Goal: Task Accomplishment & Management: Use online tool/utility

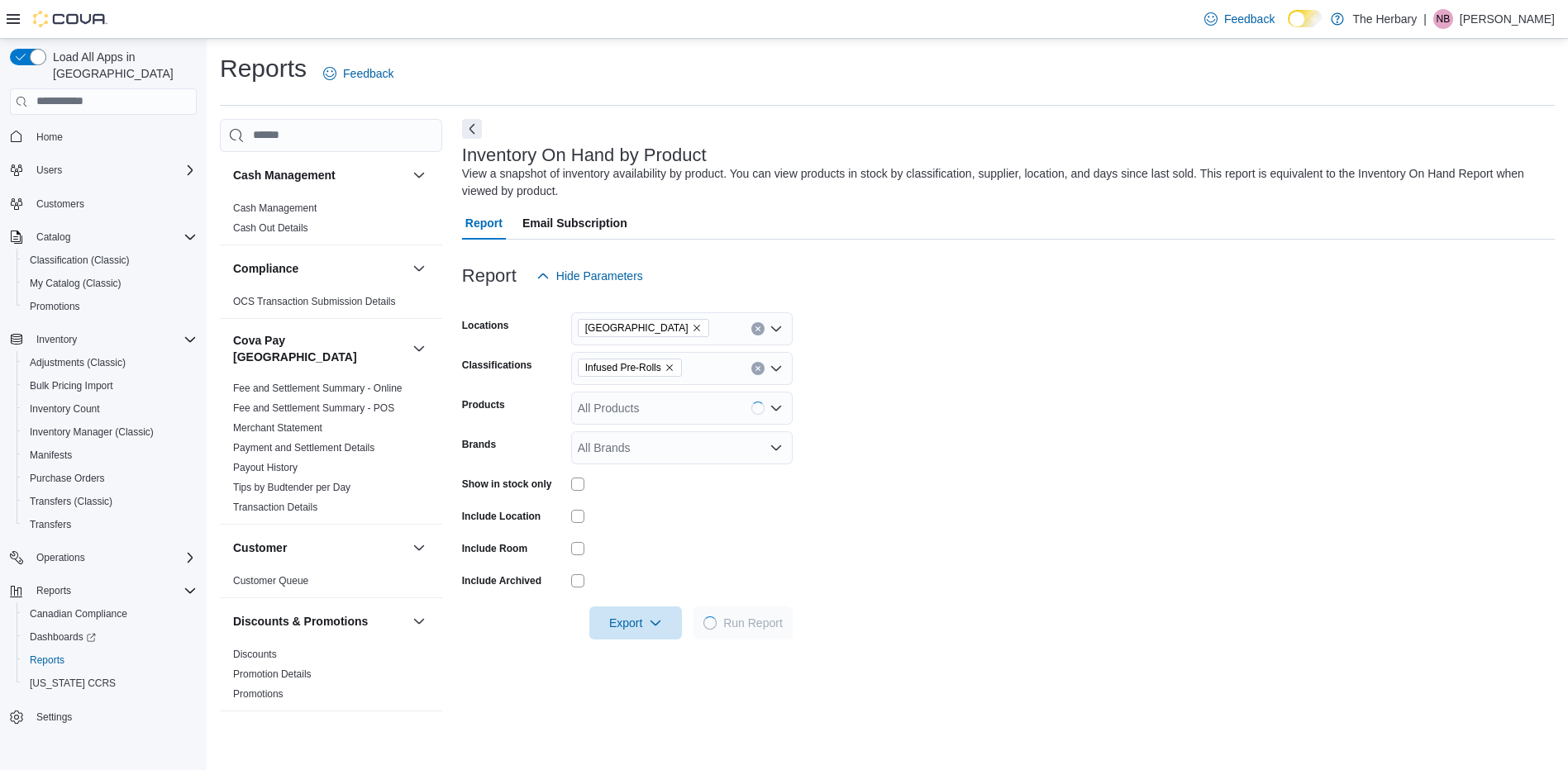
scroll to position [1129, 0]
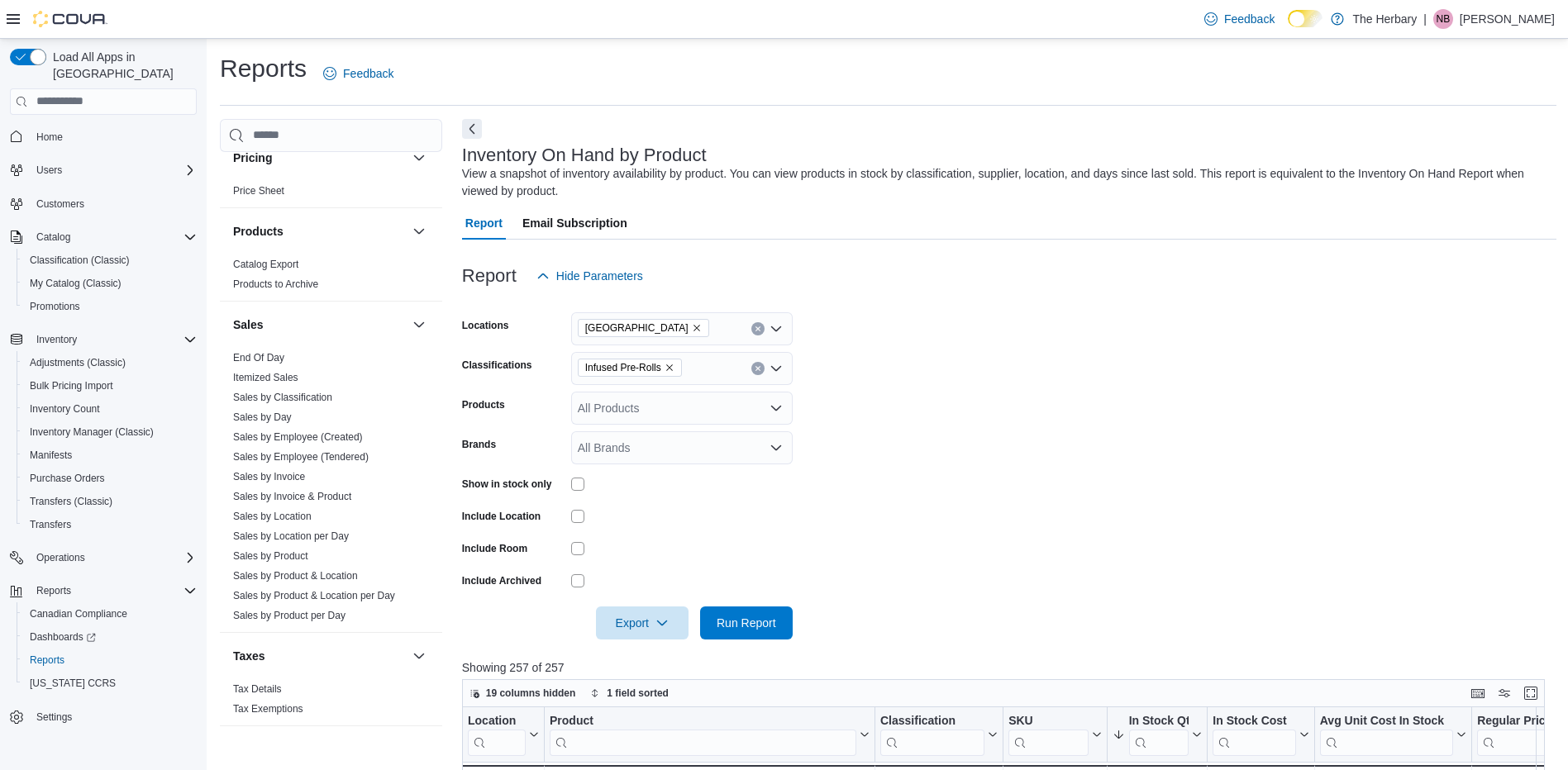
click at [982, 385] on form "Locations London Classifications Infused Pre-Rolls Products All Products Brands…" at bounding box center [1009, 466] width 1094 height 347
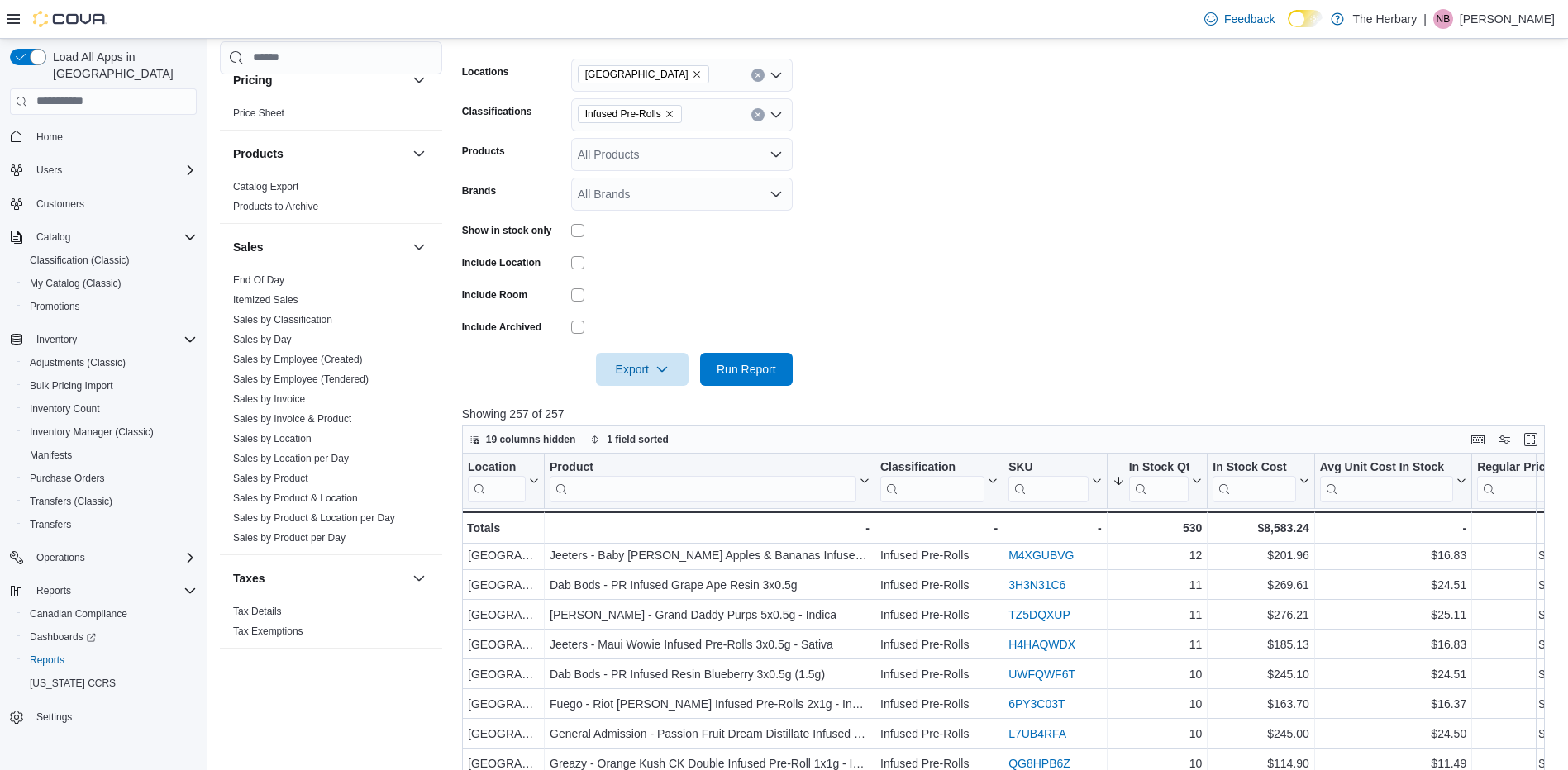
scroll to position [0, 0]
click at [752, 378] on span "Run Report" at bounding box center [745, 368] width 72 height 33
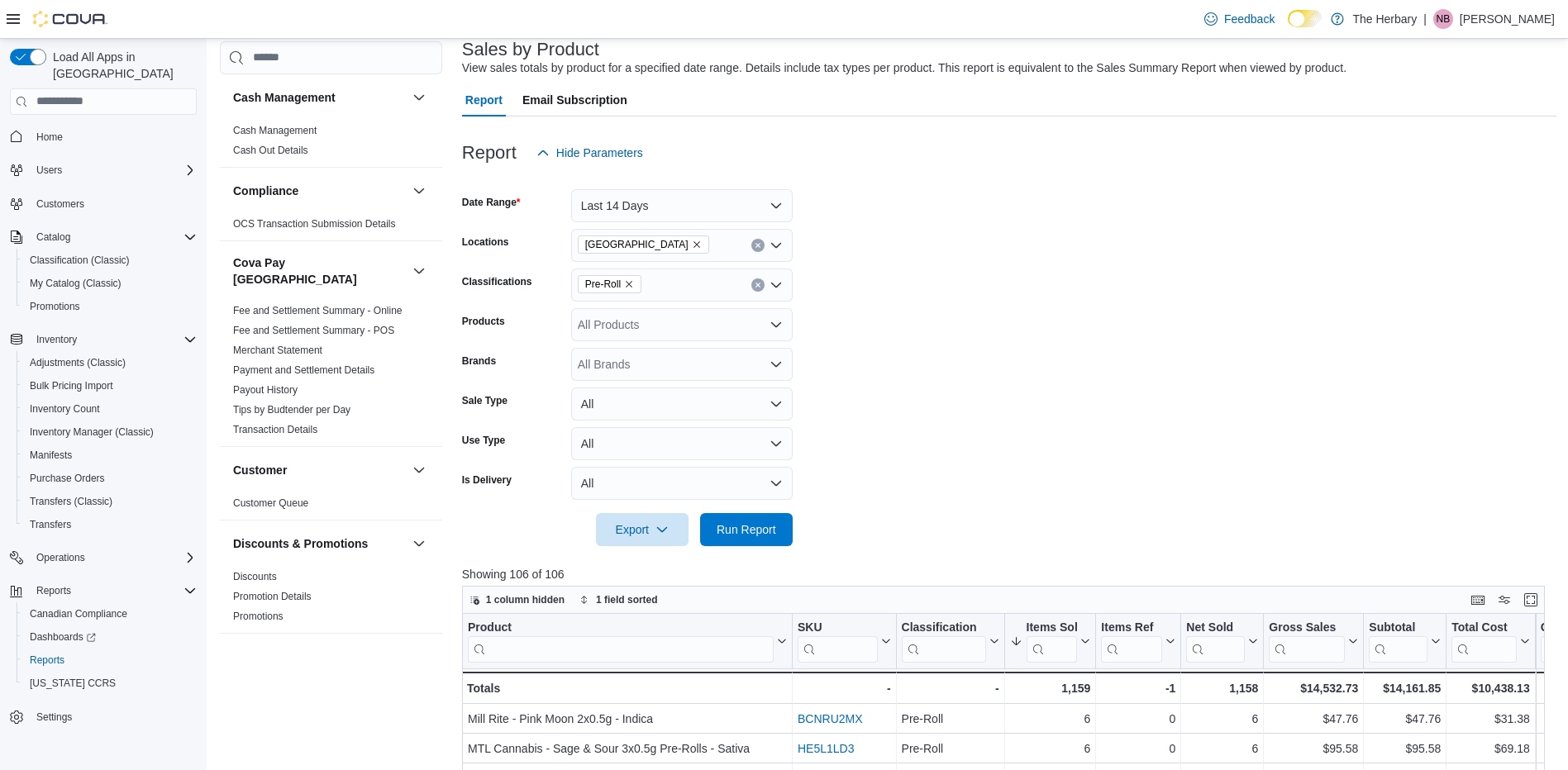
scroll to position [104, 0]
click at [628, 285] on icon "Remove Pre-Roll from selection in this group" at bounding box center [629, 286] width 7 height 7
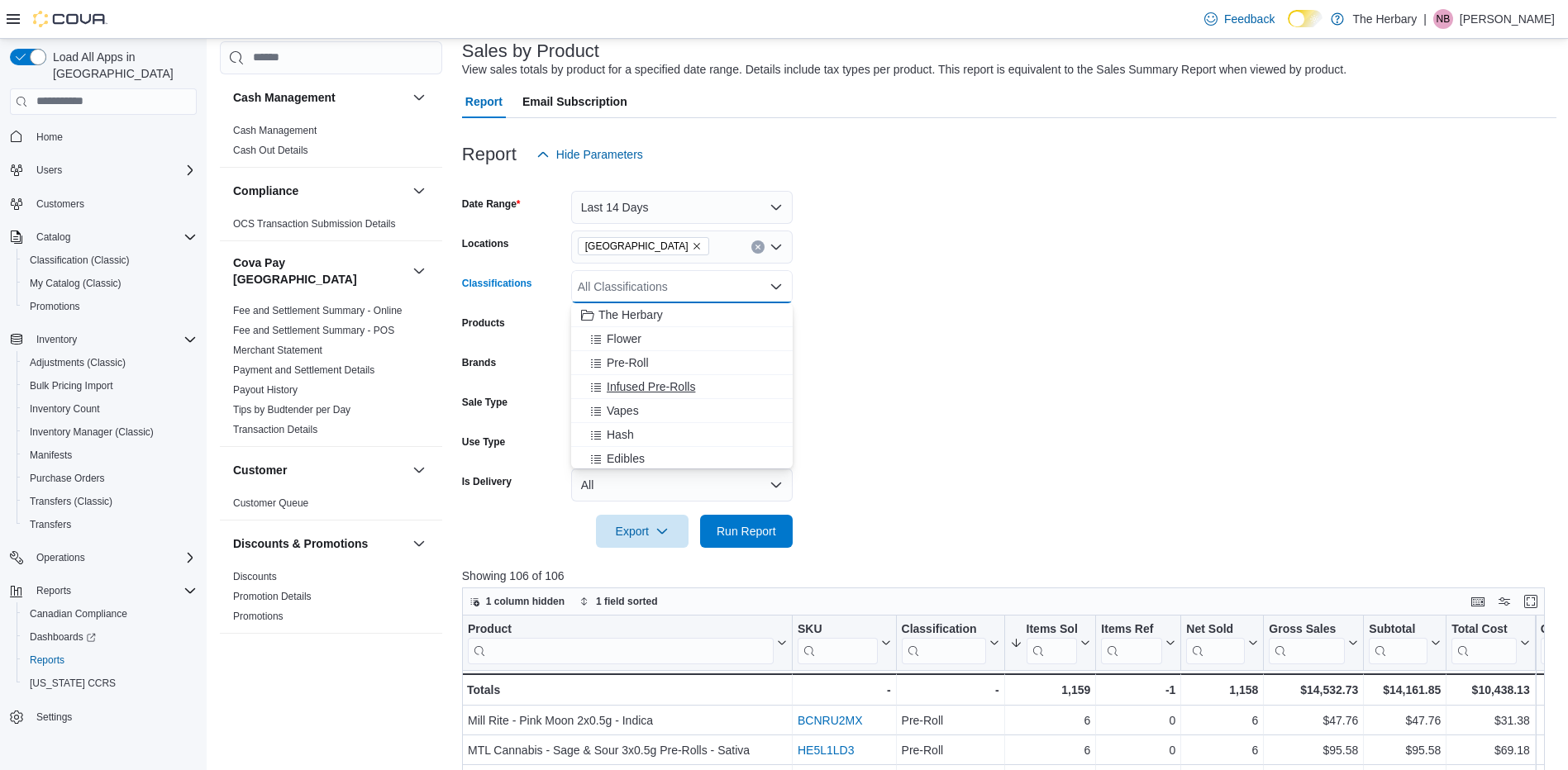
click at [648, 385] on span "Infused Pre-Rolls" at bounding box center [651, 386] width 88 height 16
click at [744, 531] on span "Run Report" at bounding box center [746, 530] width 60 height 16
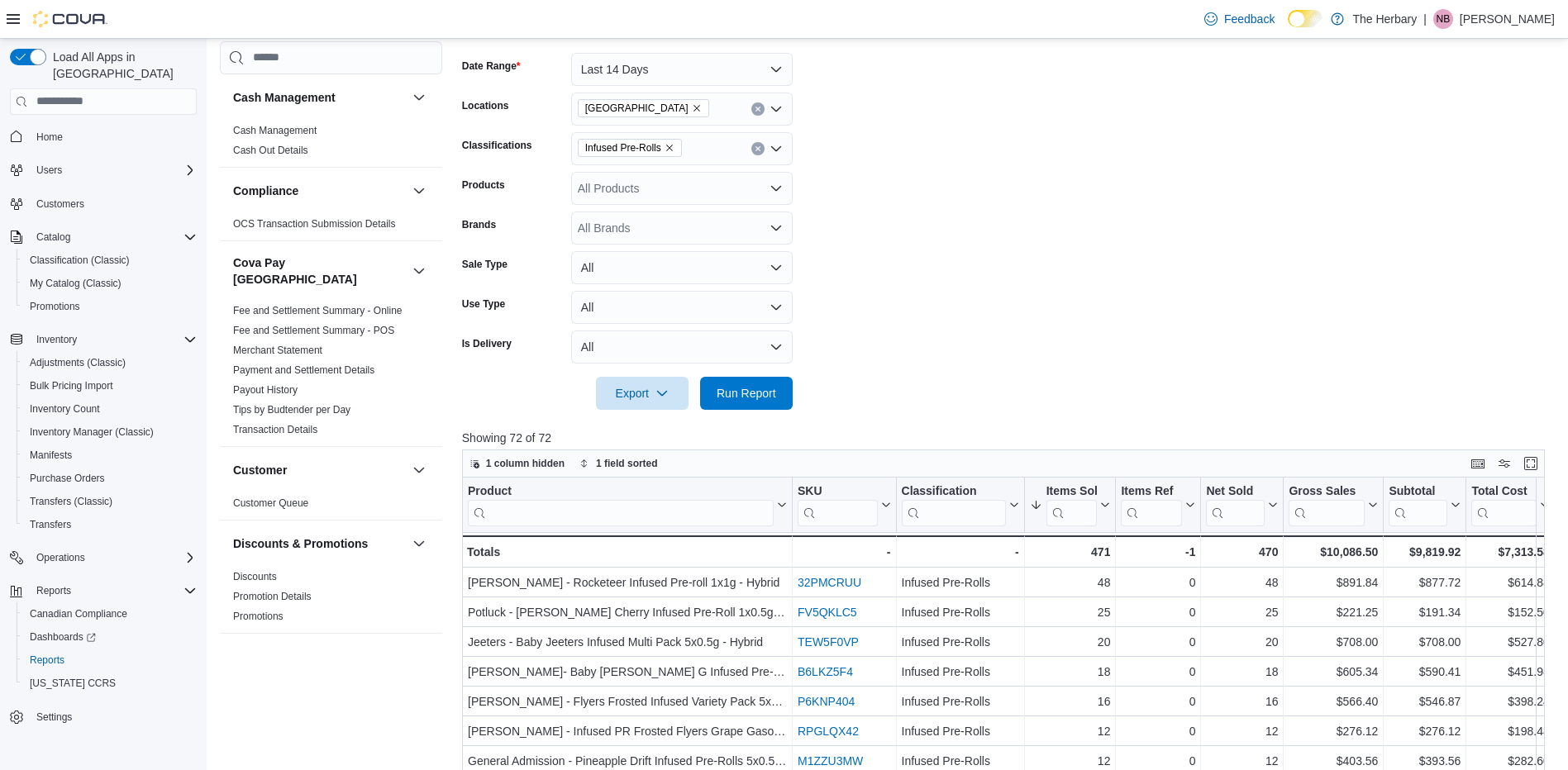
scroll to position [242, 0]
click at [725, 396] on span "Run Report" at bounding box center [746, 393] width 60 height 16
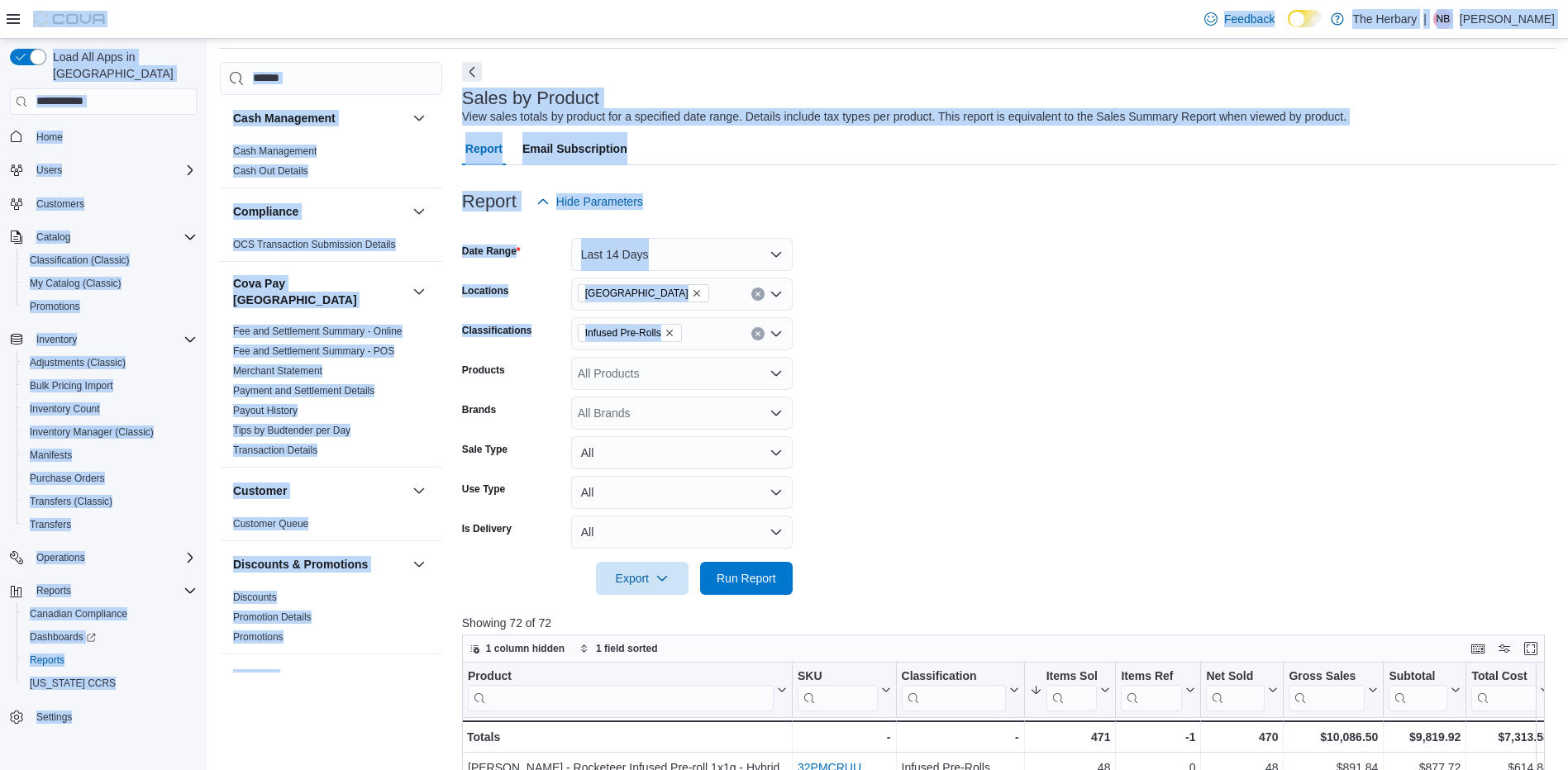
scroll to position [0, 0]
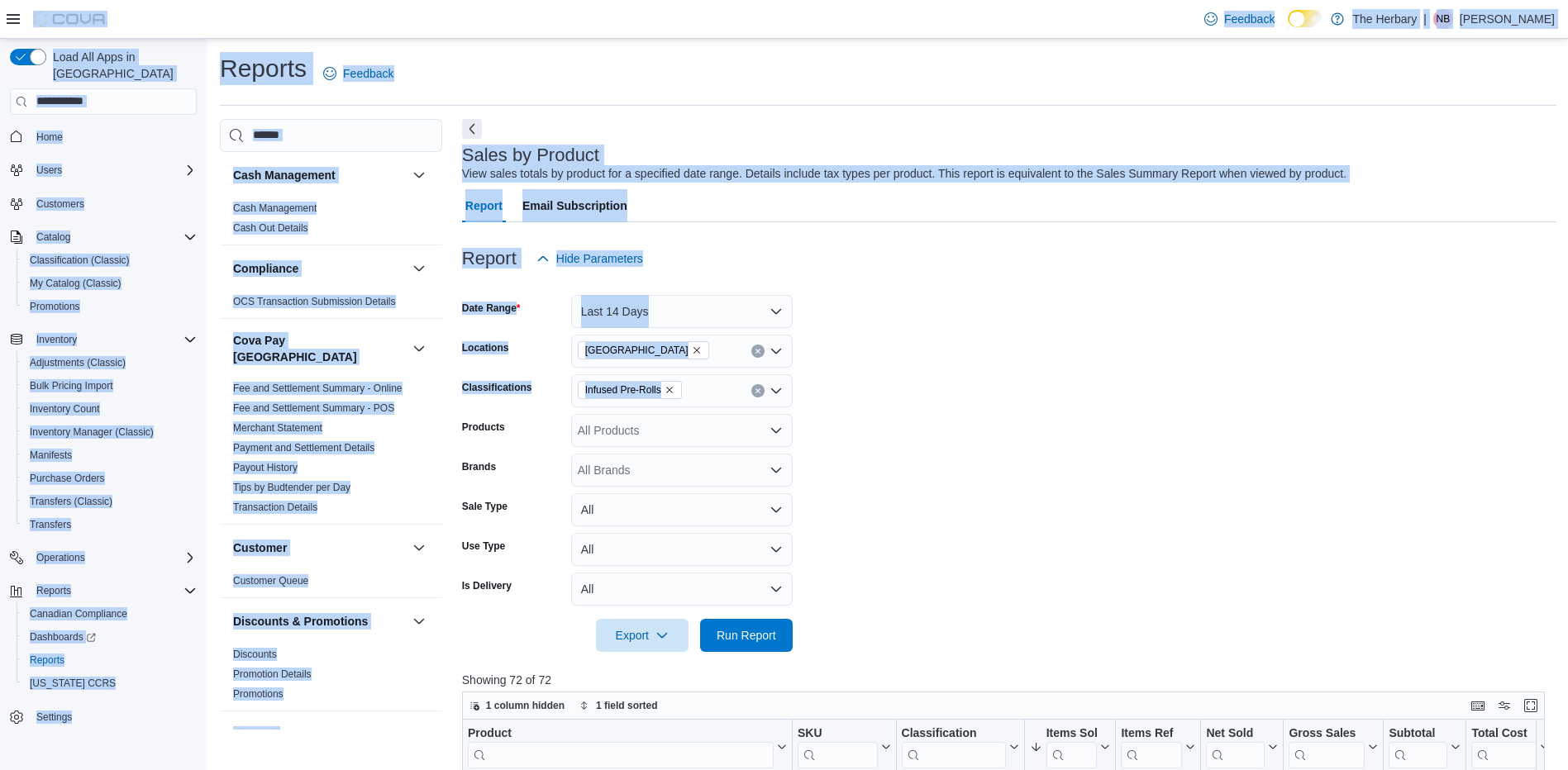
drag, startPoint x: 849, startPoint y: 139, endPoint x: 1105, endPoint y: -21, distance: 301.9
click at [1105, 0] on html "Feedback Dark Mode The Herbary | NB Nick Brenneman Load All Apps in New Hub Hom…" at bounding box center [784, 385] width 1568 height 770
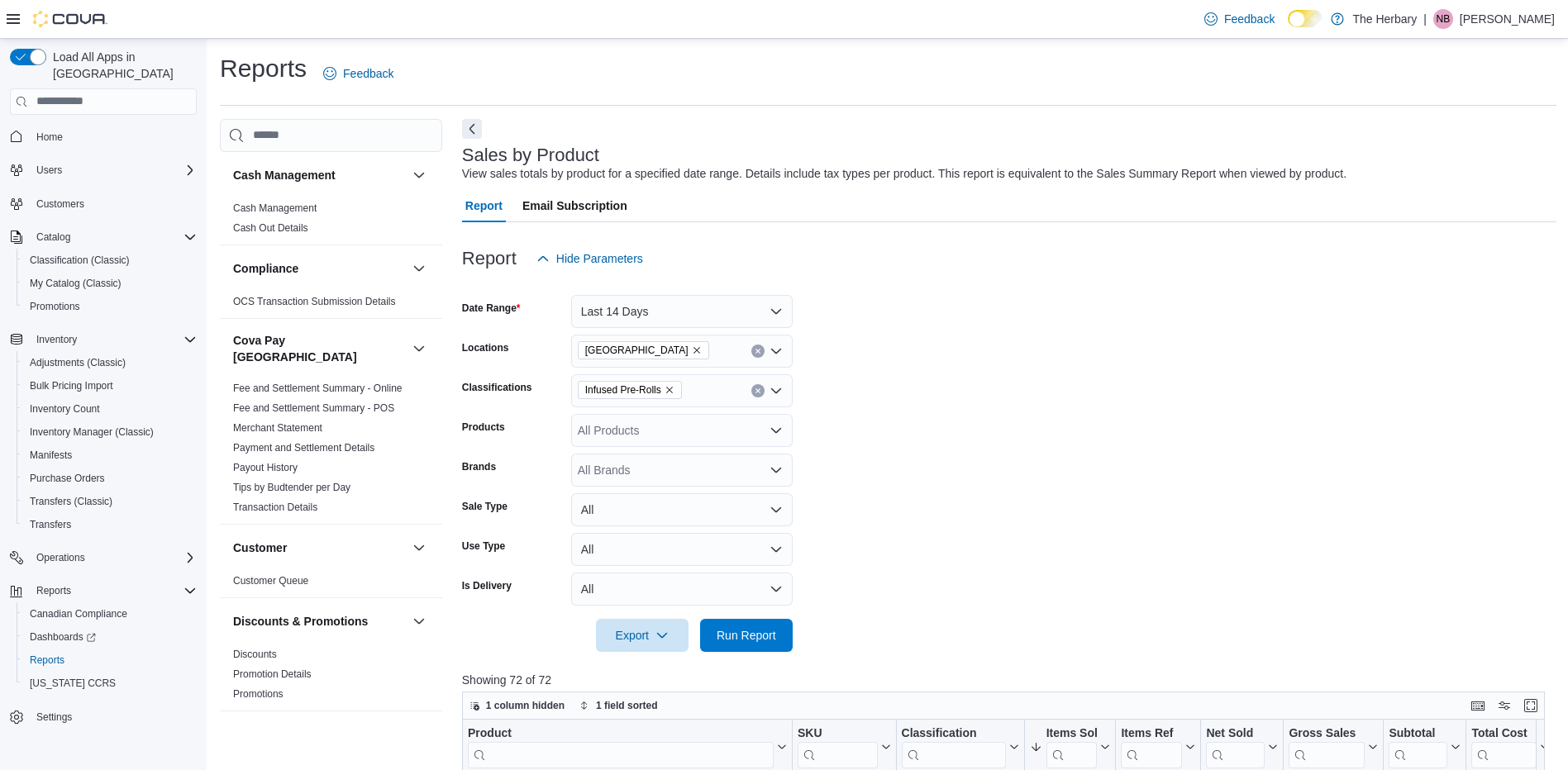
click at [974, 423] on form "Date Range Last 14 Days Locations London Classifications Infused Pre-Rolls Prod…" at bounding box center [1009, 463] width 1094 height 377
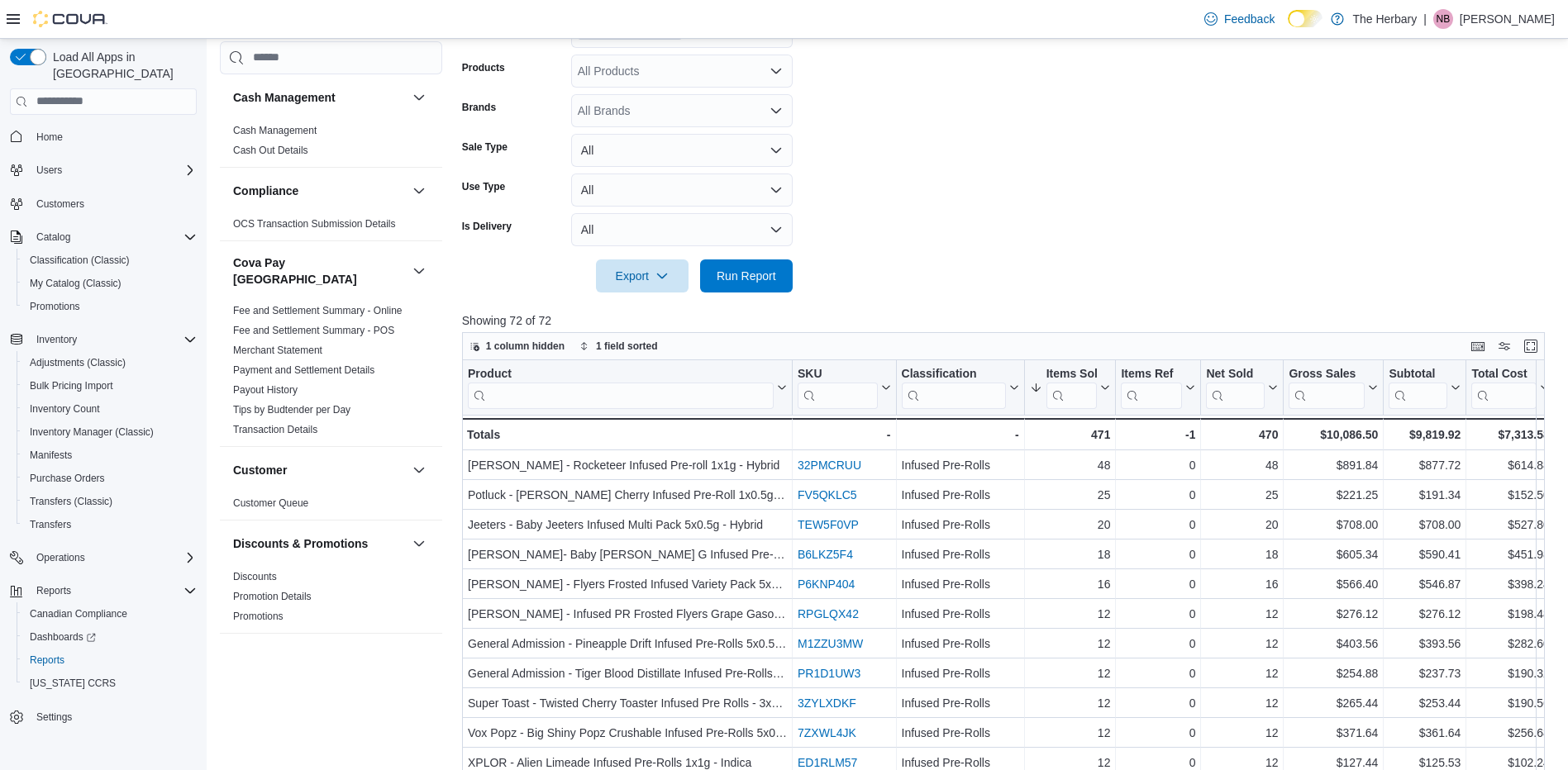
scroll to position [35, 0]
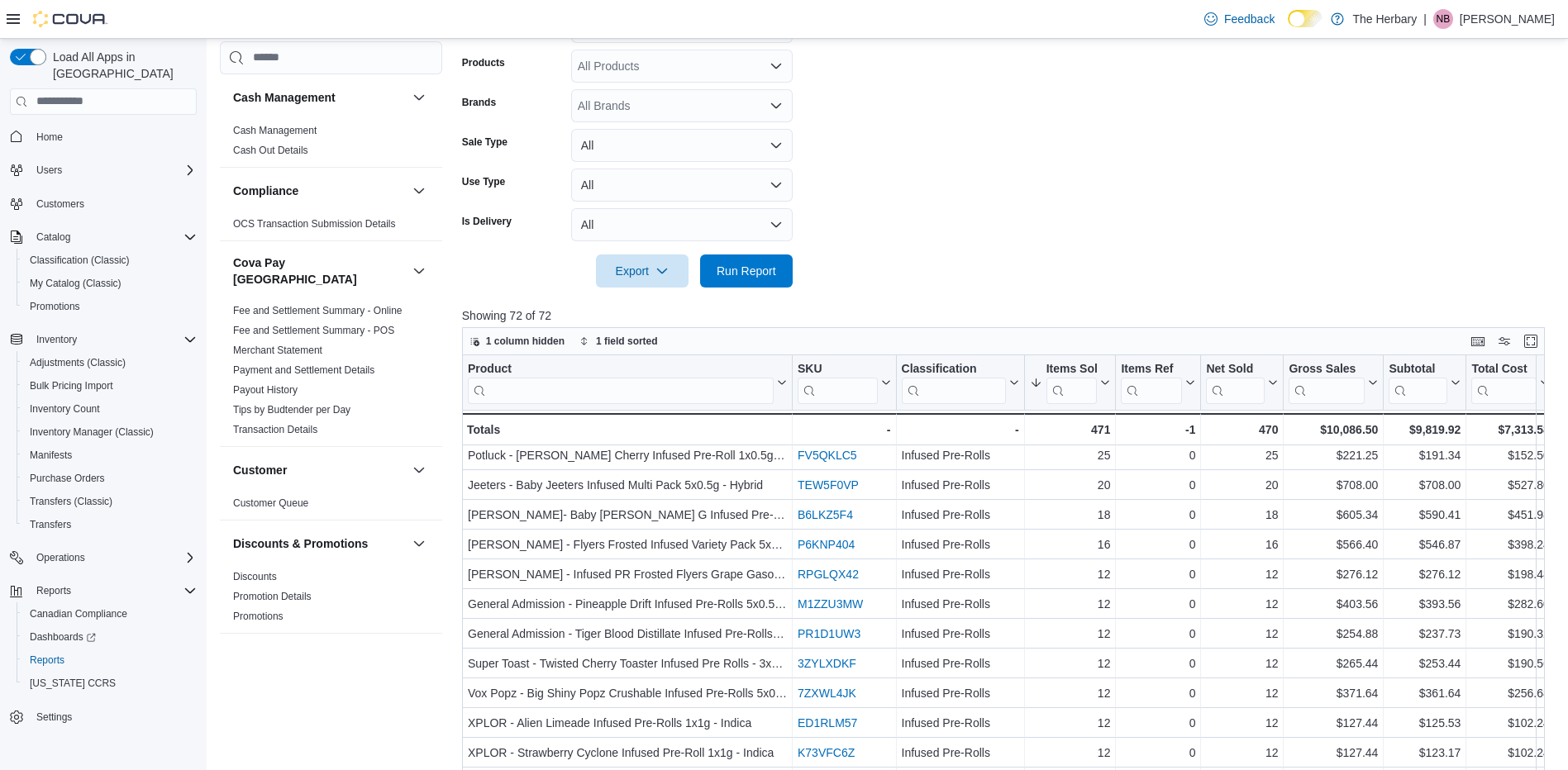
click at [978, 180] on form "Date Range Last 14 Days Locations London Classifications Infused Pre-Rolls Prod…" at bounding box center [1009, 99] width 1094 height 377
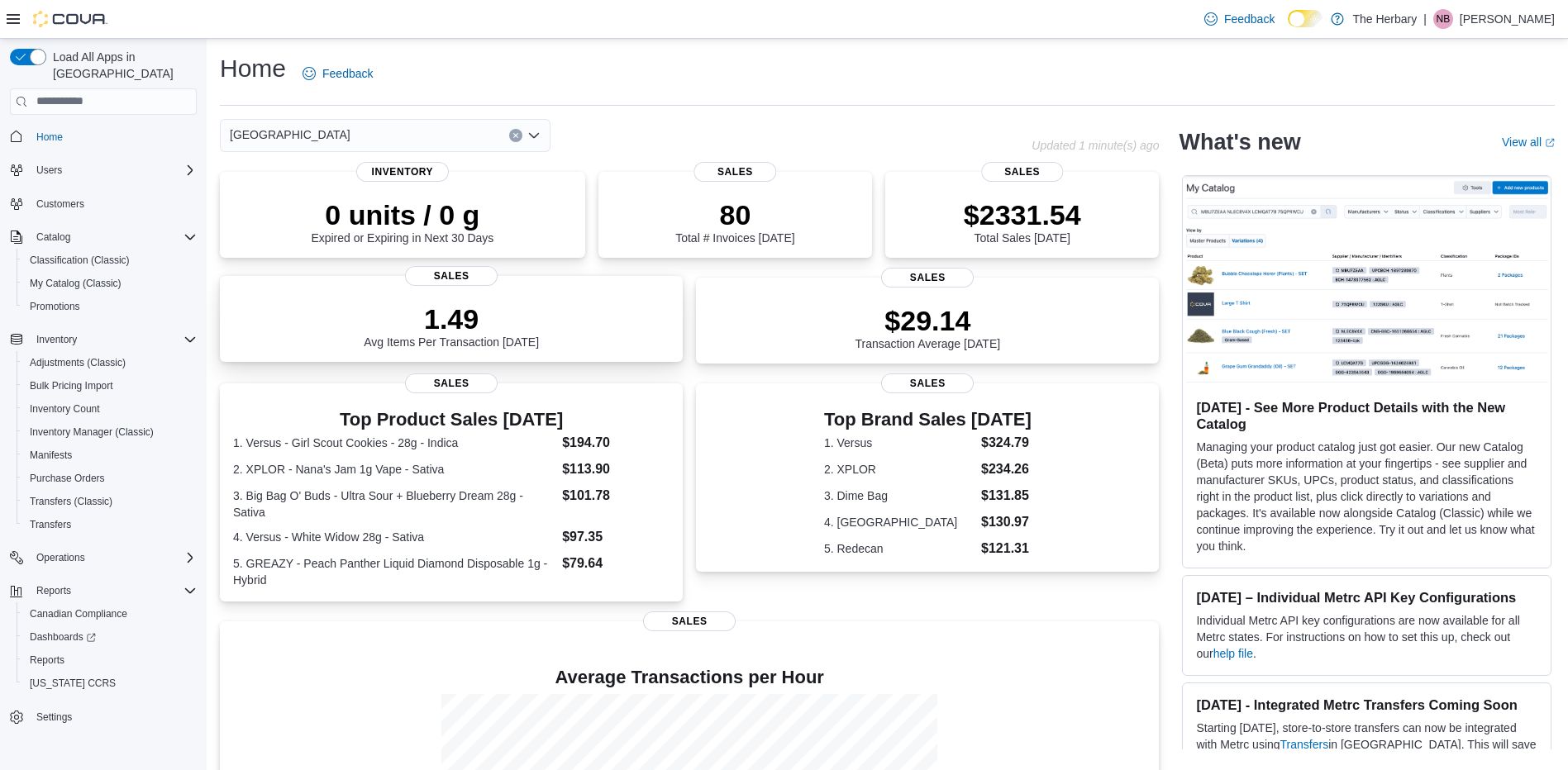
scroll to position [198, 0]
click at [54, 653] on span "Reports" at bounding box center [47, 660] width 35 height 14
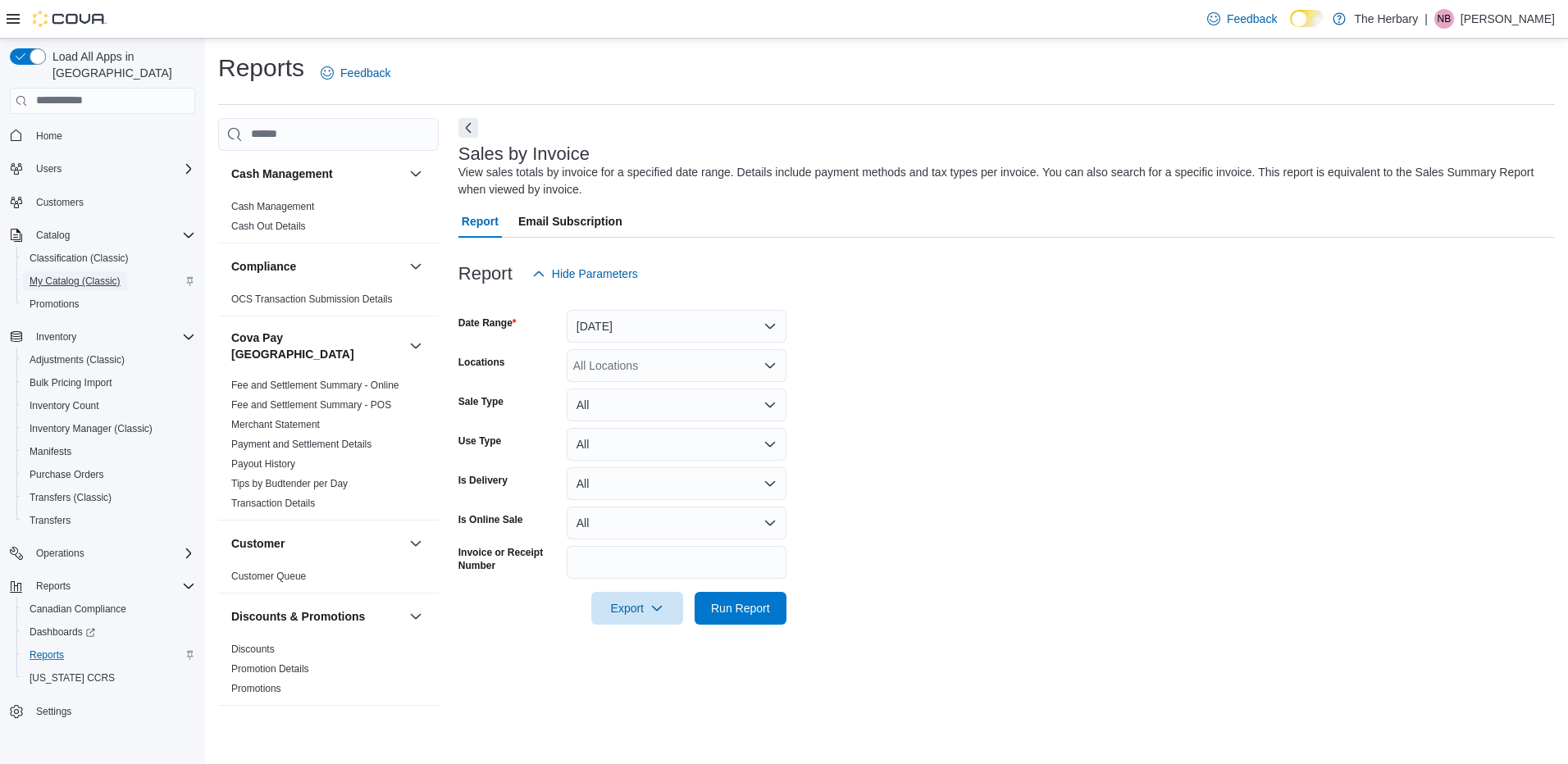
click at [57, 274] on span "My Catalog (Classic)" at bounding box center [75, 281] width 91 height 14
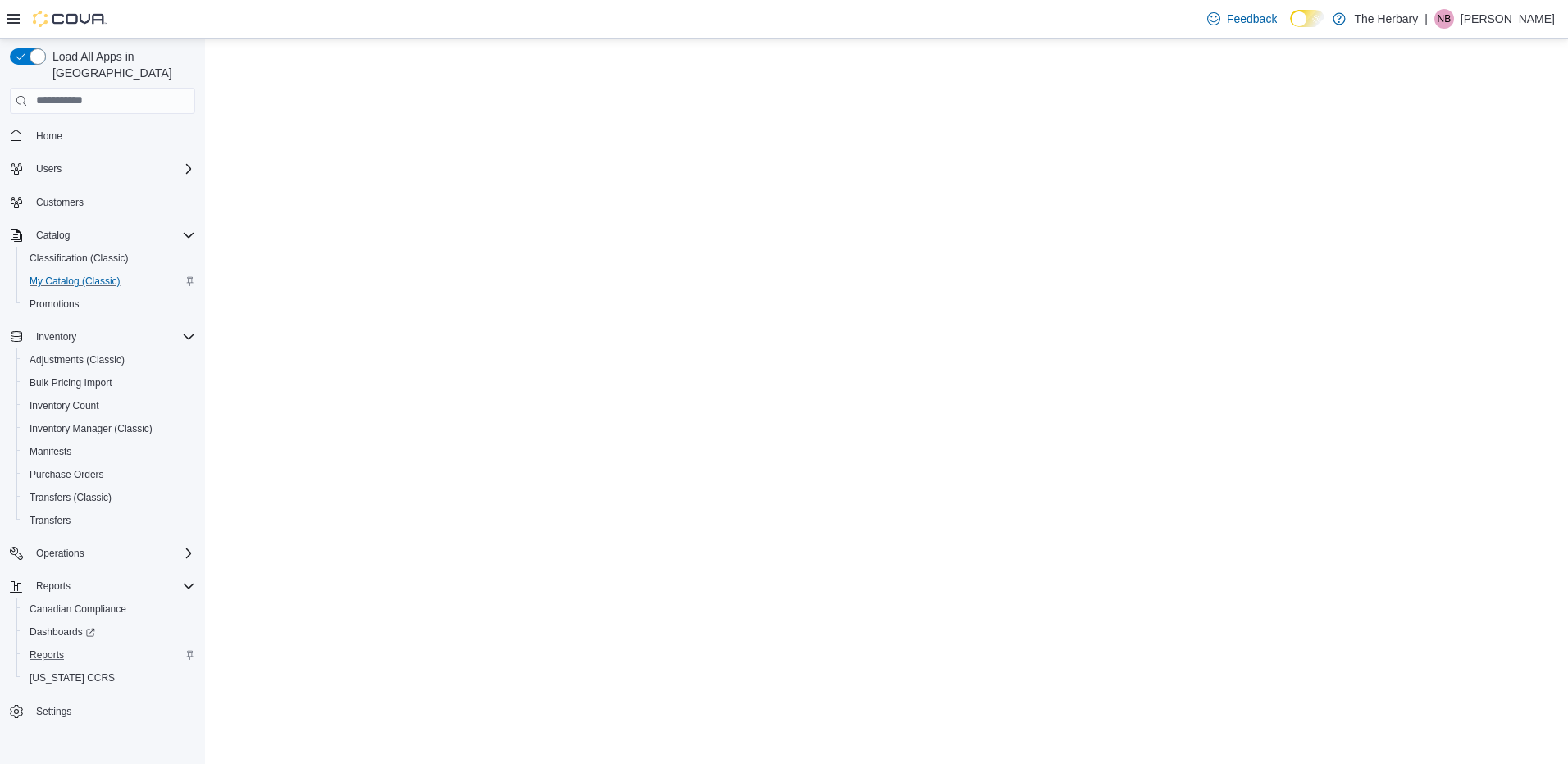
select select "**********"
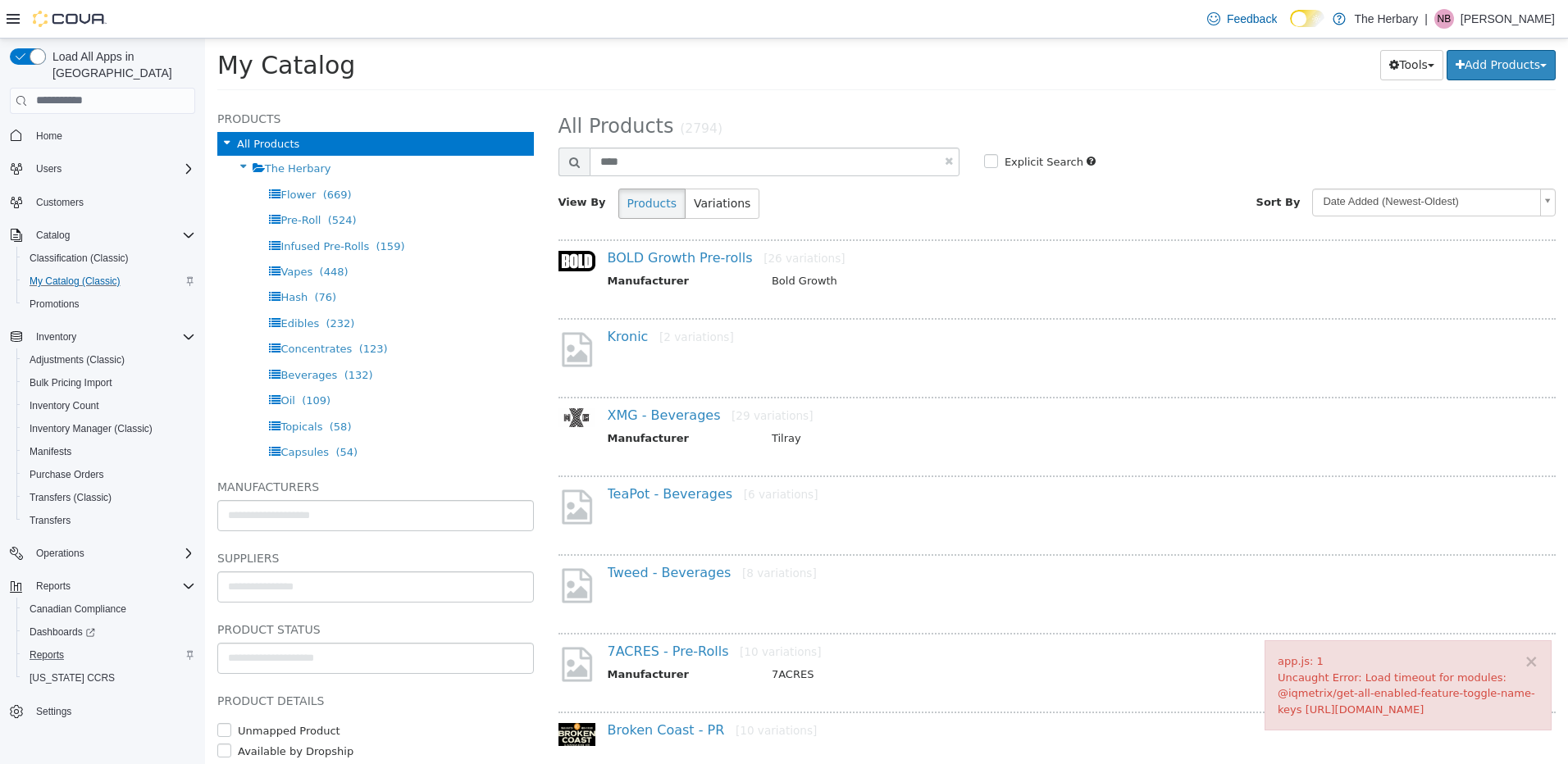
type input "****"
select select "**********"
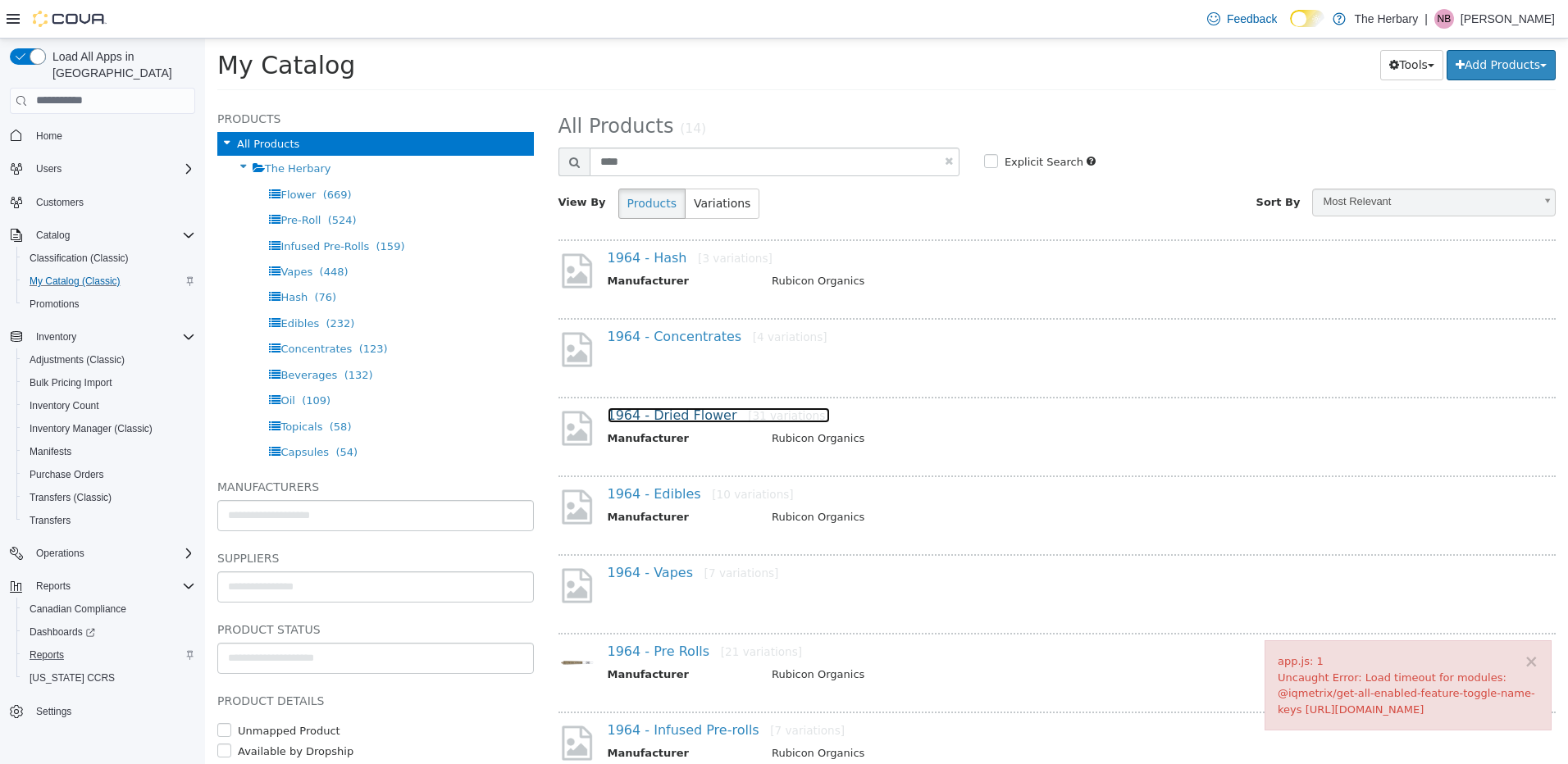
click at [675, 421] on link "1964 - Dried Flower [31 variations]" at bounding box center [719, 415] width 222 height 15
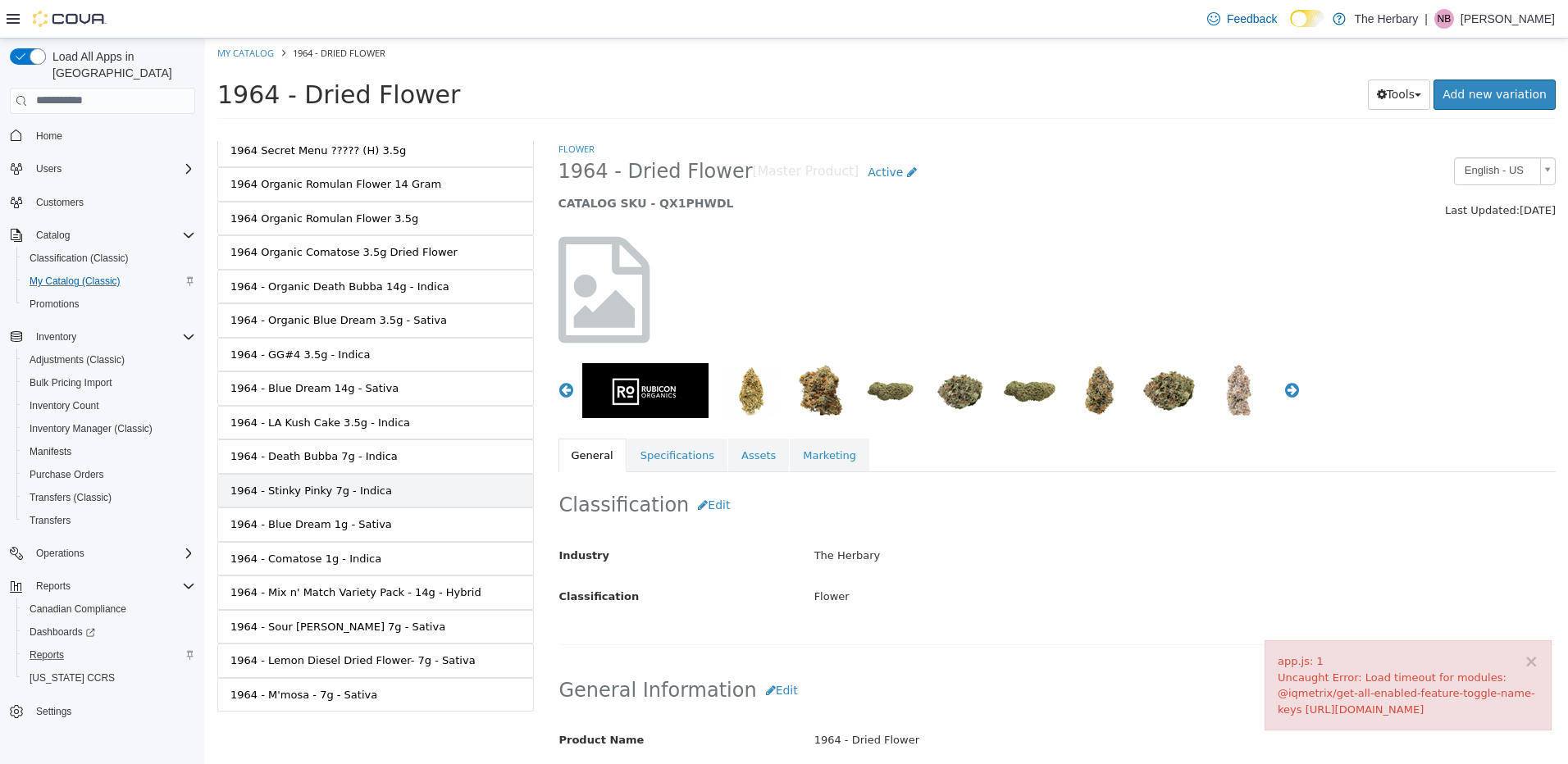
scroll to position [618, 0]
click at [1532, 661] on button "×" at bounding box center [1531, 661] width 14 height 17
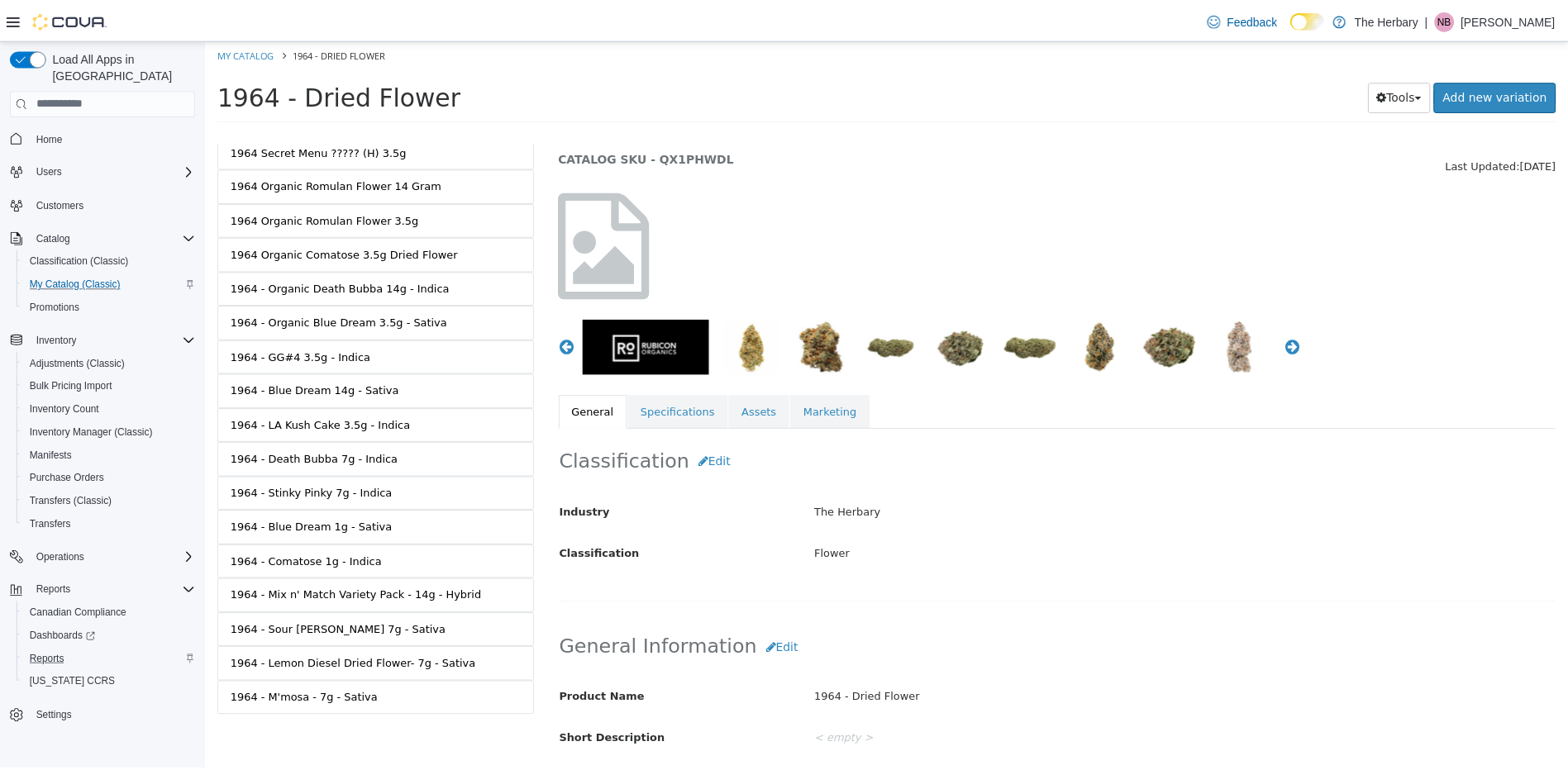
scroll to position [0, 0]
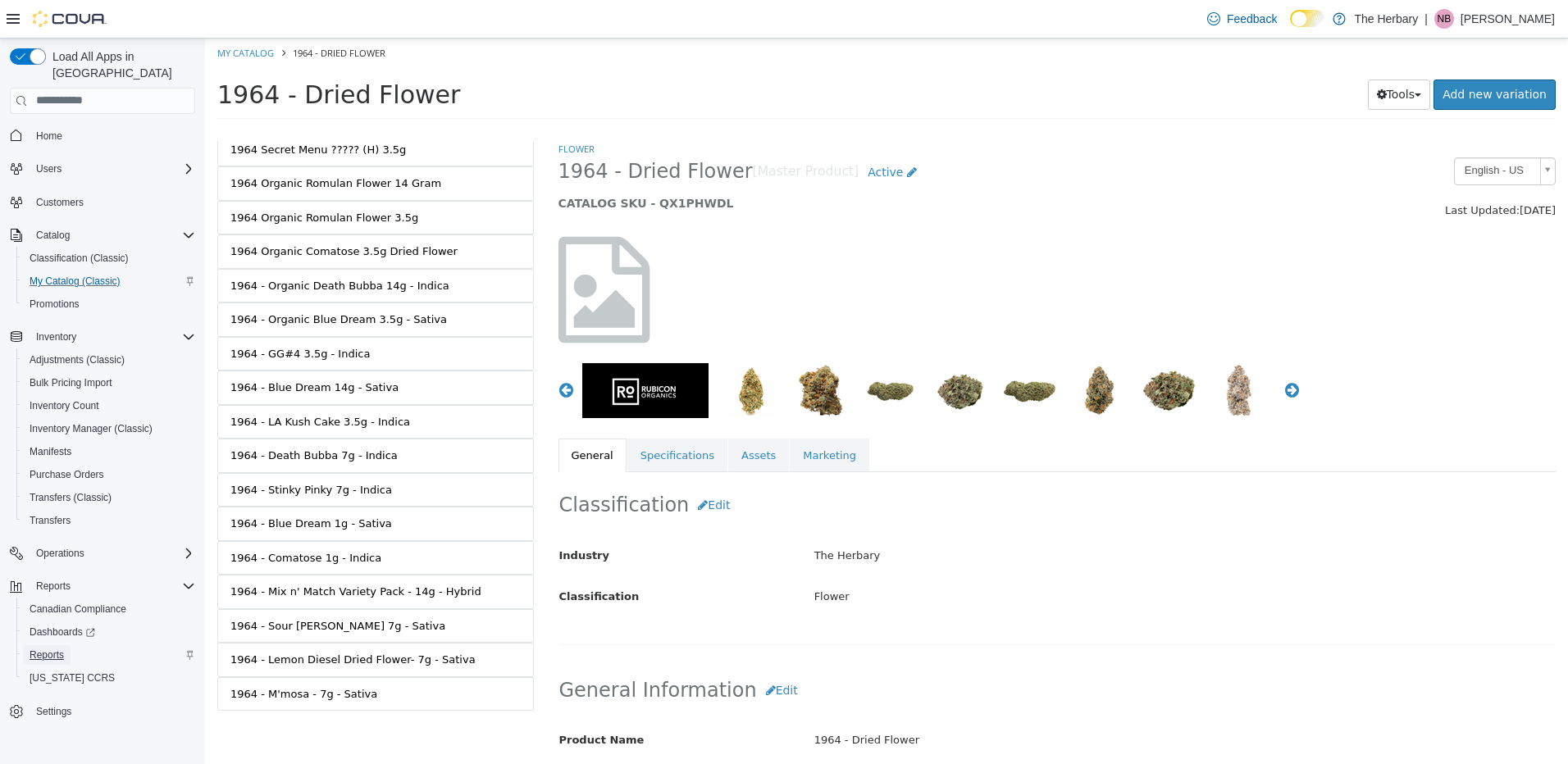
click at [54, 648] on span "Reports" at bounding box center [46, 655] width 35 height 14
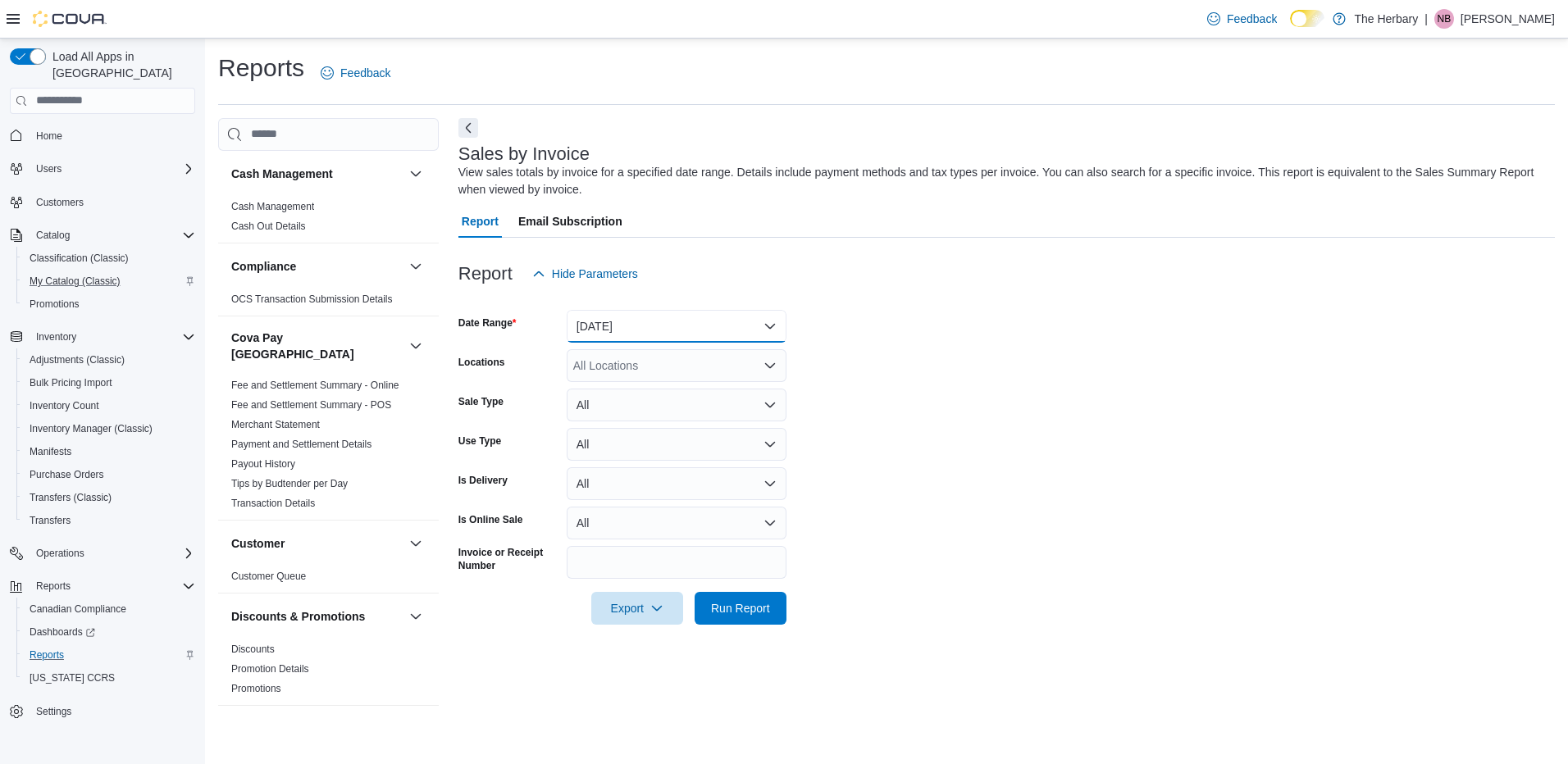
click at [609, 321] on button "[DATE]" at bounding box center [676, 326] width 220 height 33
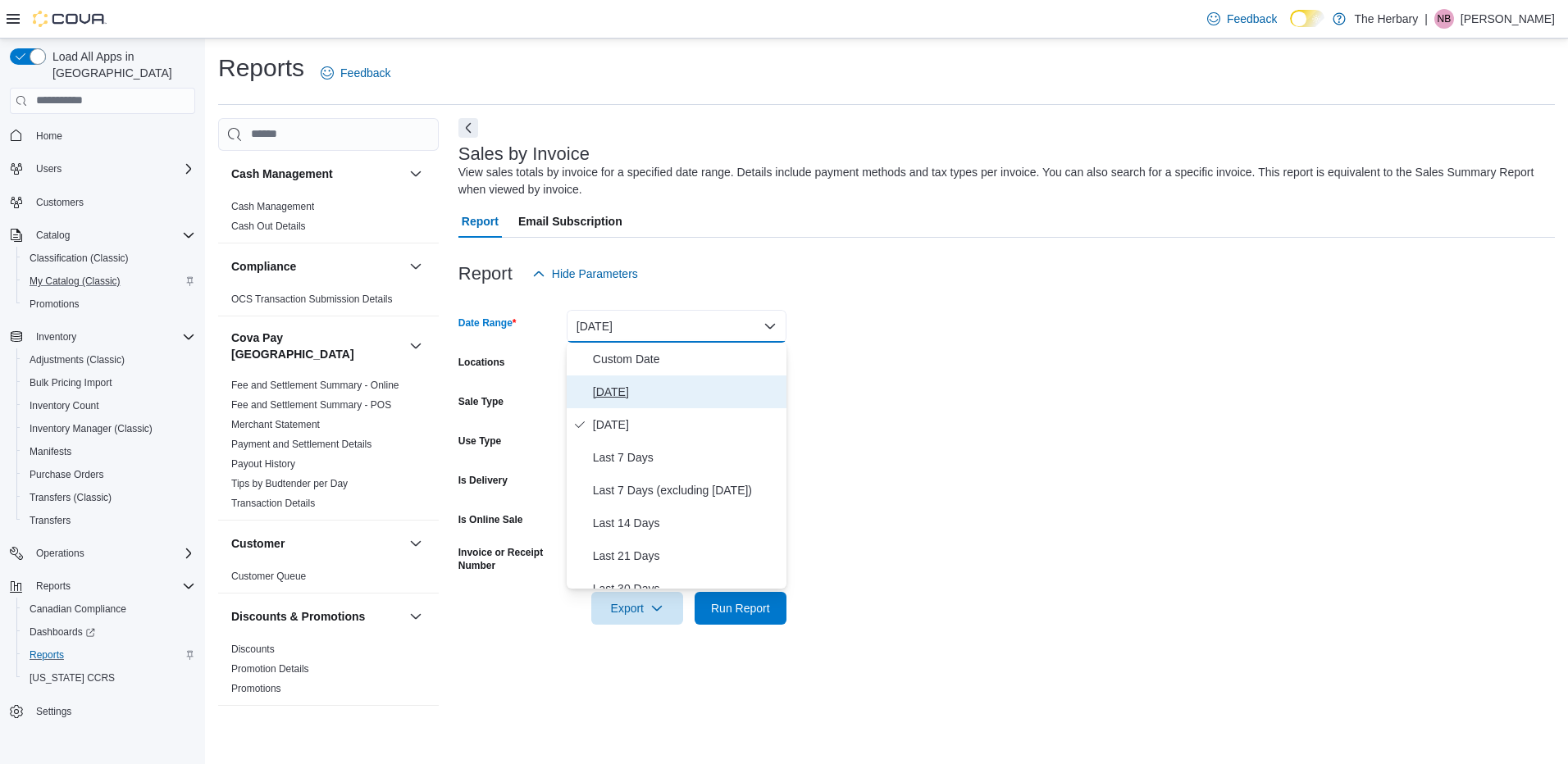
click at [601, 387] on span "[DATE]" at bounding box center [686, 392] width 187 height 19
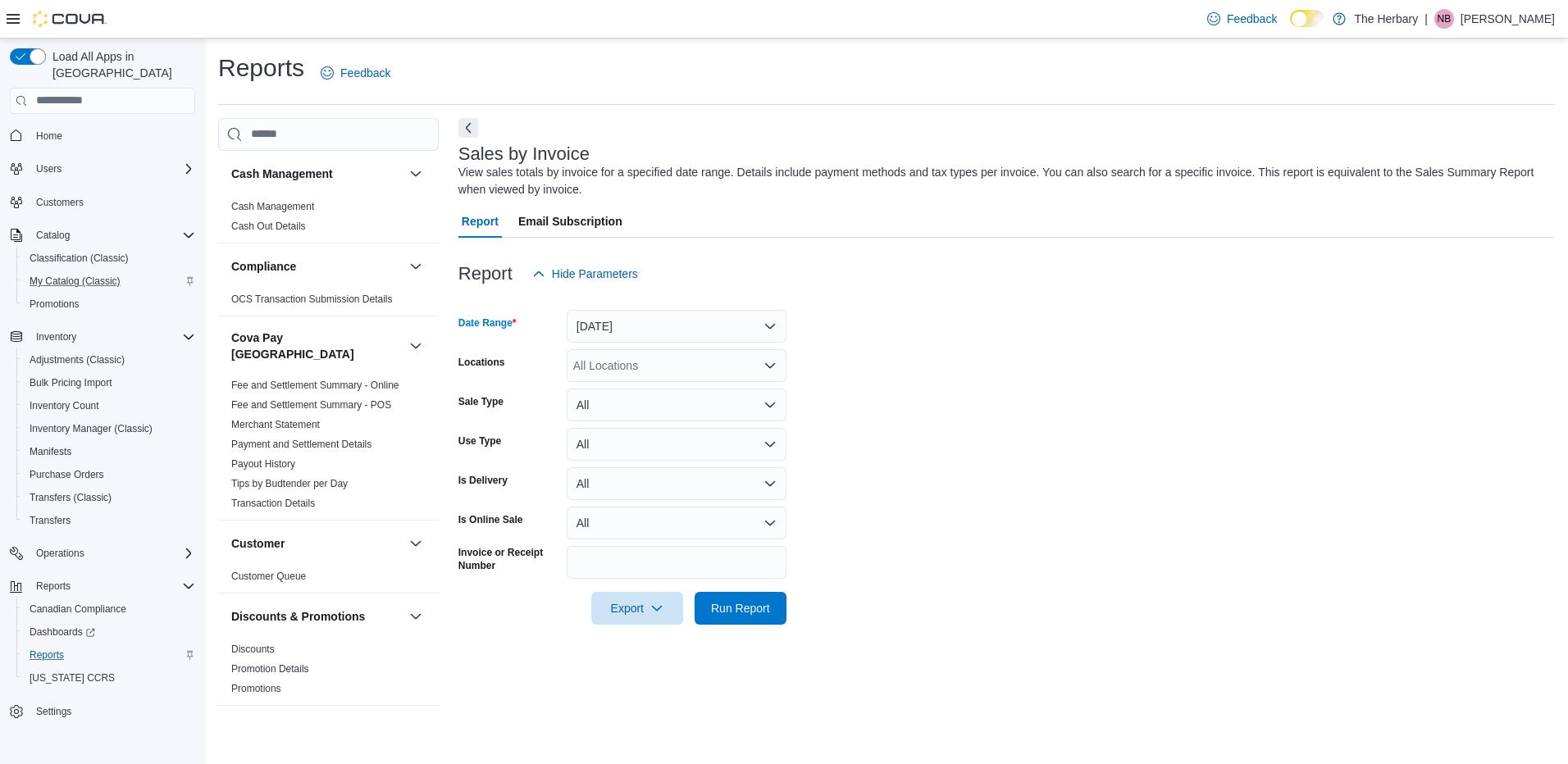
click at [931, 291] on div at bounding box center [1006, 300] width 1097 height 19
click at [720, 360] on div "All Locations" at bounding box center [676, 366] width 220 height 33
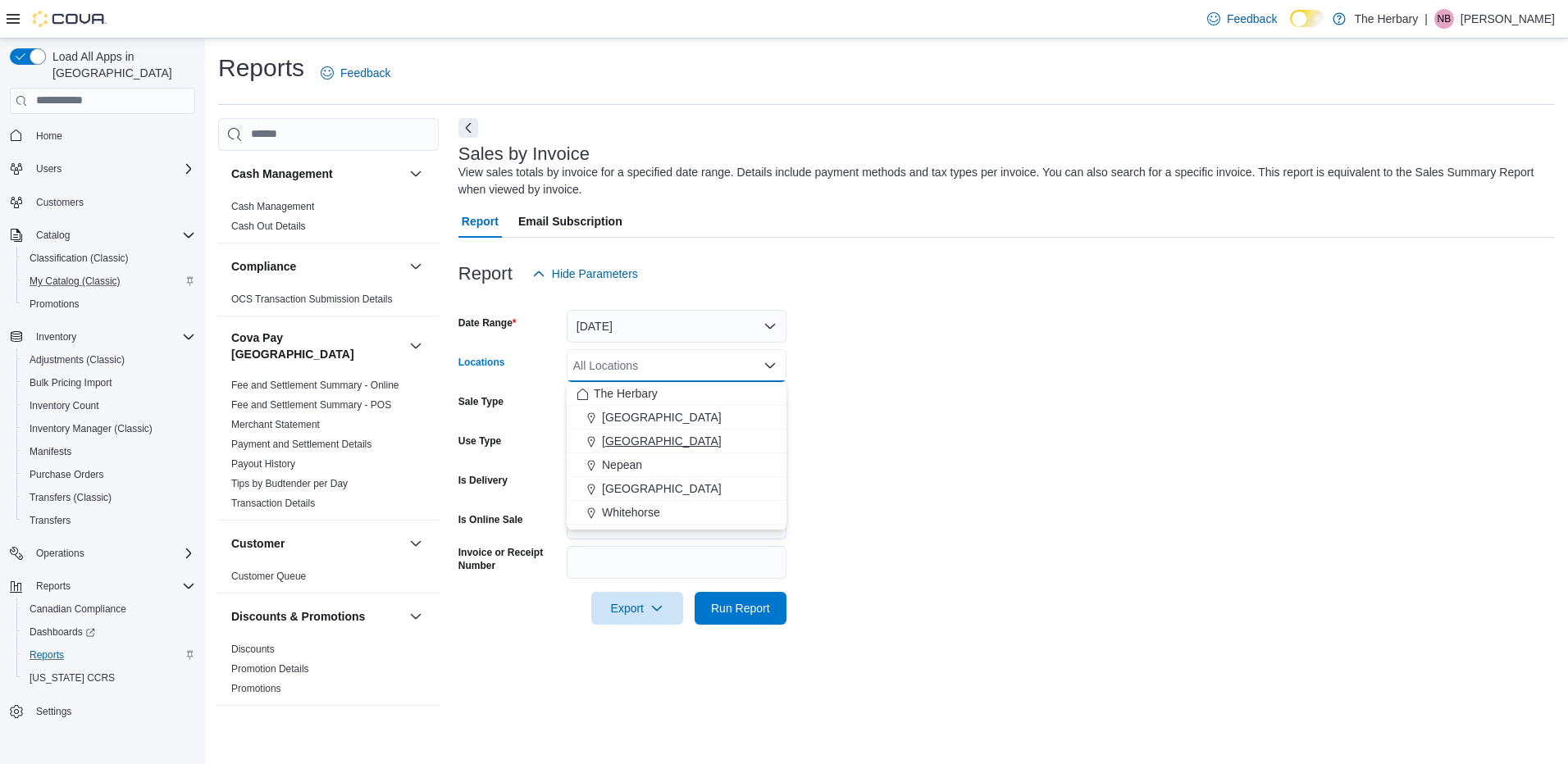
click at [620, 436] on span "[GEOGRAPHIC_DATA]" at bounding box center [662, 441] width 120 height 16
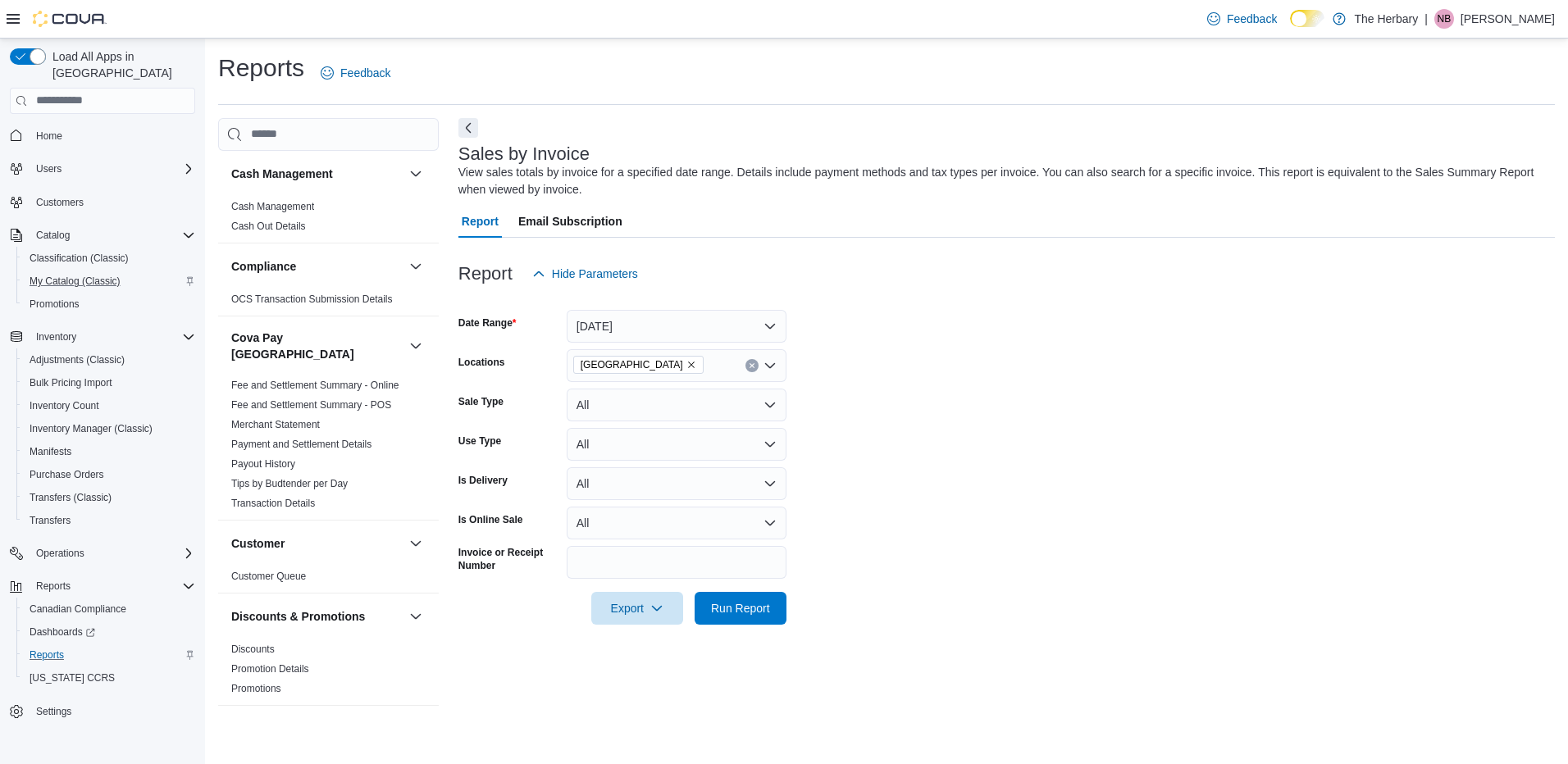
drag, startPoint x: 932, startPoint y: 398, endPoint x: 767, endPoint y: 626, distance: 281.4
click at [930, 399] on form "Date Range Today Locations London Sale Type All Use Type All Is Delivery All Is…" at bounding box center [1006, 458] width 1097 height 334
click at [743, 616] on span "Run Report" at bounding box center [740, 607] width 72 height 33
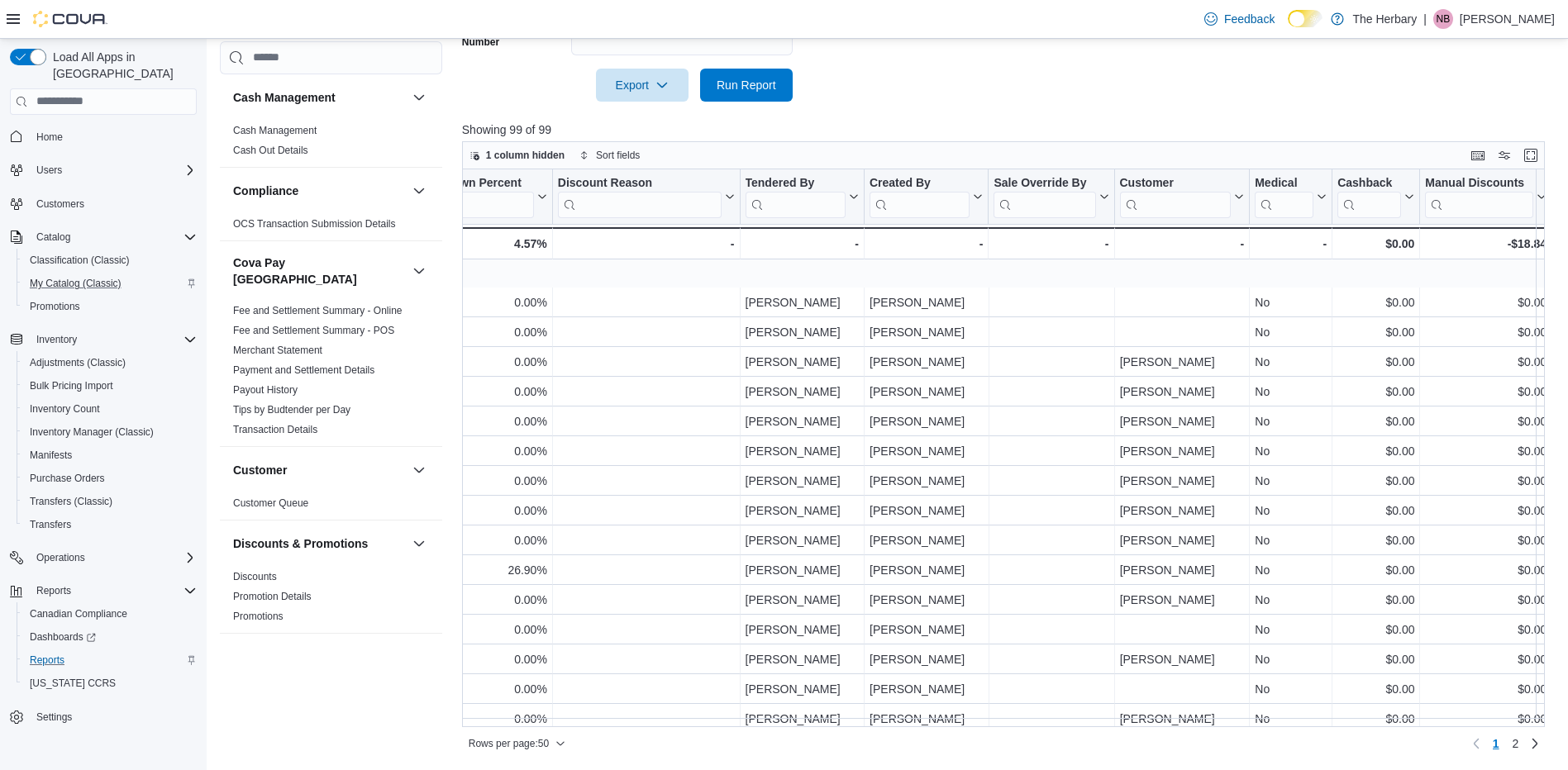
scroll to position [1028, 1809]
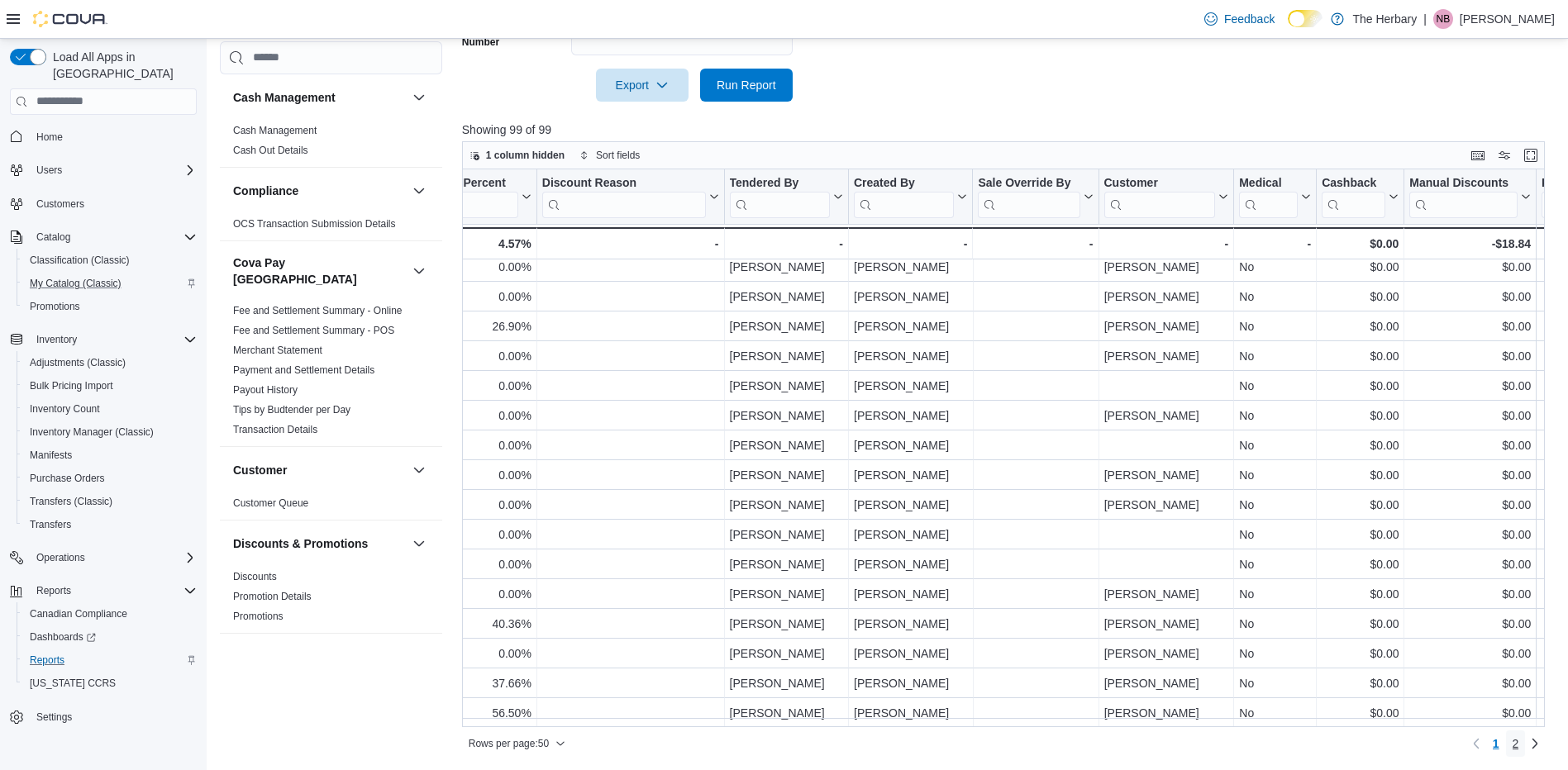
click at [1520, 740] on span "2" at bounding box center [1516, 744] width 7 height 16
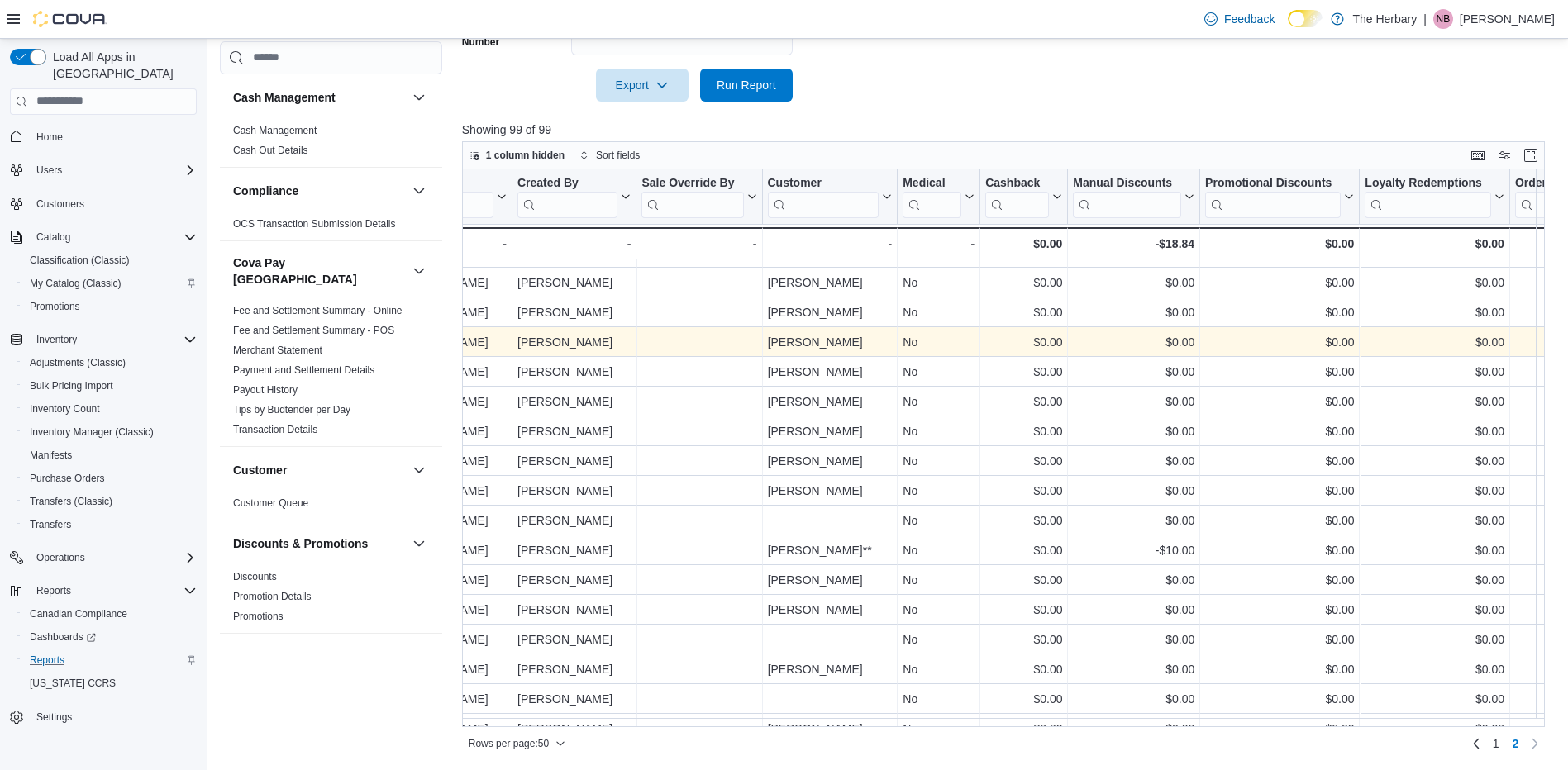
scroll to position [275, 2149]
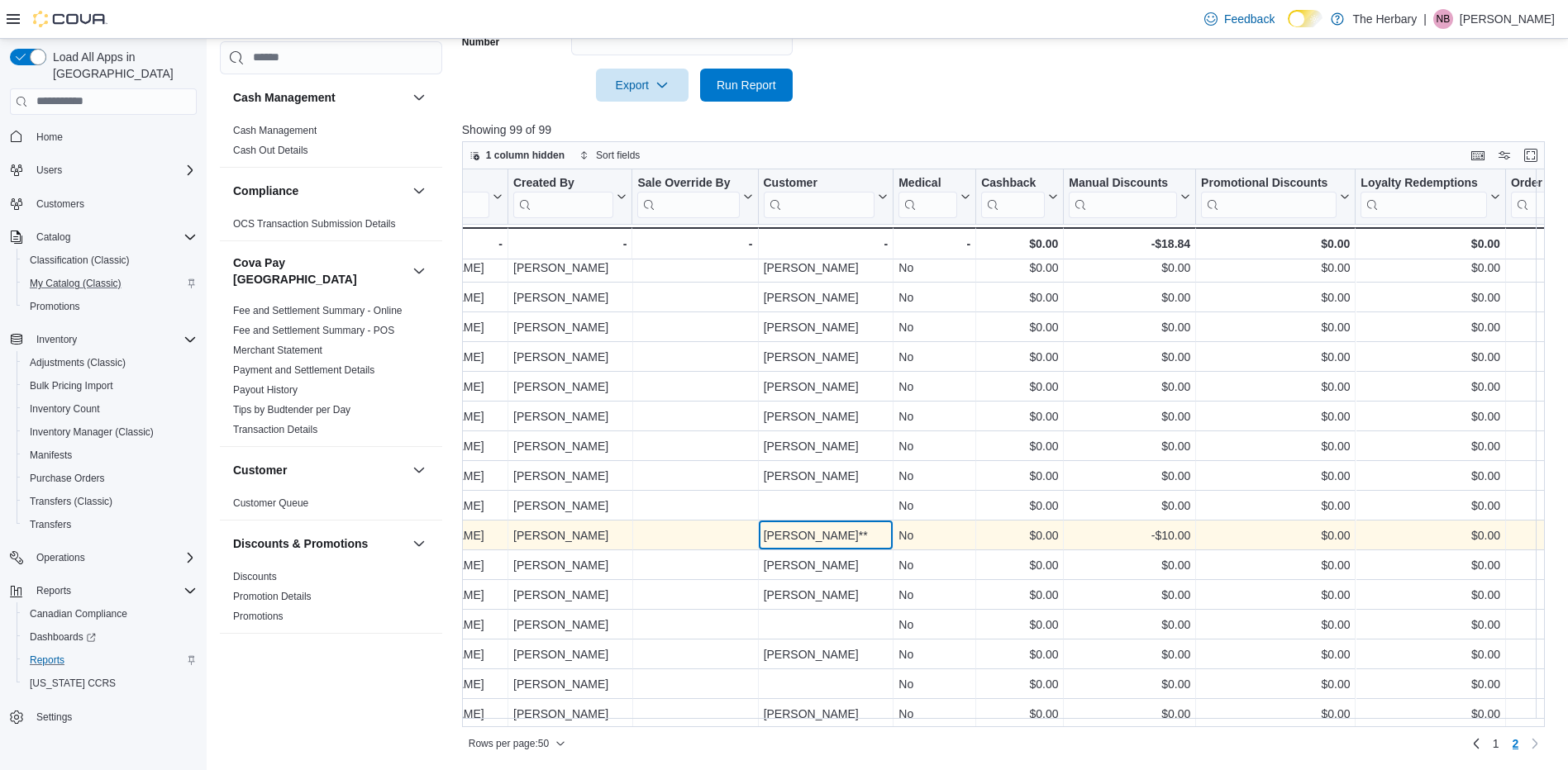
click at [818, 533] on div "Michael Patch**" at bounding box center [825, 535] width 125 height 20
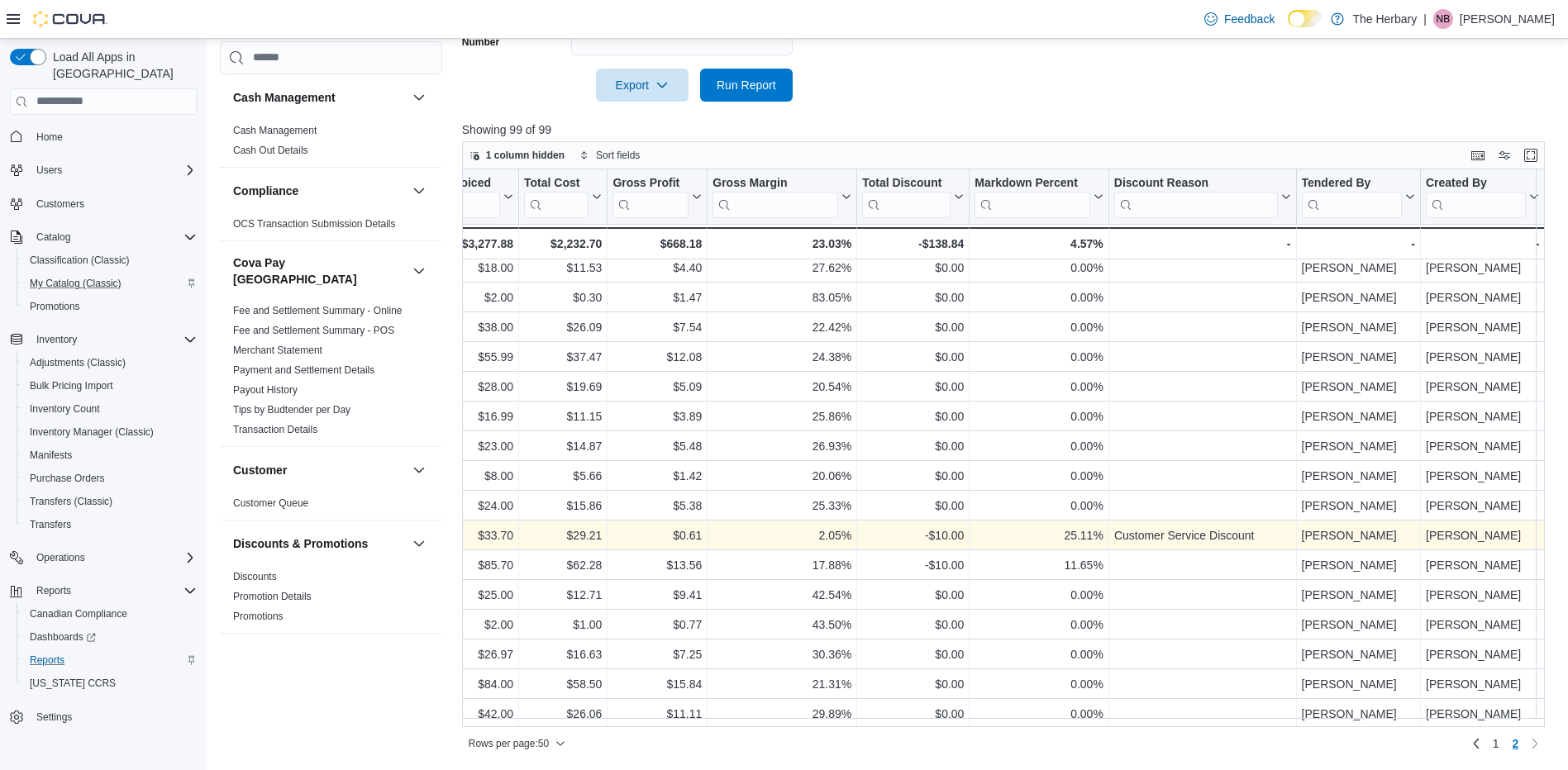
scroll to position [275, 1235]
click at [818, 533] on div "2.05%" at bounding box center [782, 535] width 139 height 20
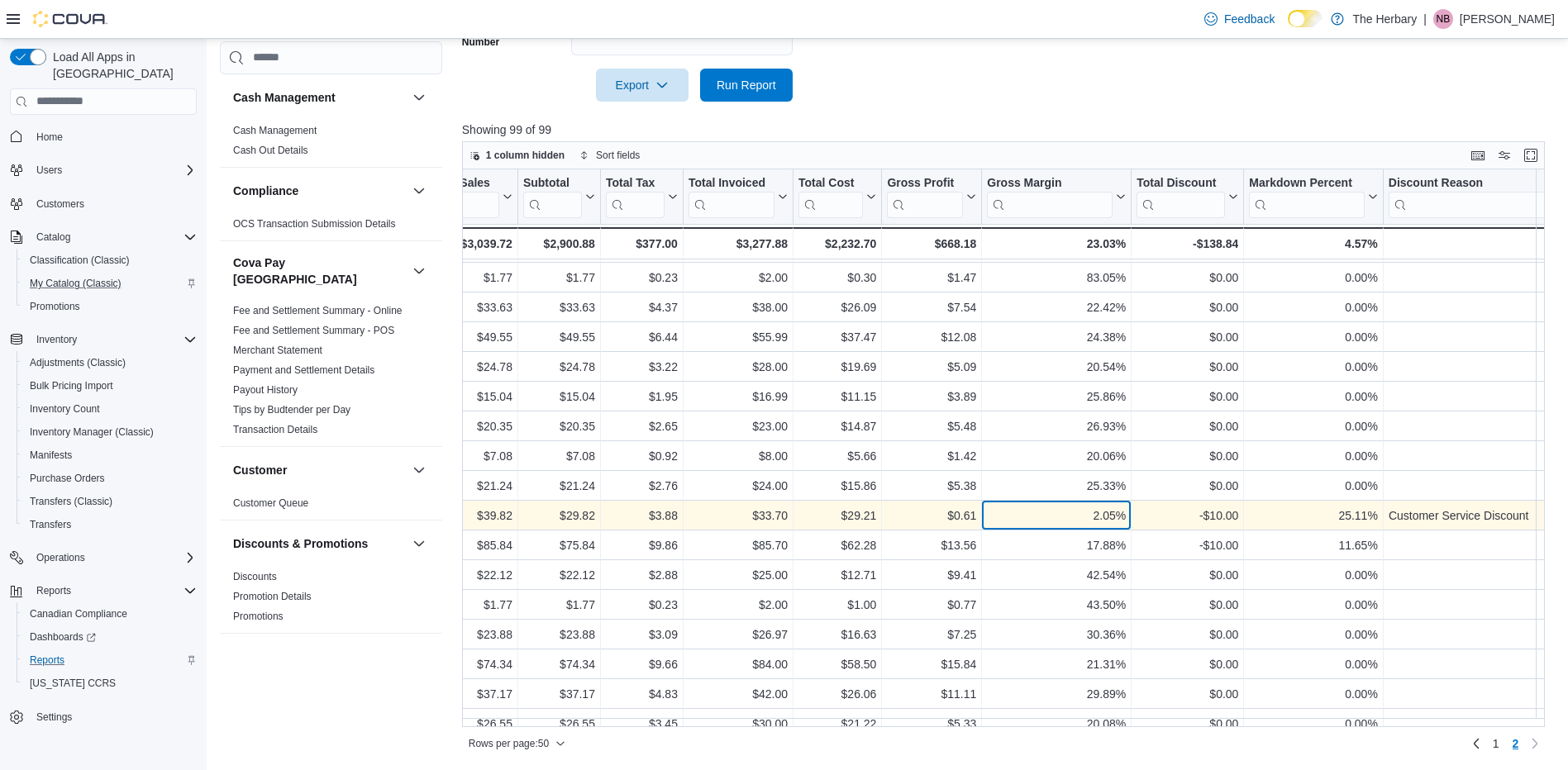
scroll to position [294, 961]
click at [726, 514] on div "$33.70" at bounding box center [738, 516] width 100 height 20
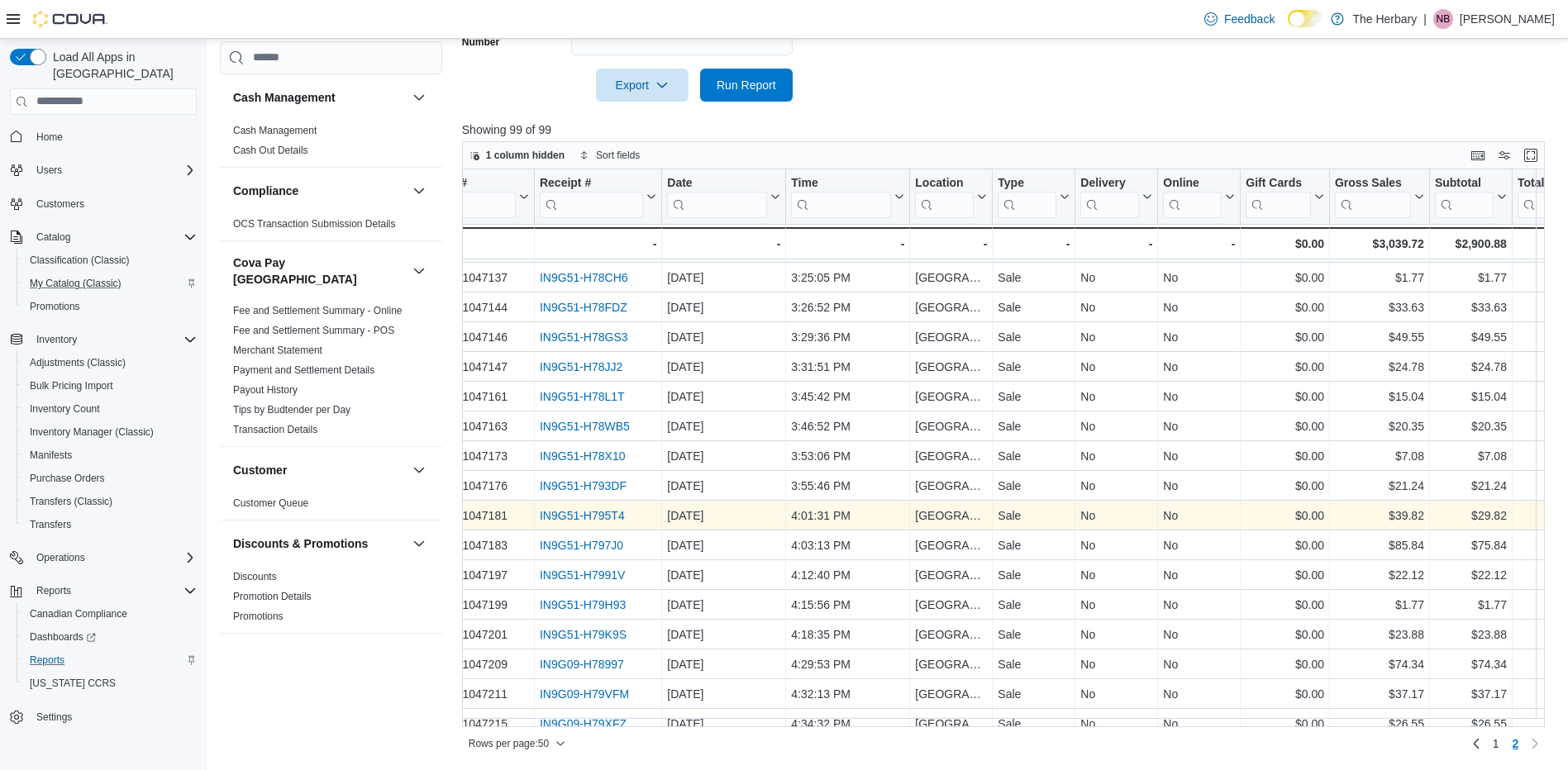
scroll to position [294, 0]
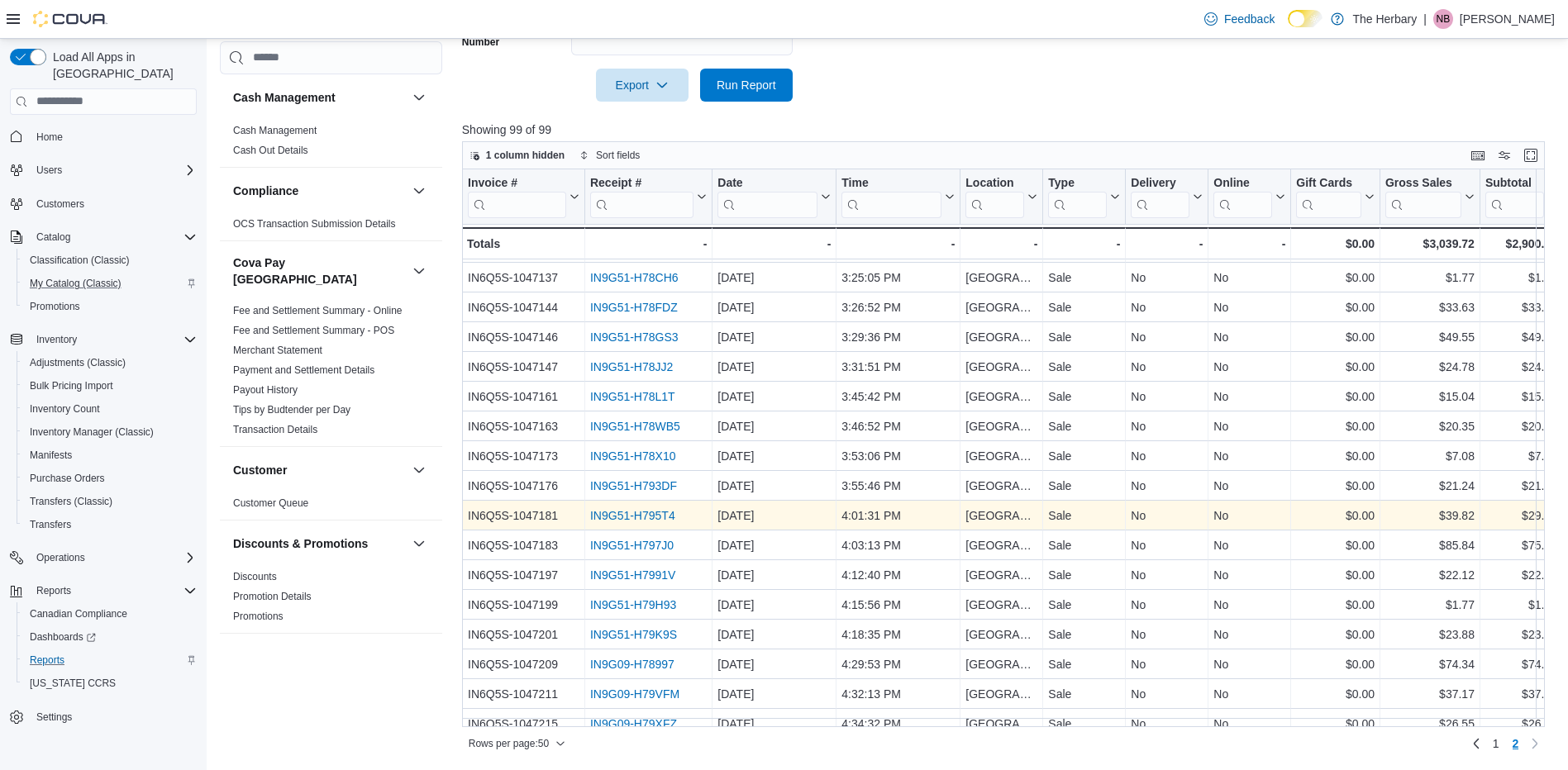
click at [659, 519] on link "IN9G51-H795T4" at bounding box center [633, 516] width 85 height 14
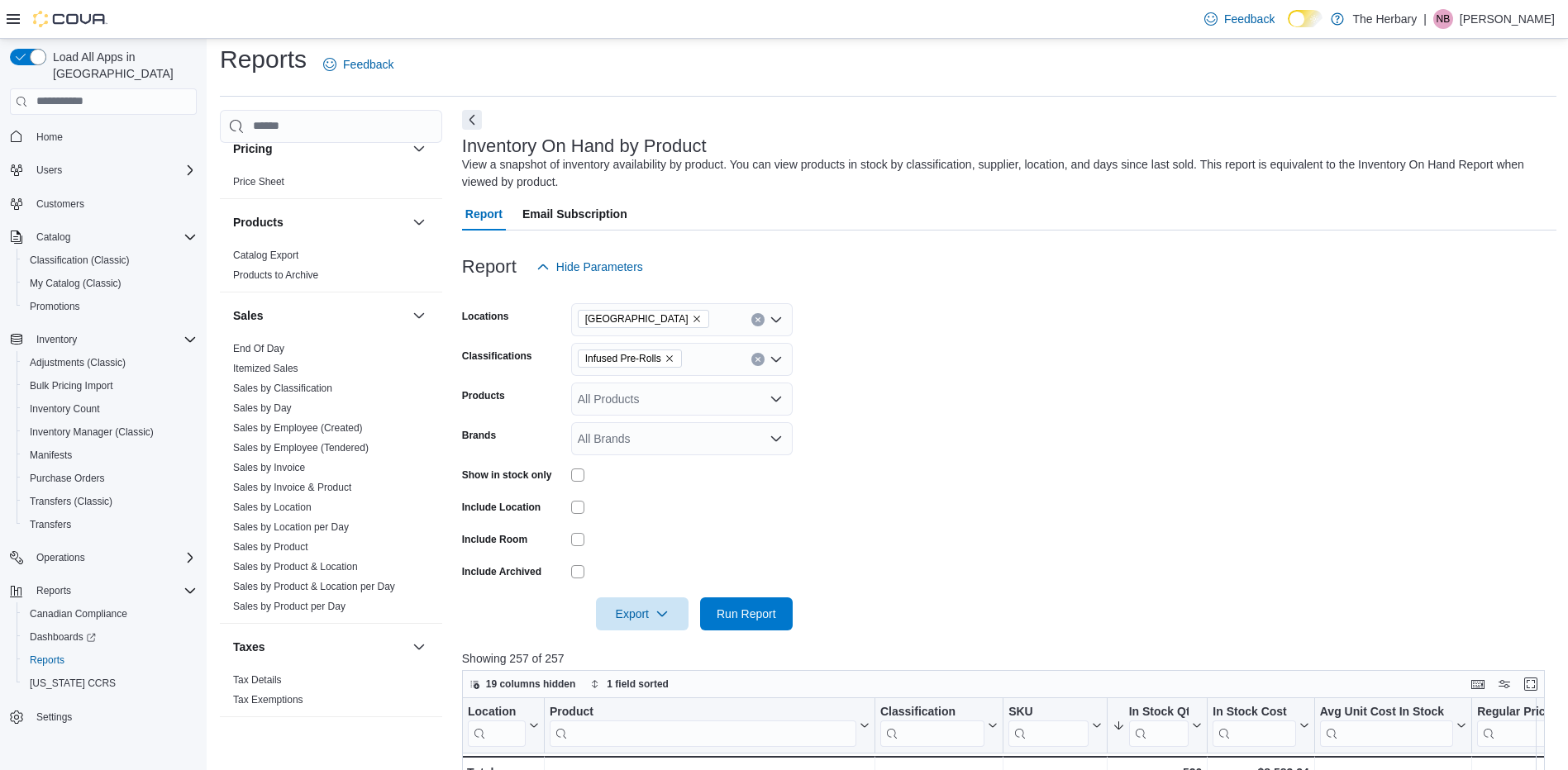
scroll to position [9, 0]
click at [668, 362] on icon "Remove Infused Pre-Rolls from selection in this group" at bounding box center [670, 360] width 10 height 10
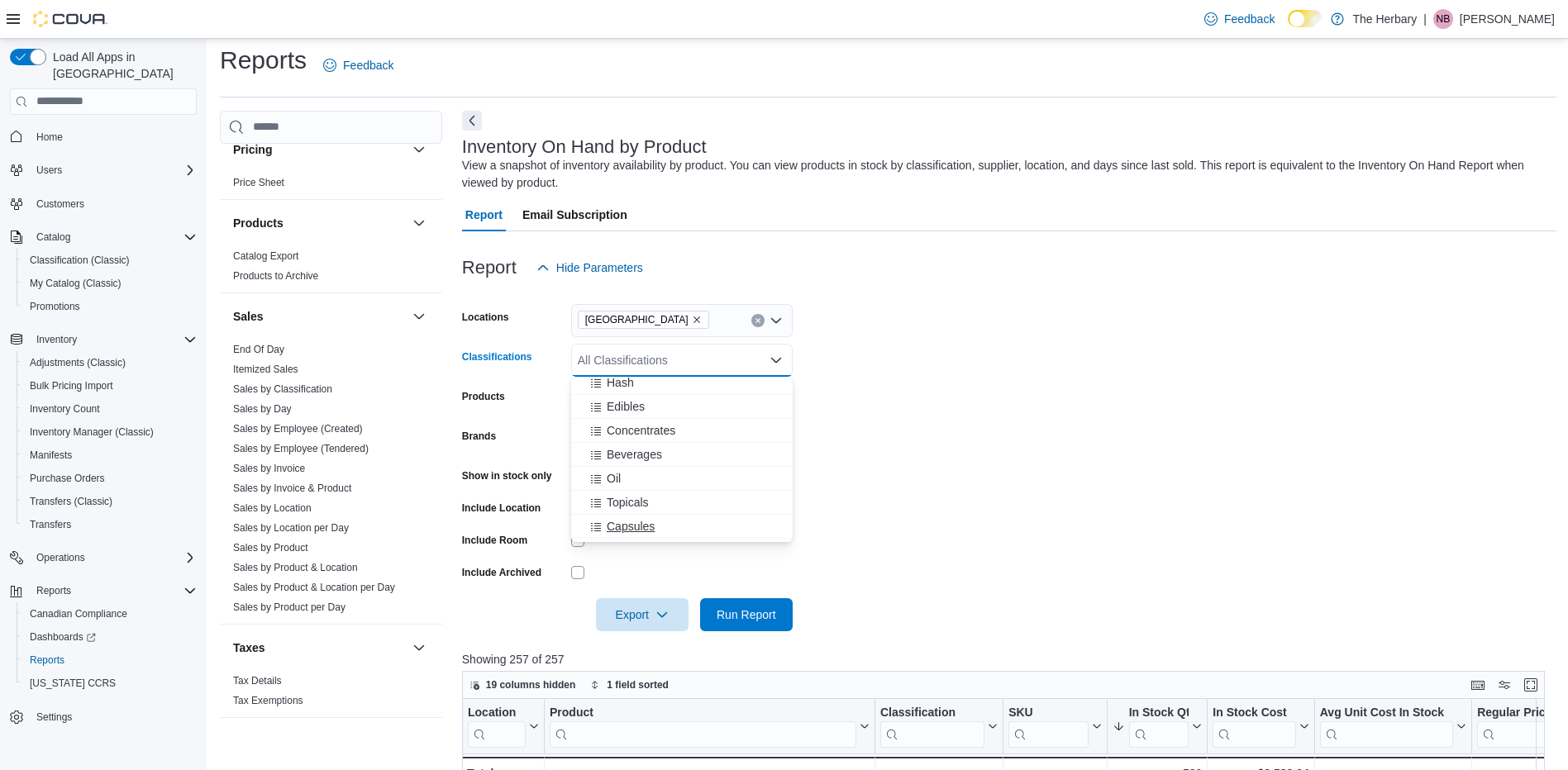
scroll to position [125, 0]
click at [641, 451] on span "Beverages" at bounding box center [634, 455] width 55 height 16
click at [913, 333] on form "Locations London Classifications Beverages Combo box. Selected. Beverages. Pres…" at bounding box center [1009, 458] width 1094 height 347
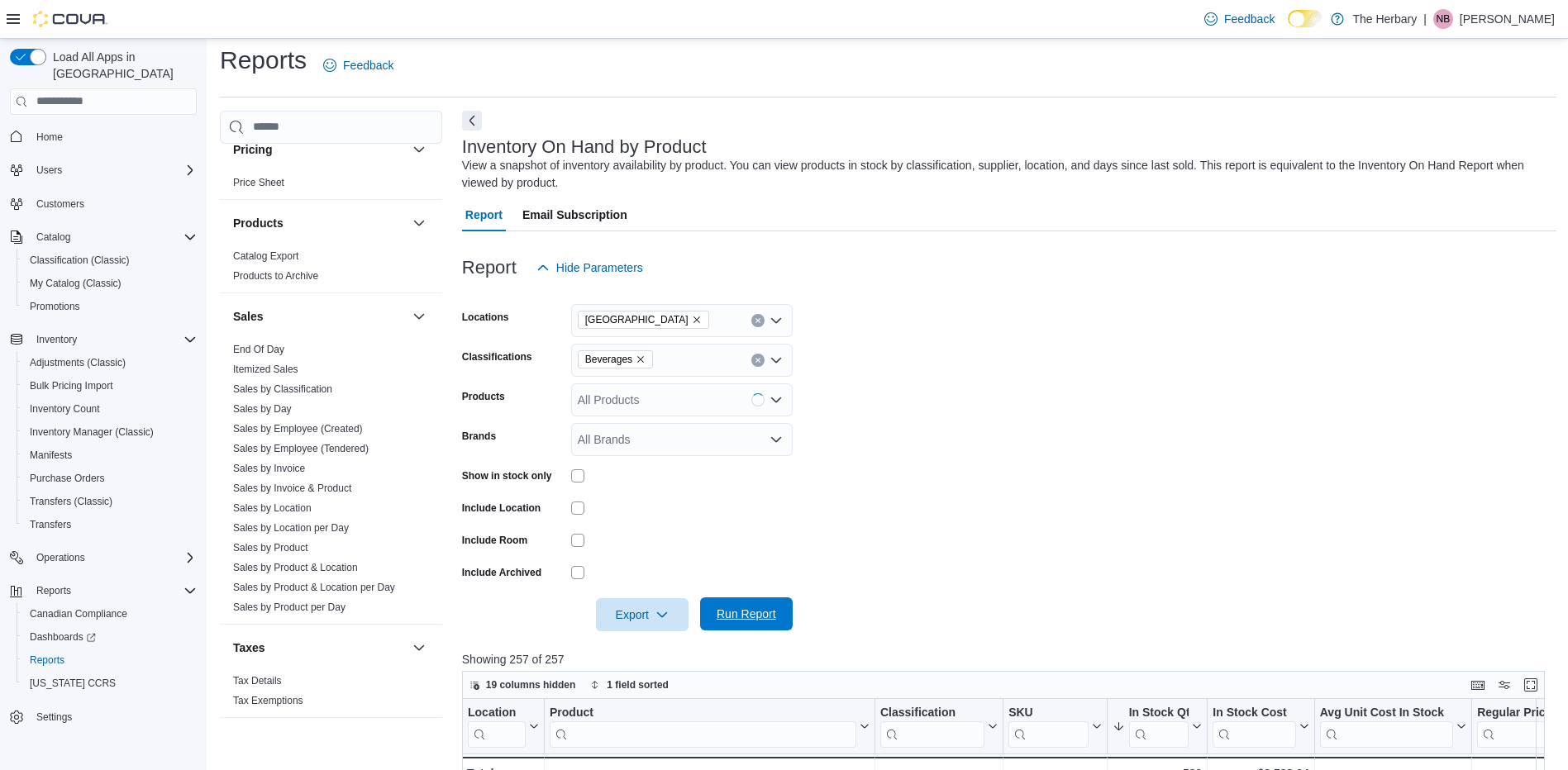
click at [755, 619] on span "Run Report" at bounding box center [746, 613] width 60 height 16
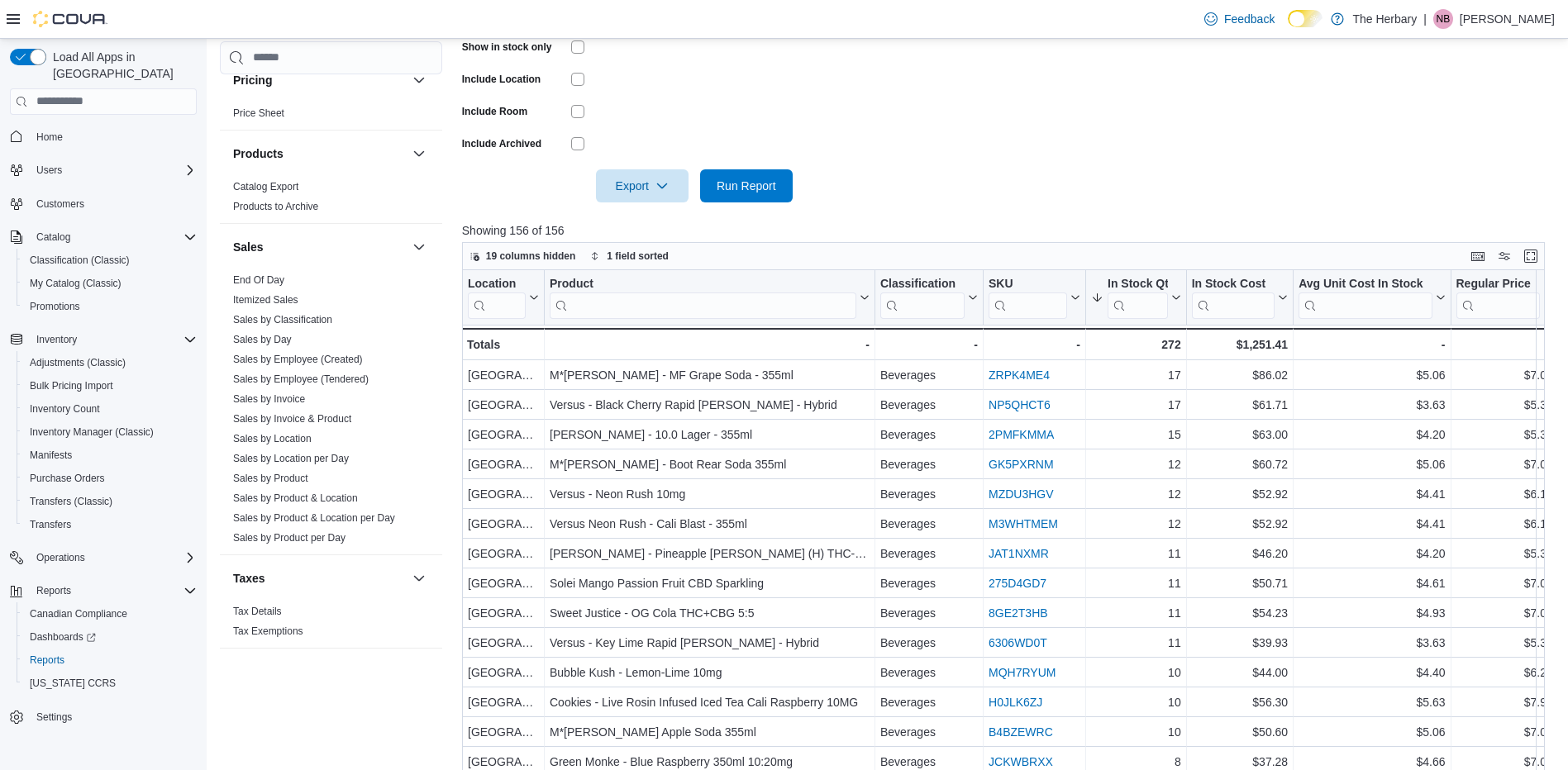
scroll to position [438, 0]
click at [768, 310] on input "search" at bounding box center [703, 304] width 306 height 26
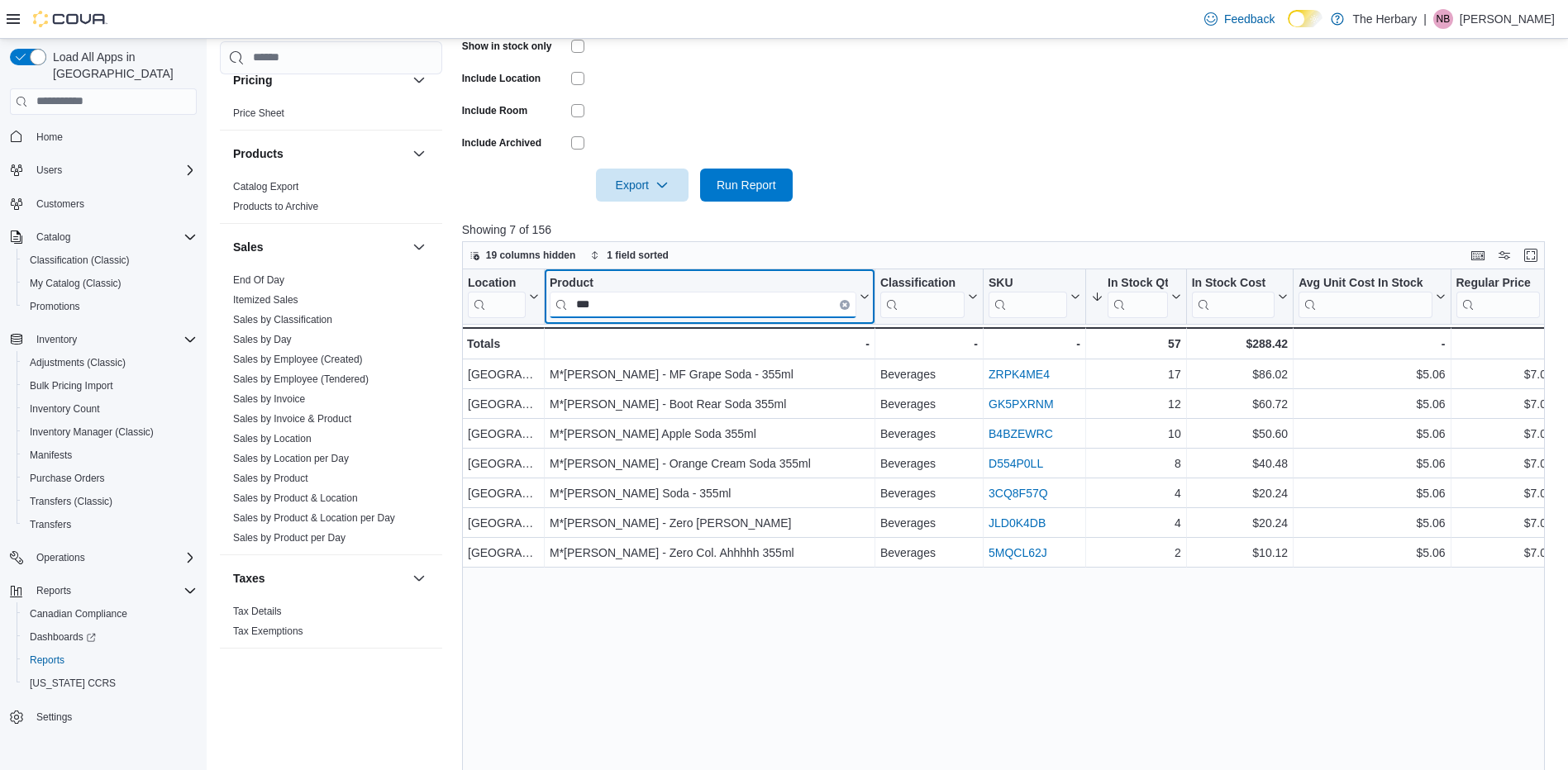
type input "***"
click at [847, 301] on button "Clear input" at bounding box center [845, 305] width 10 height 10
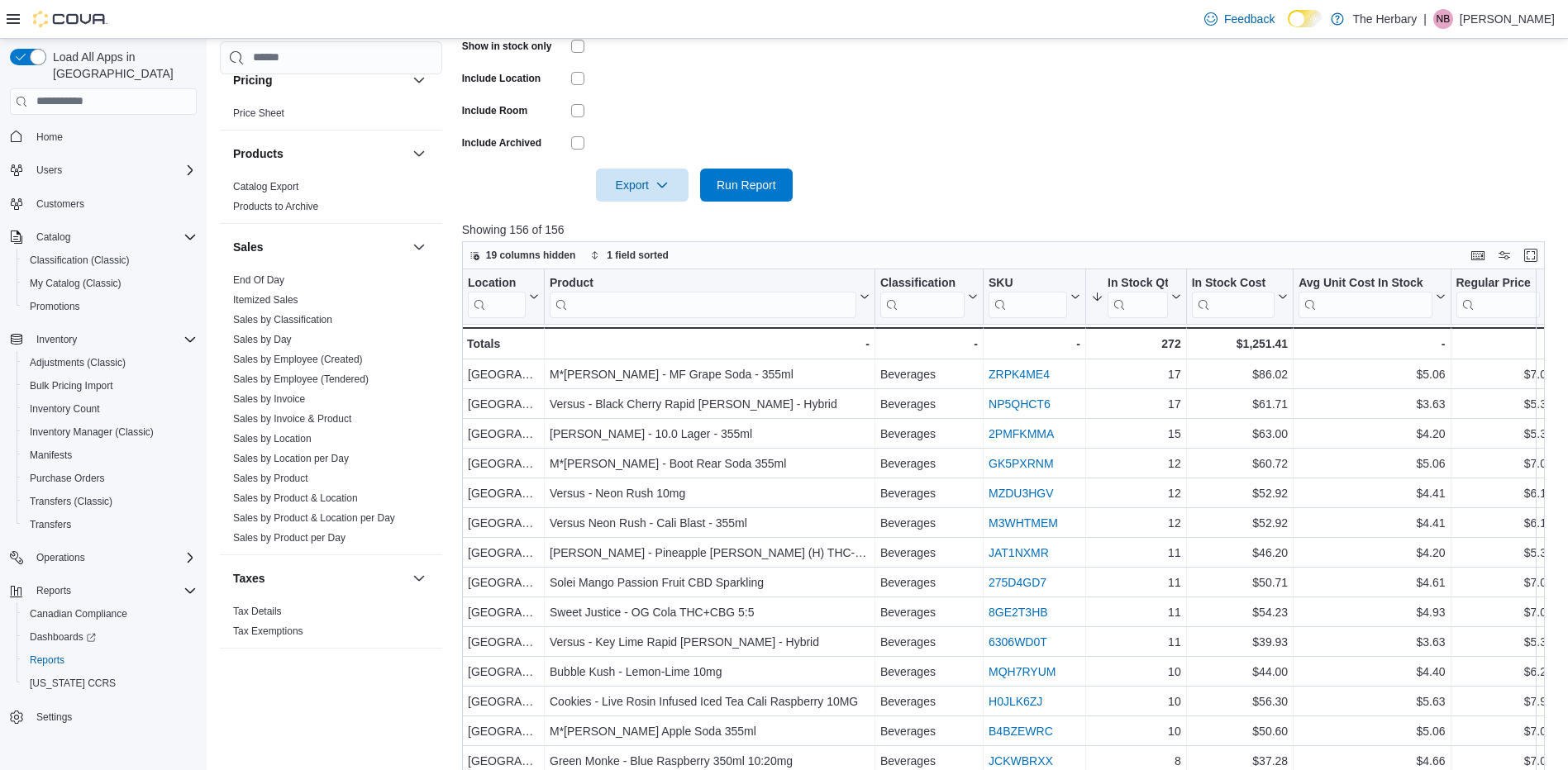
click at [871, 191] on form "Locations London Classifications Beverages Products All Products Brands All Bra…" at bounding box center [1009, 28] width 1094 height 347
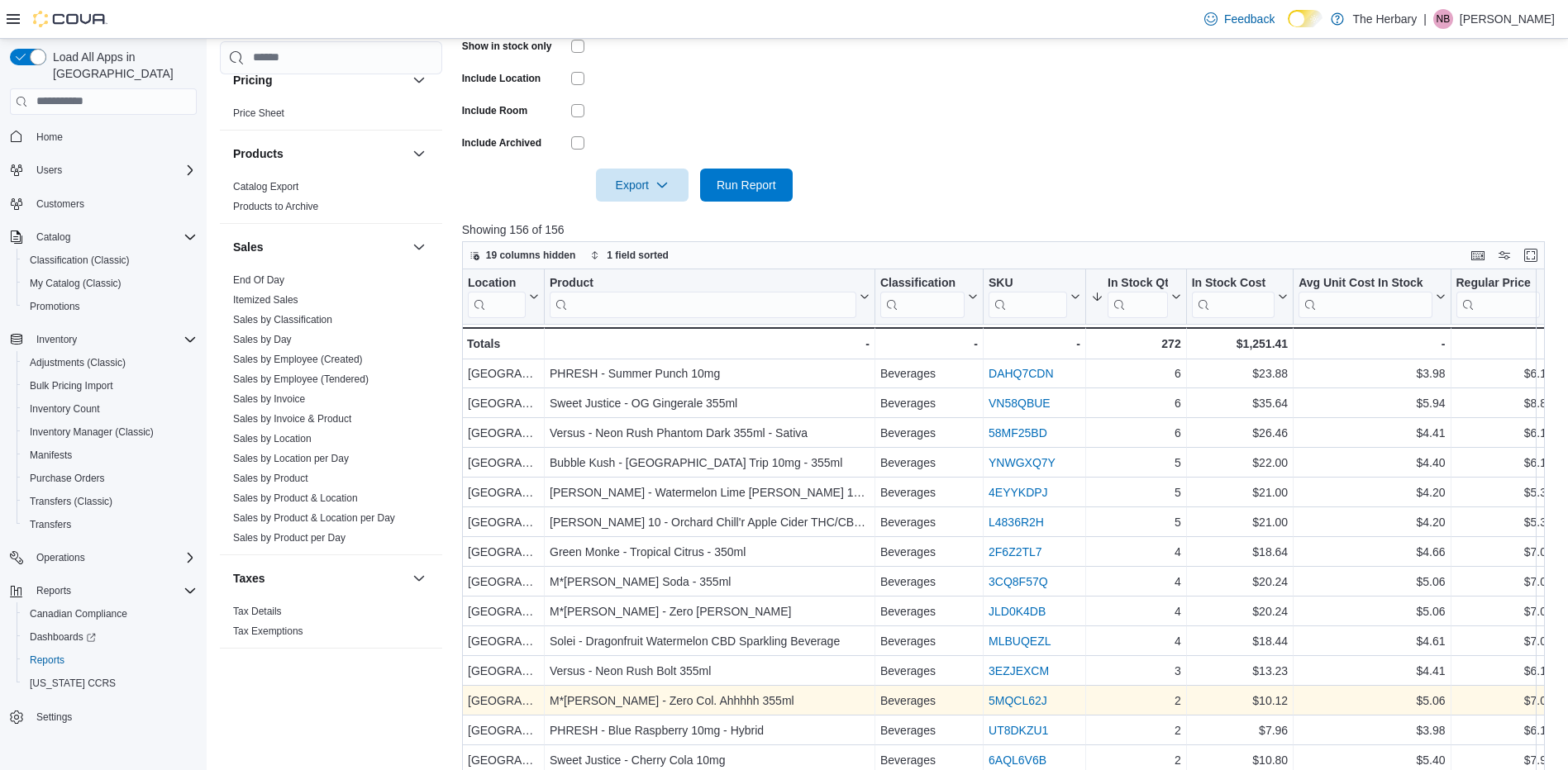
scroll to position [596, 0]
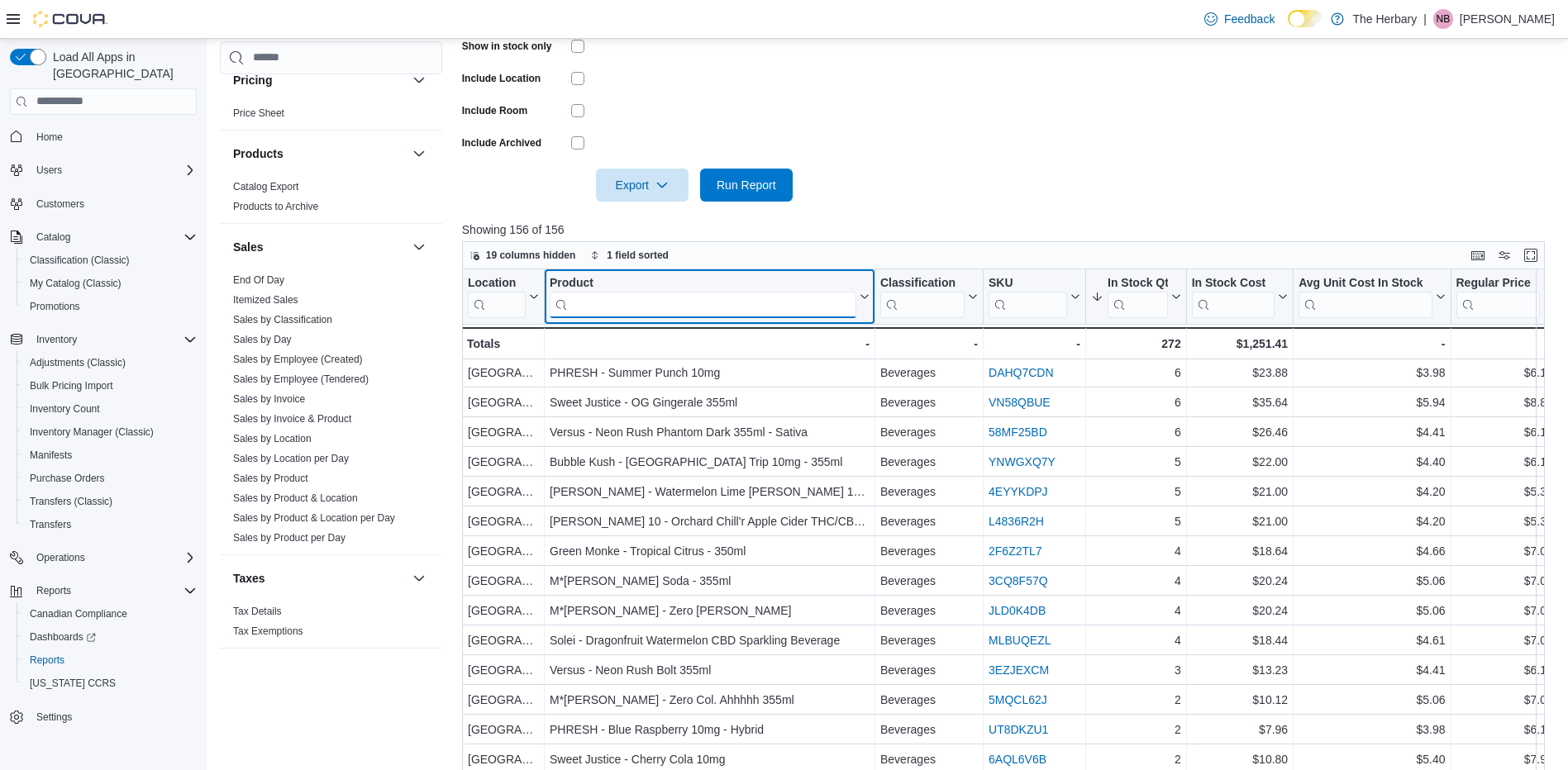
click at [801, 304] on input "search" at bounding box center [703, 304] width 306 height 26
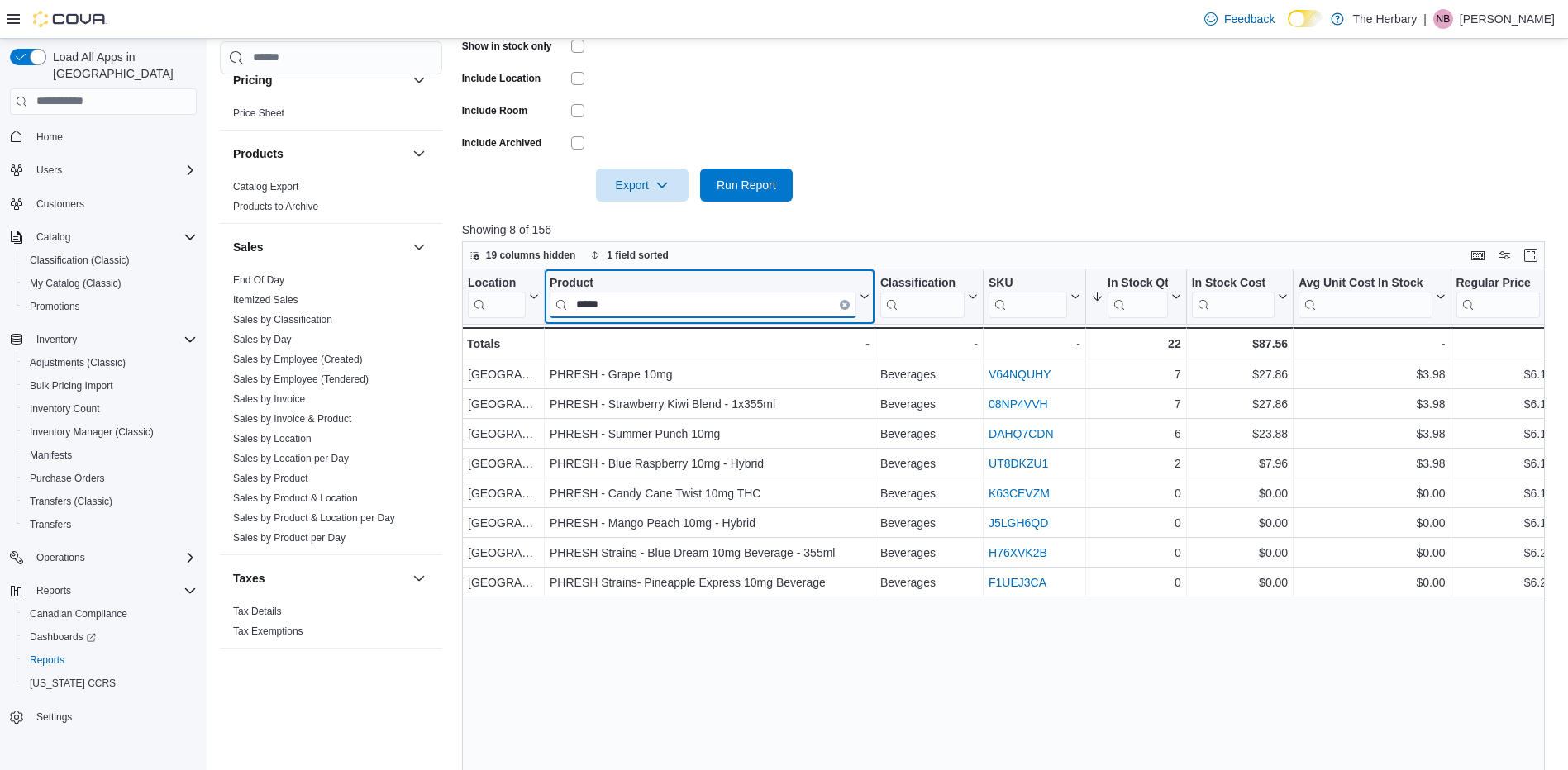
scroll to position [0, 0]
type input "*****"
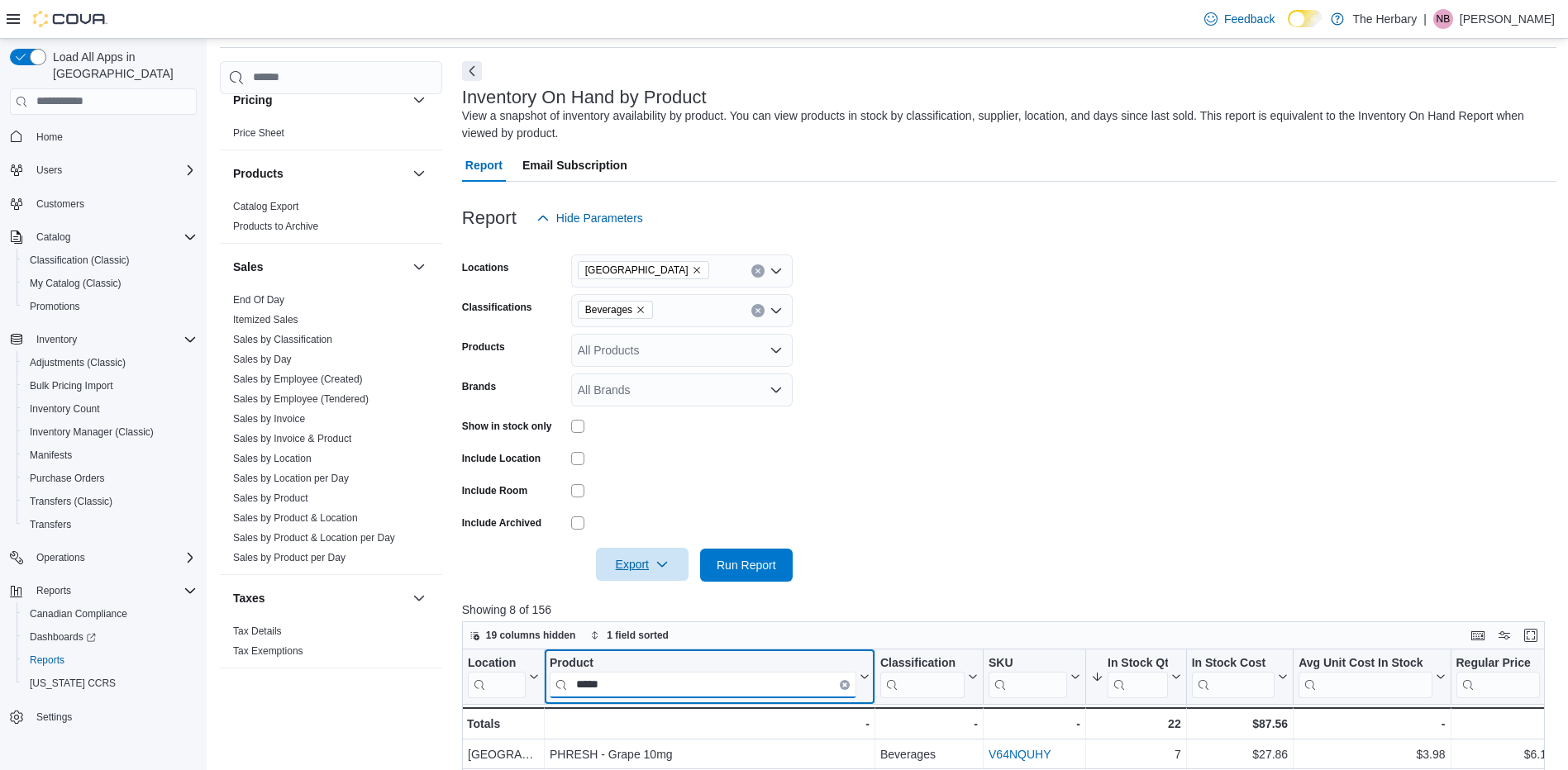
scroll to position [61, 0]
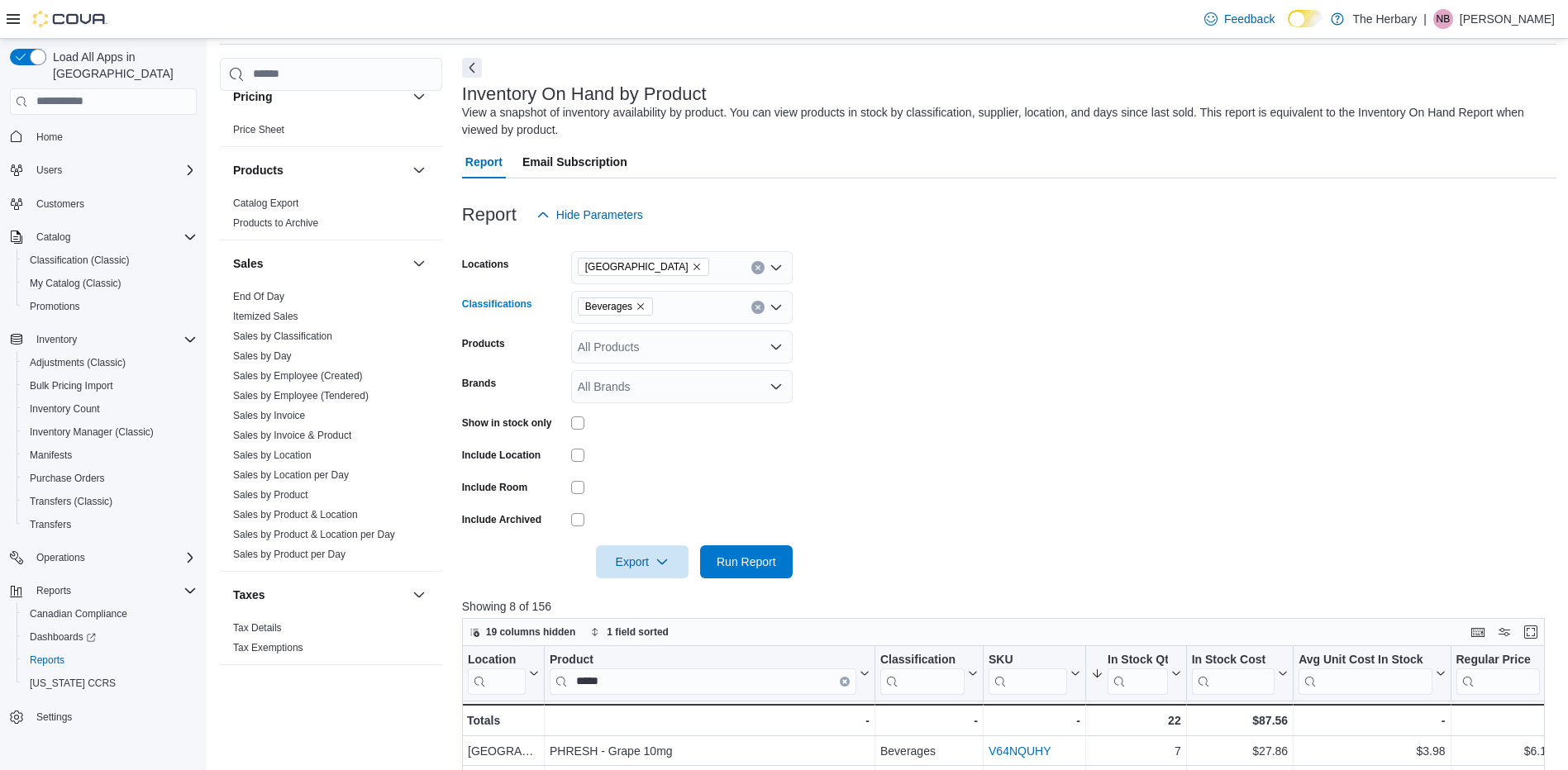
click at [640, 305] on icon "Remove Beverages from selection in this group" at bounding box center [641, 307] width 7 height 7
click at [659, 403] on span "Infused Pre-Rolls" at bounding box center [651, 407] width 88 height 16
click at [731, 559] on span "Run Report" at bounding box center [746, 561] width 60 height 16
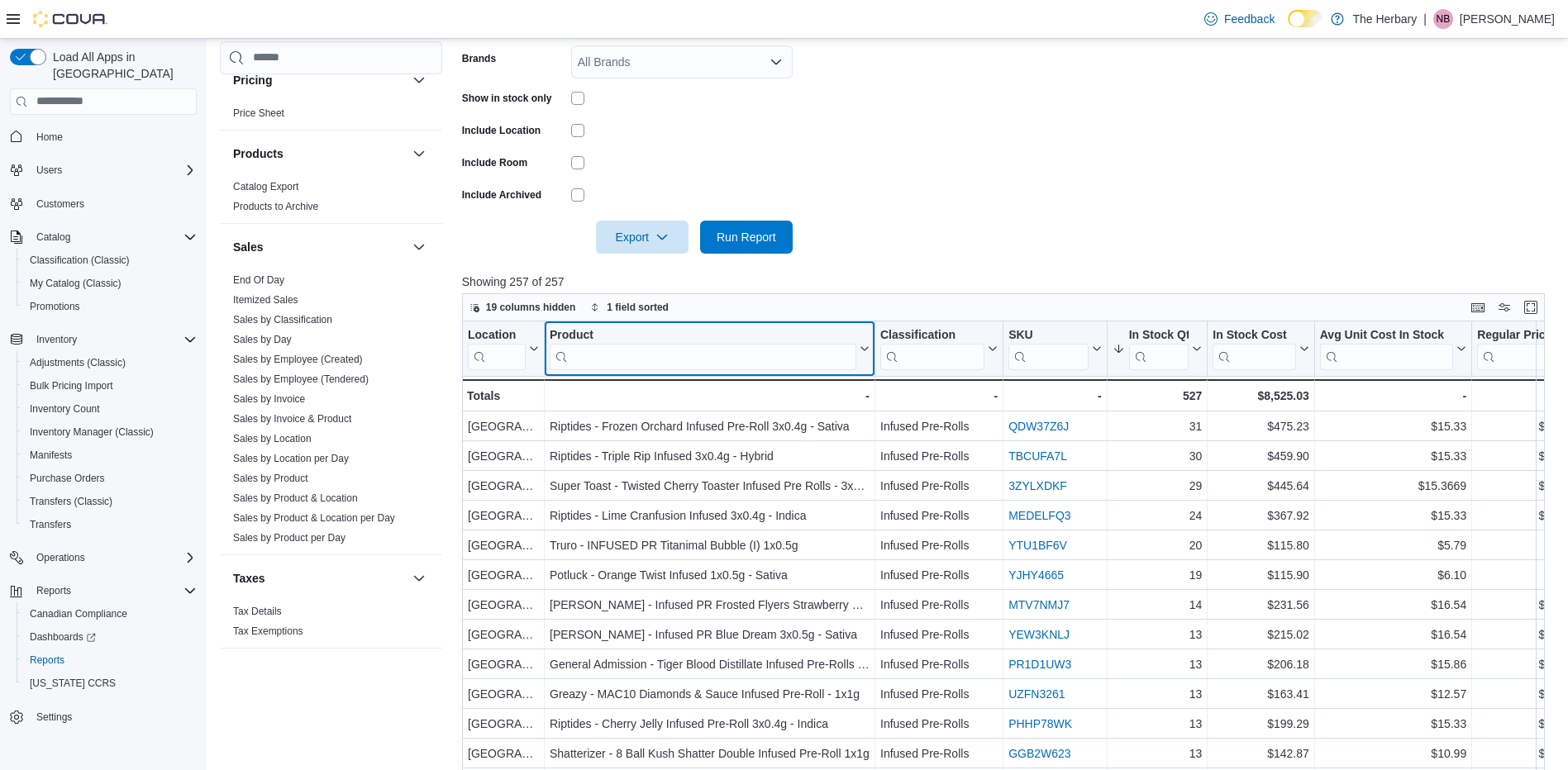
click at [752, 362] on input "search" at bounding box center [703, 356] width 306 height 26
click at [692, 337] on div "Product" at bounding box center [703, 335] width 306 height 15
click at [677, 355] on input "search" at bounding box center [703, 356] width 306 height 26
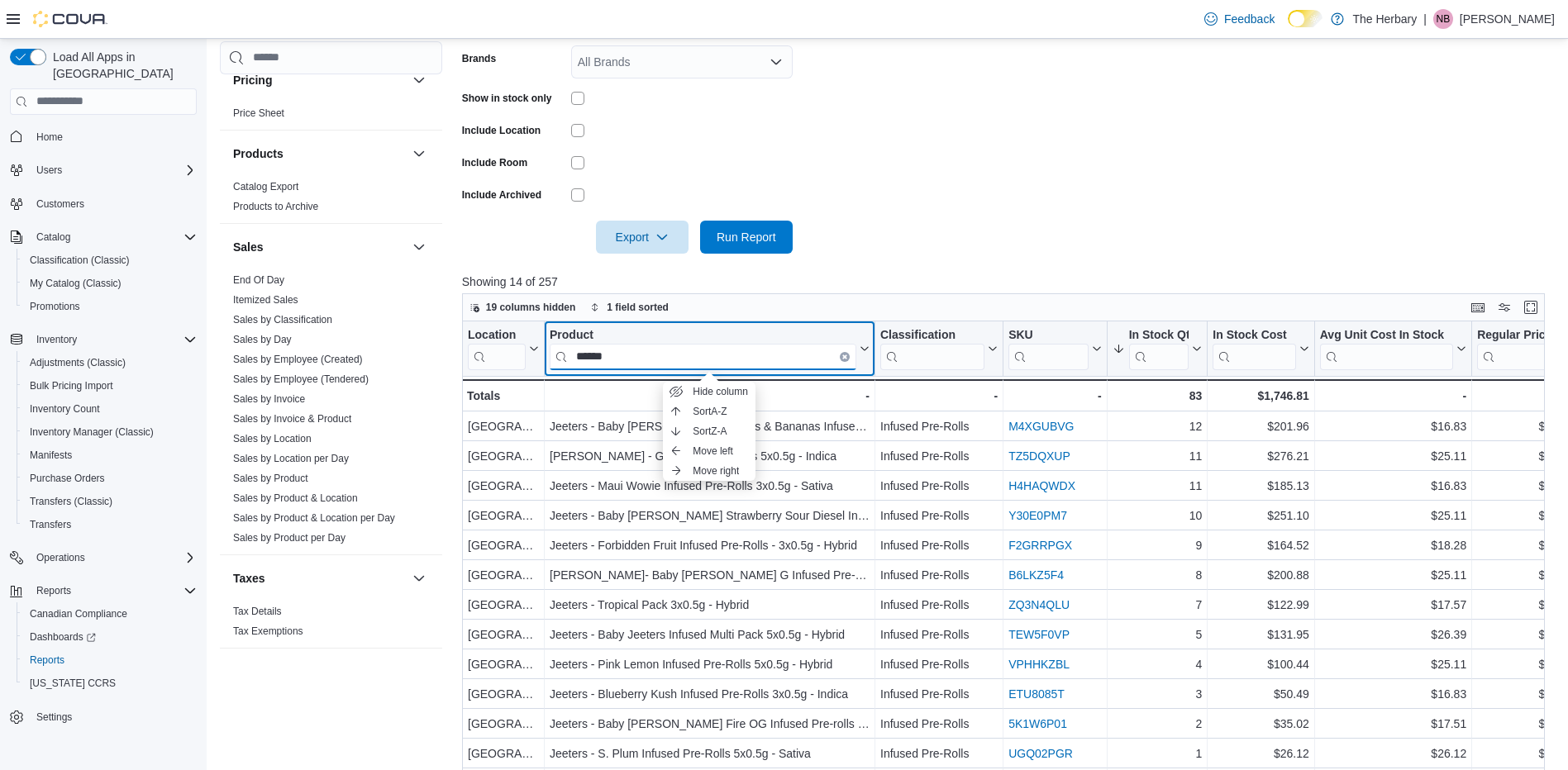
type input "******"
click at [792, 331] on div "Product" at bounding box center [703, 335] width 306 height 15
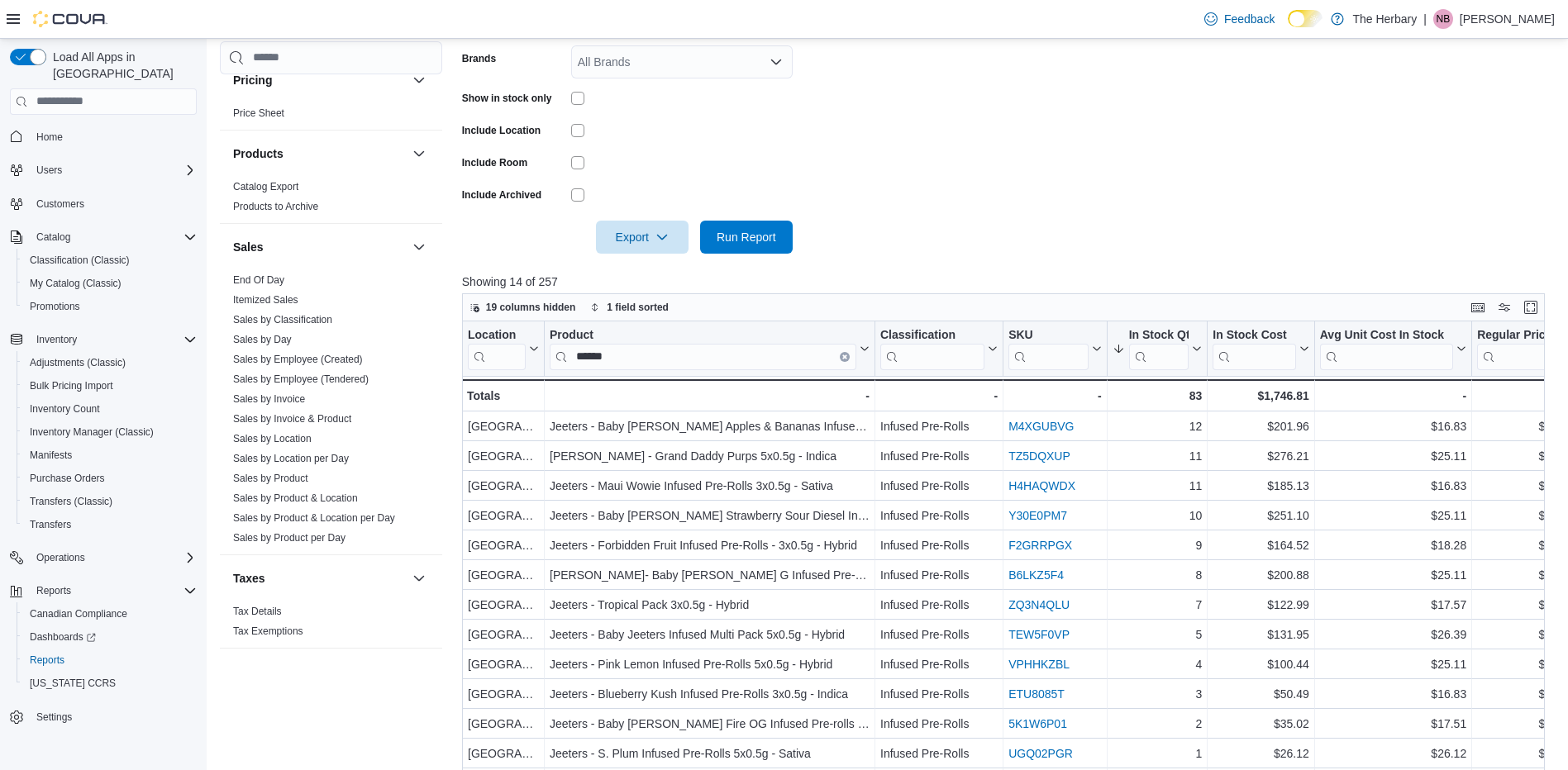
click at [952, 197] on form "Locations London Classifications Infused Pre-Rolls Products All Products Brands…" at bounding box center [1009, 80] width 1094 height 347
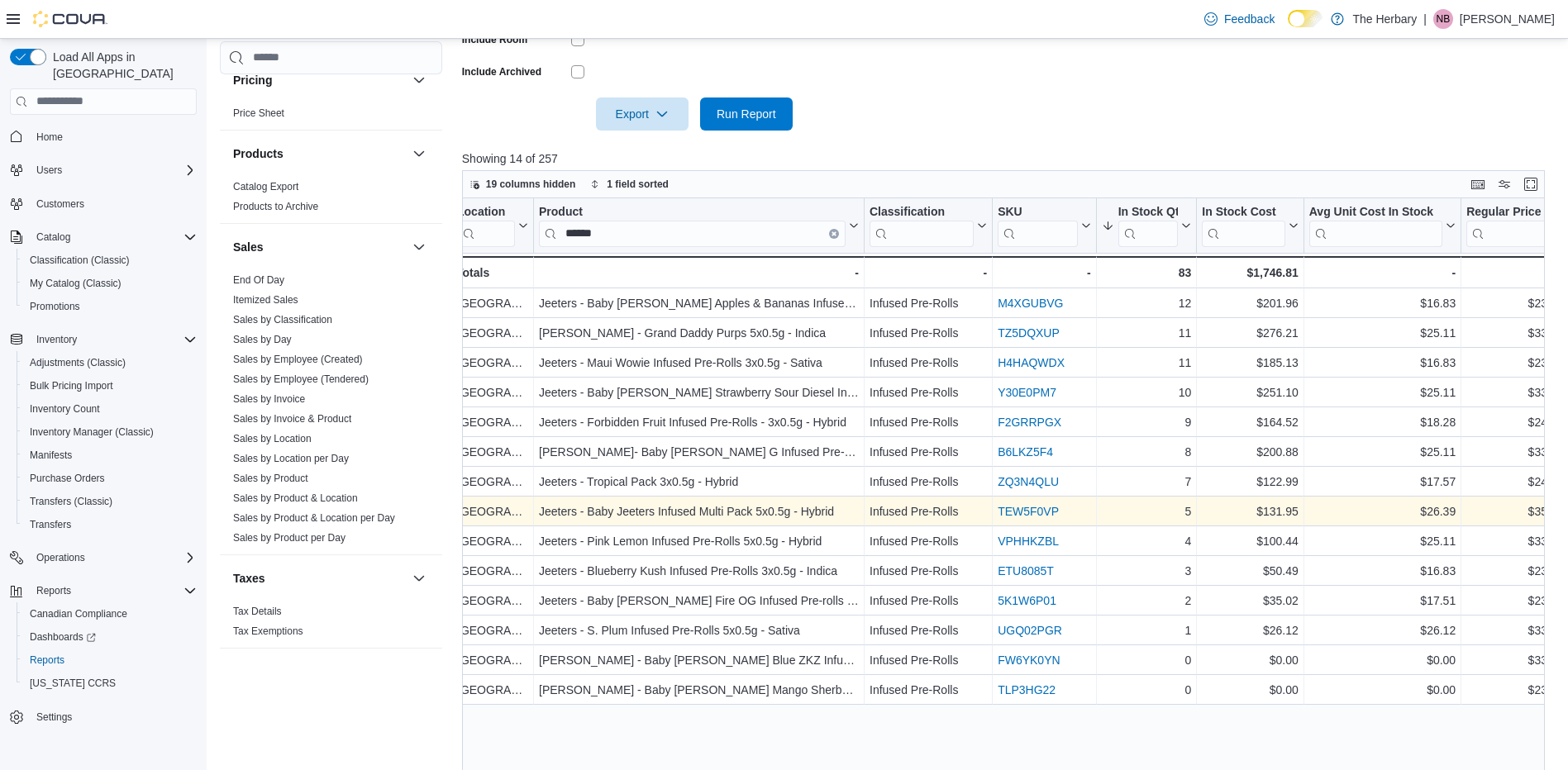
scroll to position [510, 0]
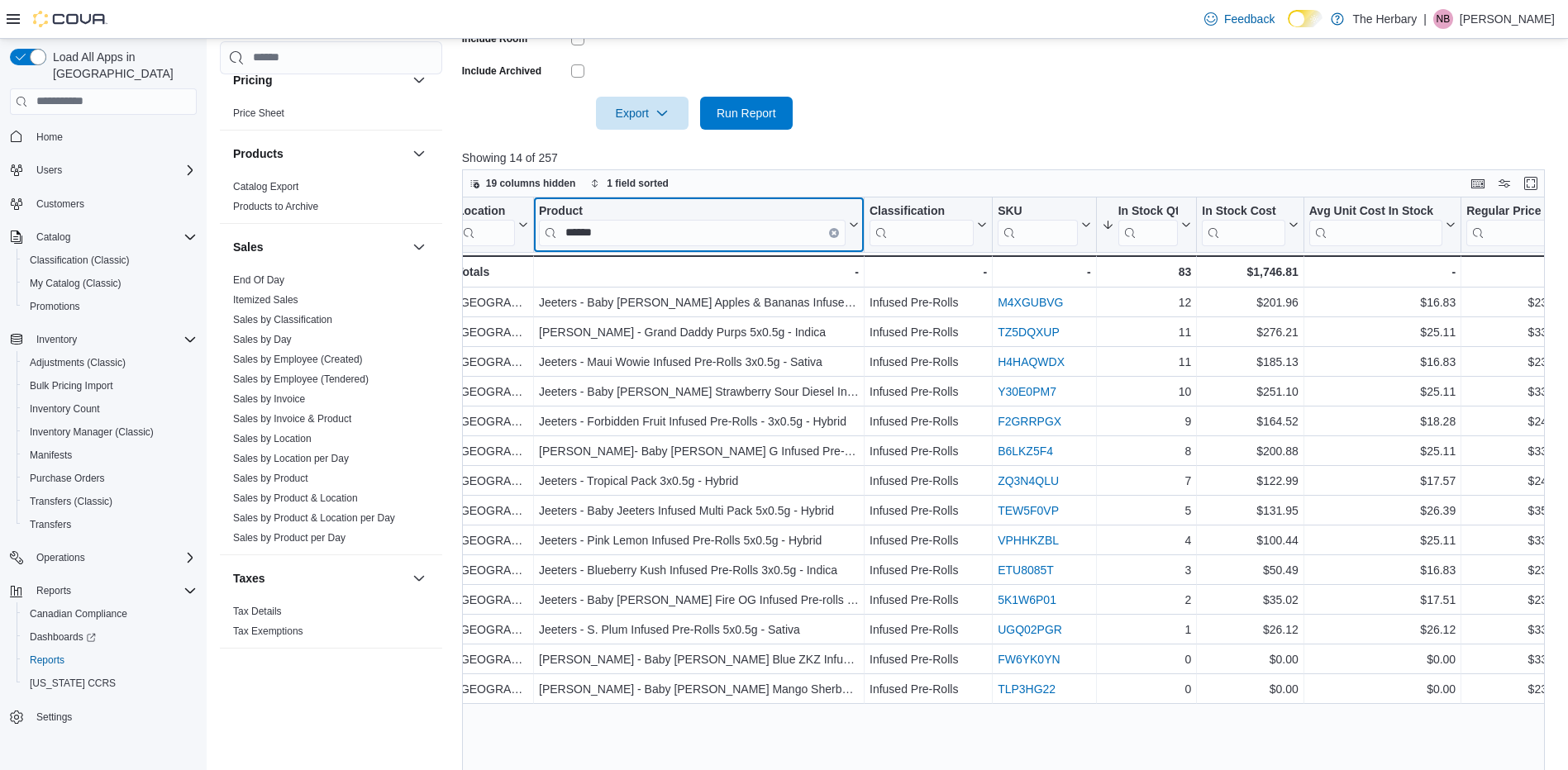
click at [829, 231] on button "Clear input" at bounding box center [834, 232] width 10 height 10
click at [807, 238] on input "search" at bounding box center [692, 231] width 306 height 26
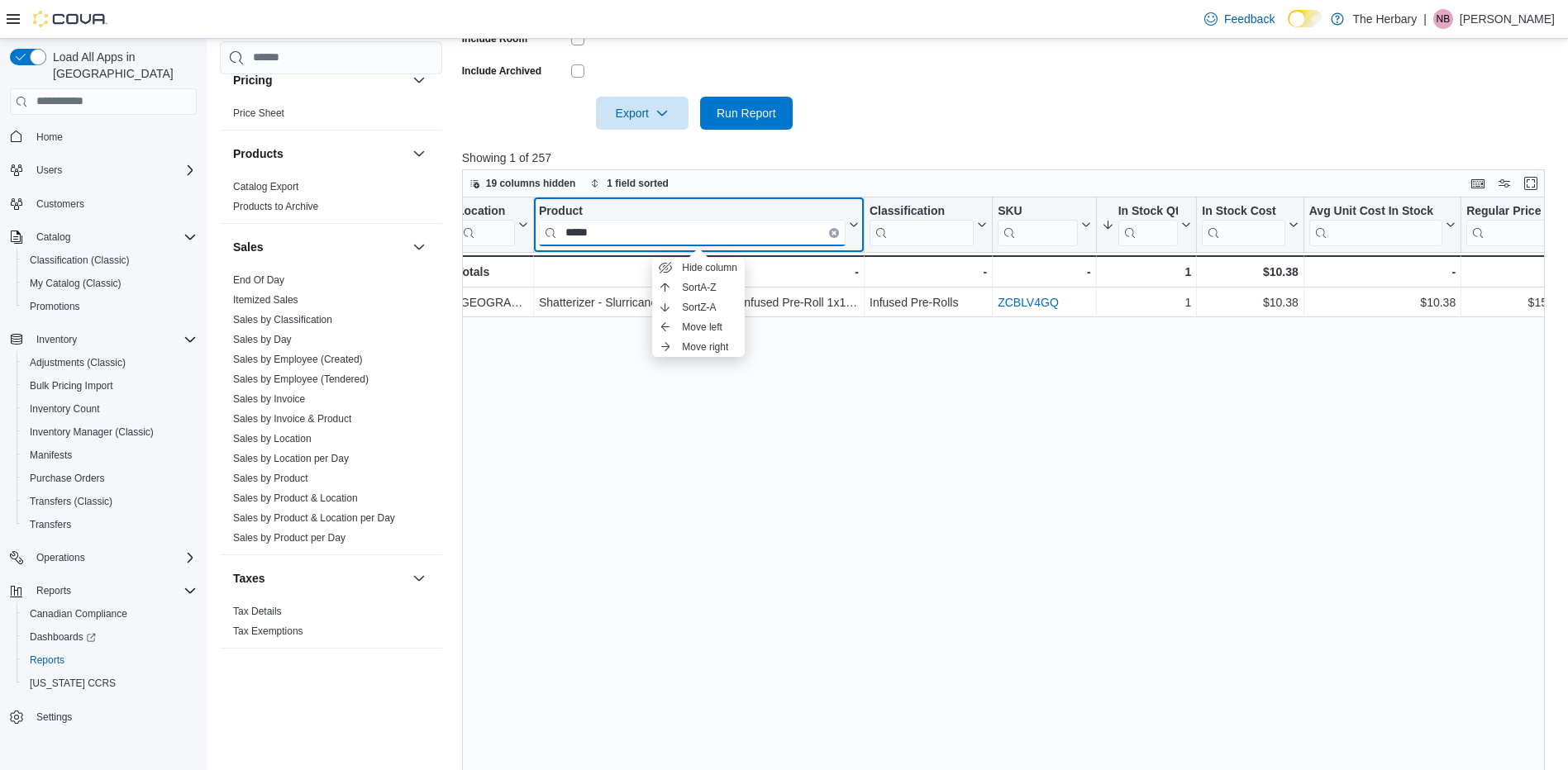
type input "*****"
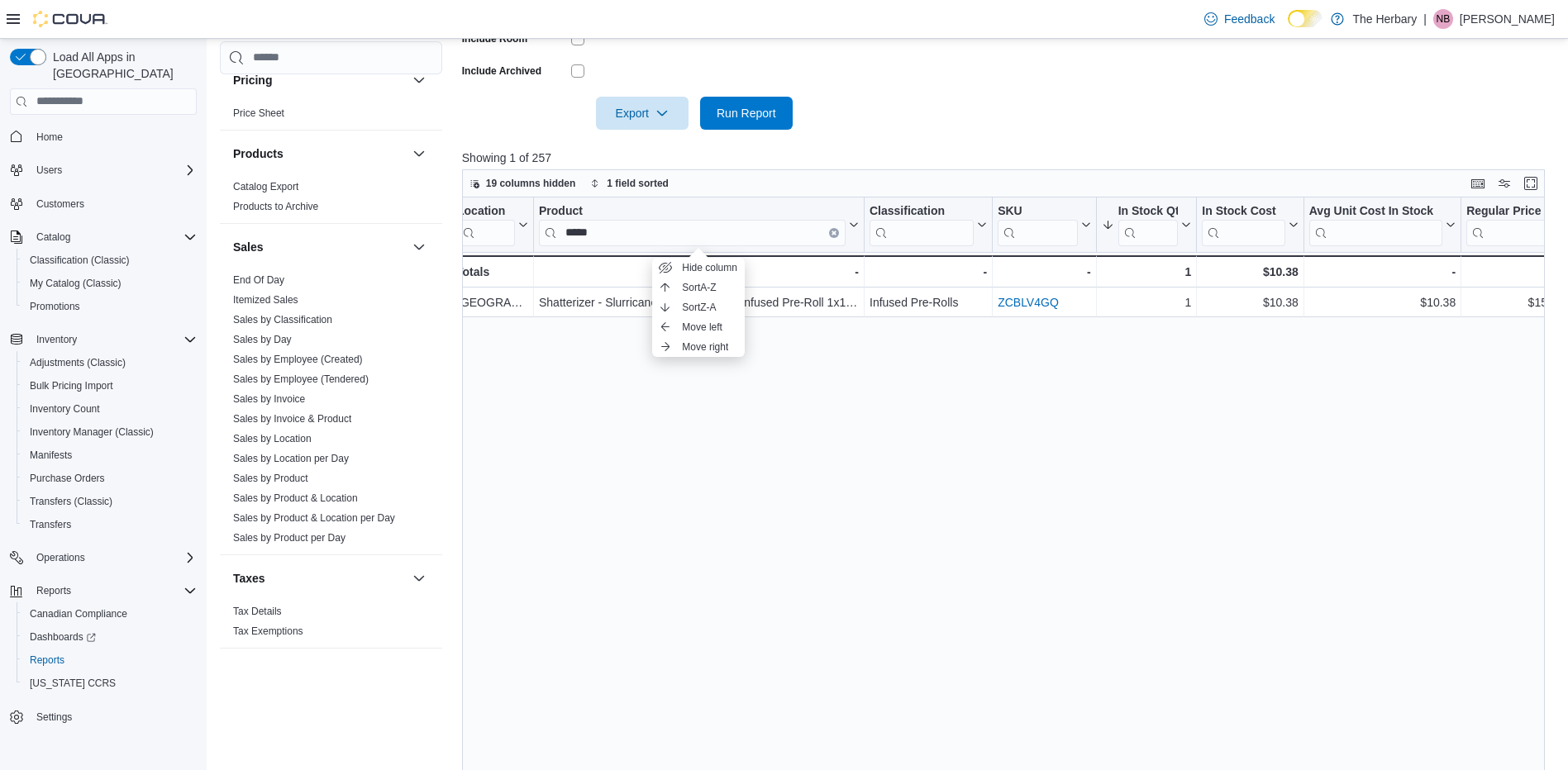
click at [697, 456] on div "Location Click to view column header actions Product ***** Click to view column…" at bounding box center [1009, 492] width 1094 height 589
click at [834, 233] on icon "Clear input" at bounding box center [834, 232] width 3 height 3
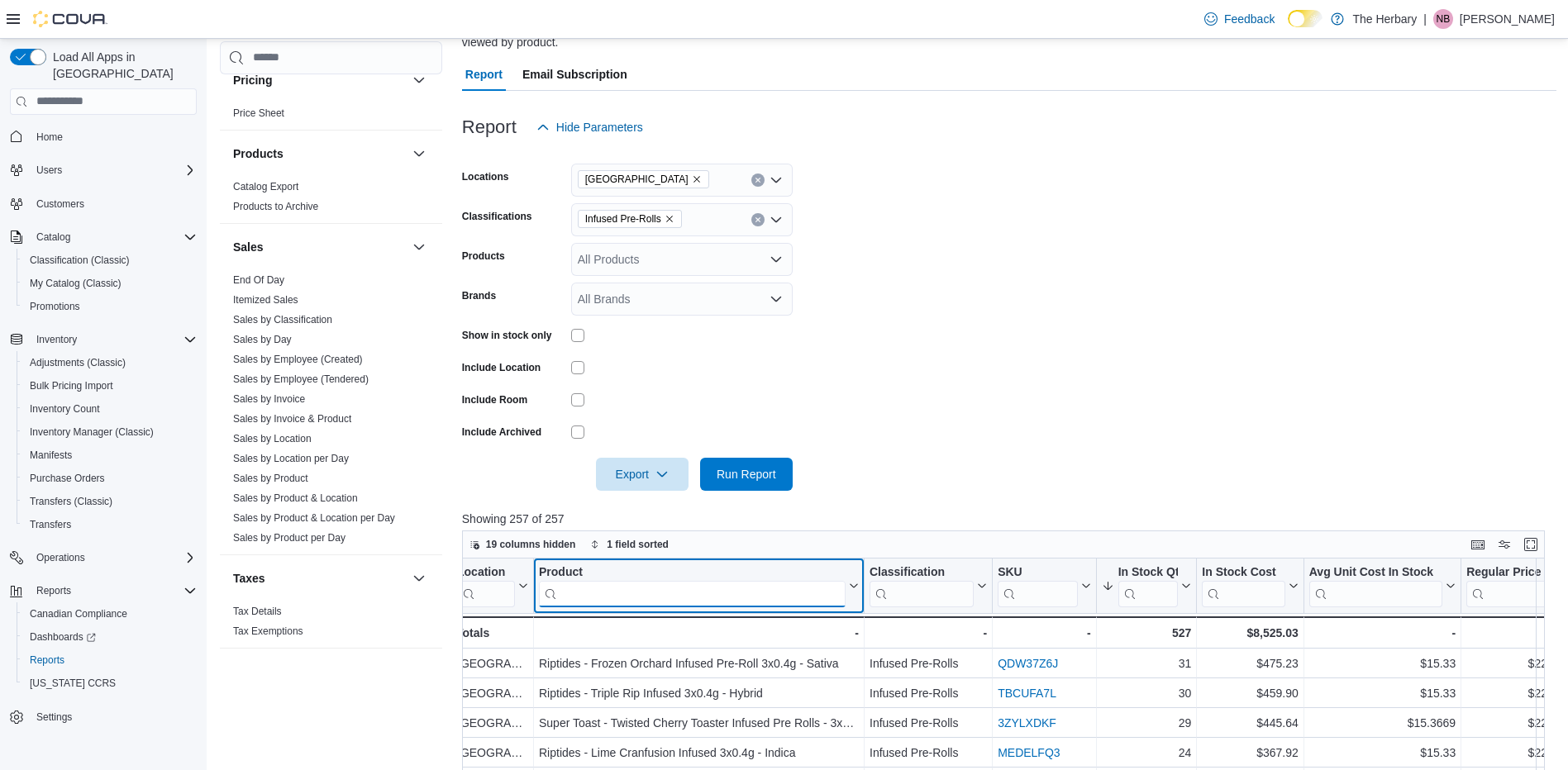
scroll to position [148, 0]
click at [674, 217] on icon "Remove Infused Pre-Rolls from selection in this group" at bounding box center [670, 220] width 10 height 10
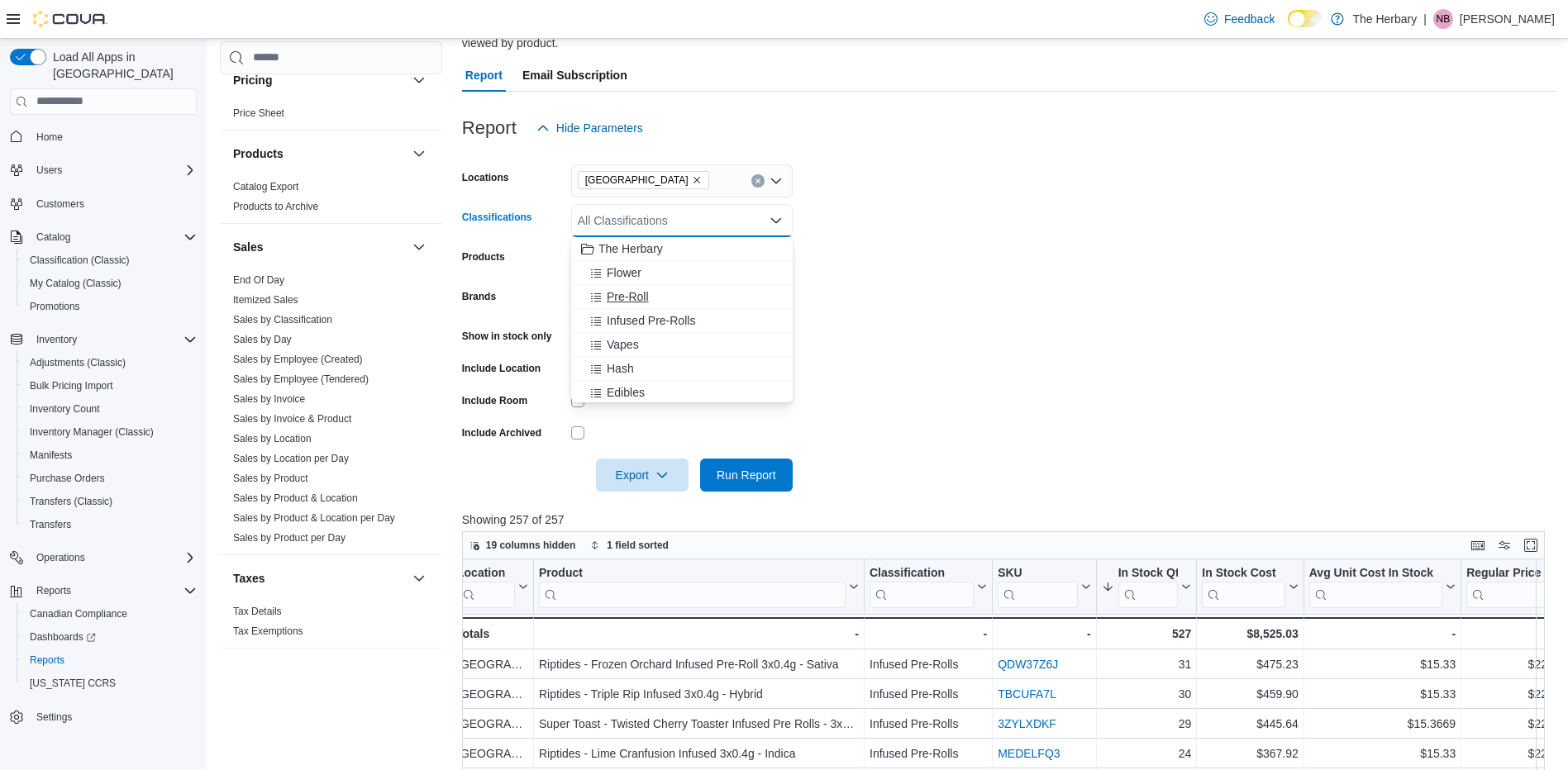
click at [618, 299] on span "Pre-Roll" at bounding box center [628, 296] width 43 height 16
click at [737, 477] on span "Run Report" at bounding box center [746, 474] width 60 height 16
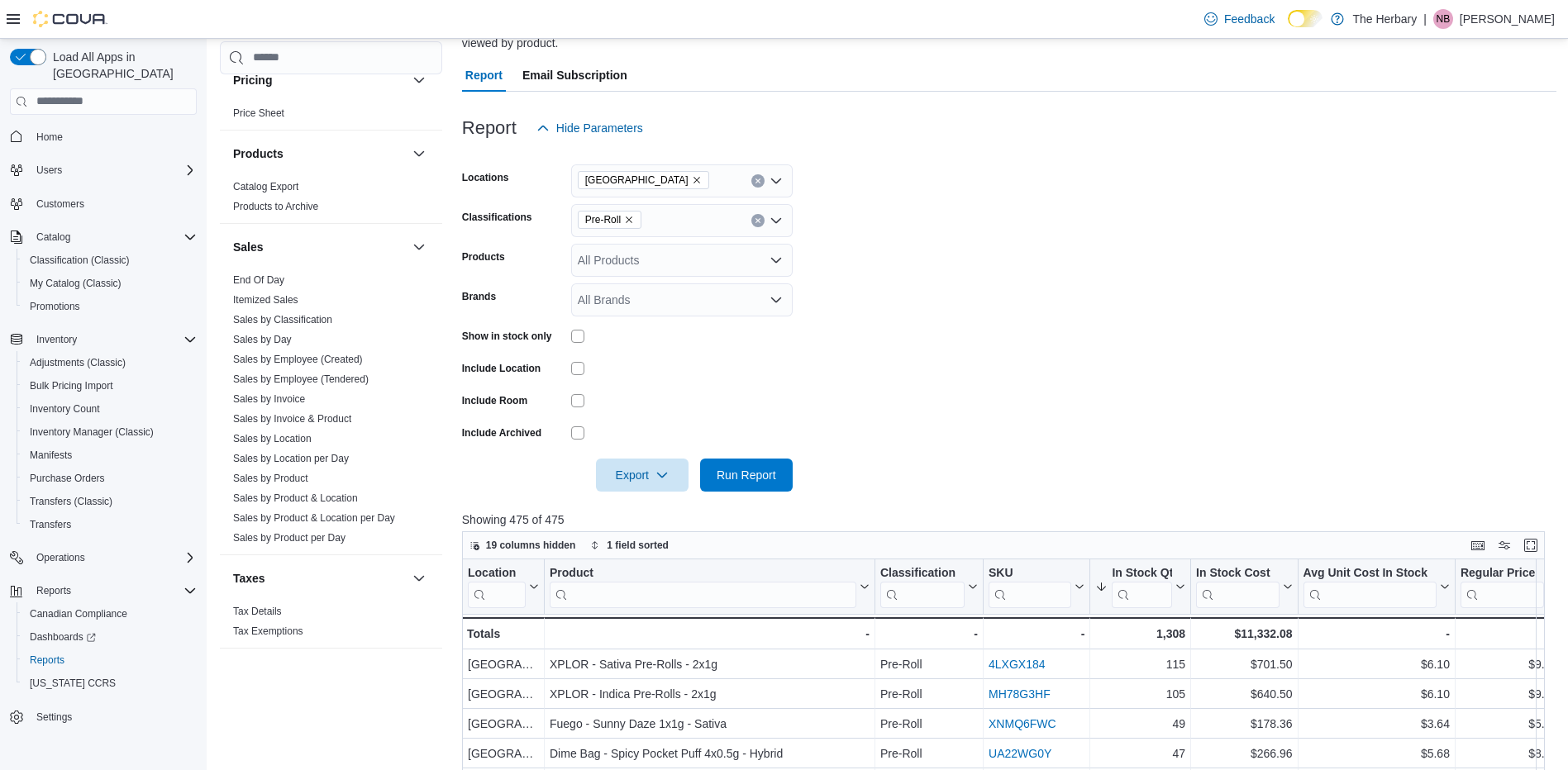
click at [964, 245] on form "Locations London Classifications Pre-Roll Products All Products Brands All Bran…" at bounding box center [1009, 318] width 1094 height 347
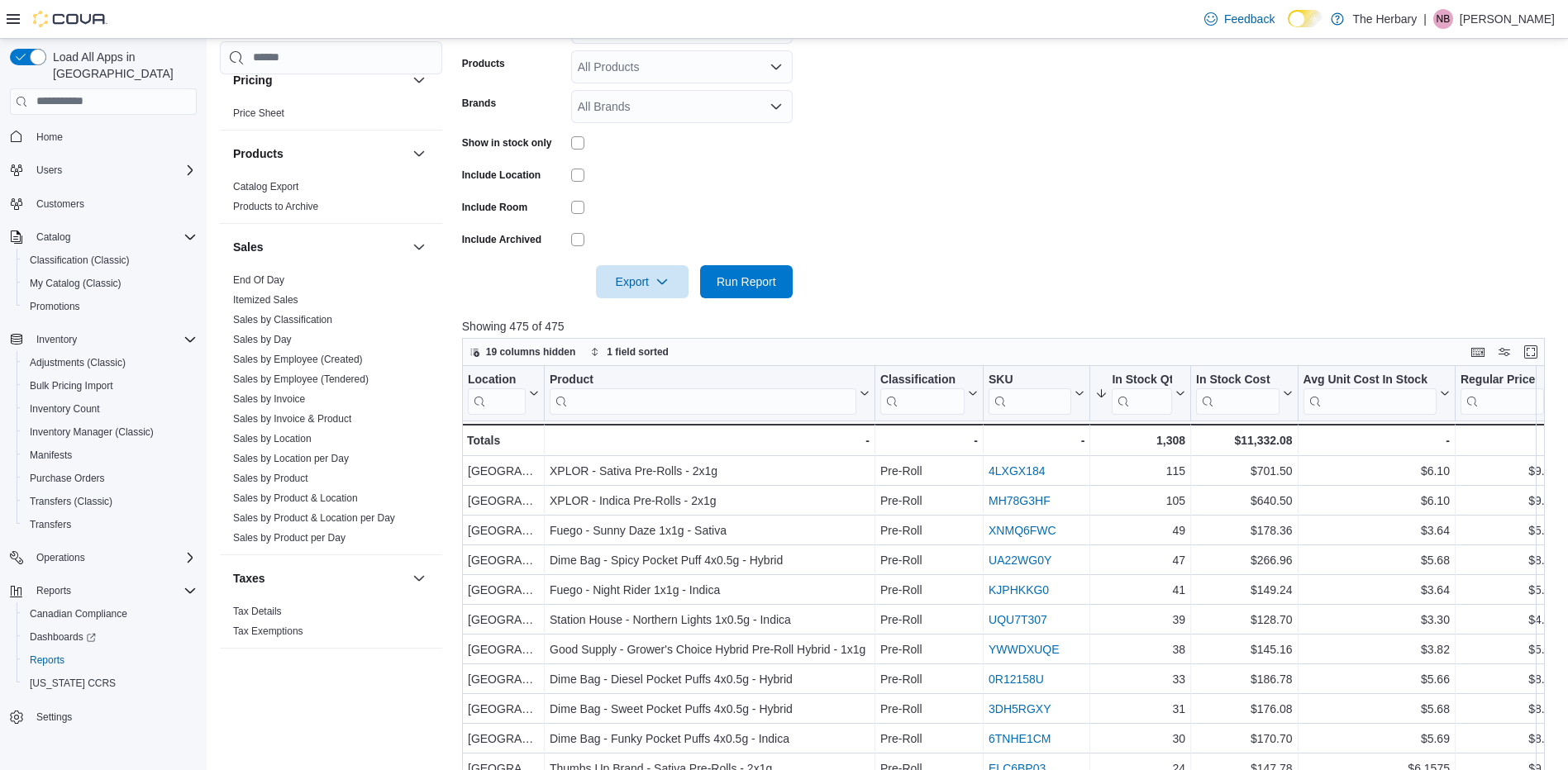
scroll to position [317, 0]
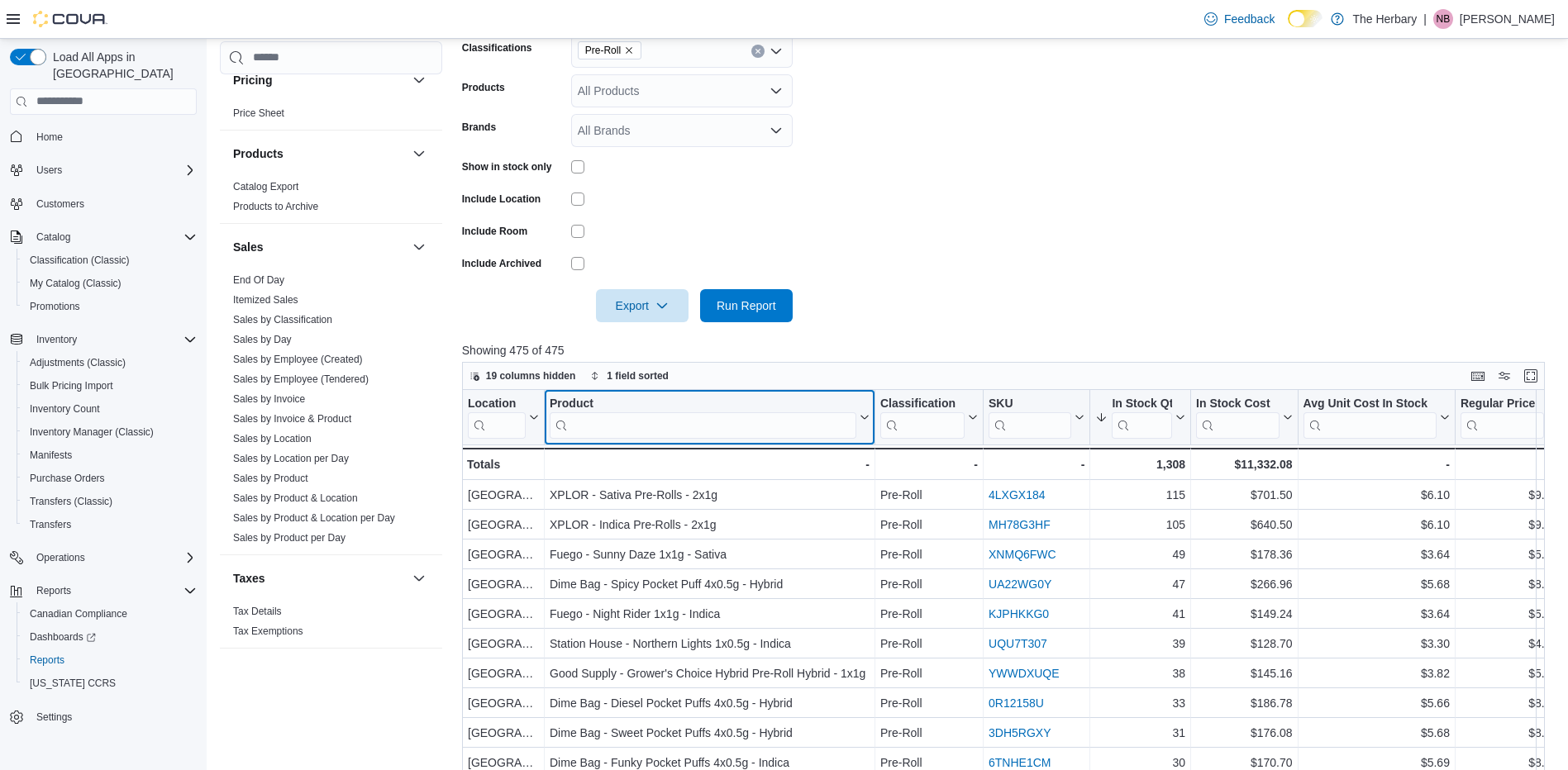
click at [717, 429] on input "search" at bounding box center [703, 425] width 306 height 26
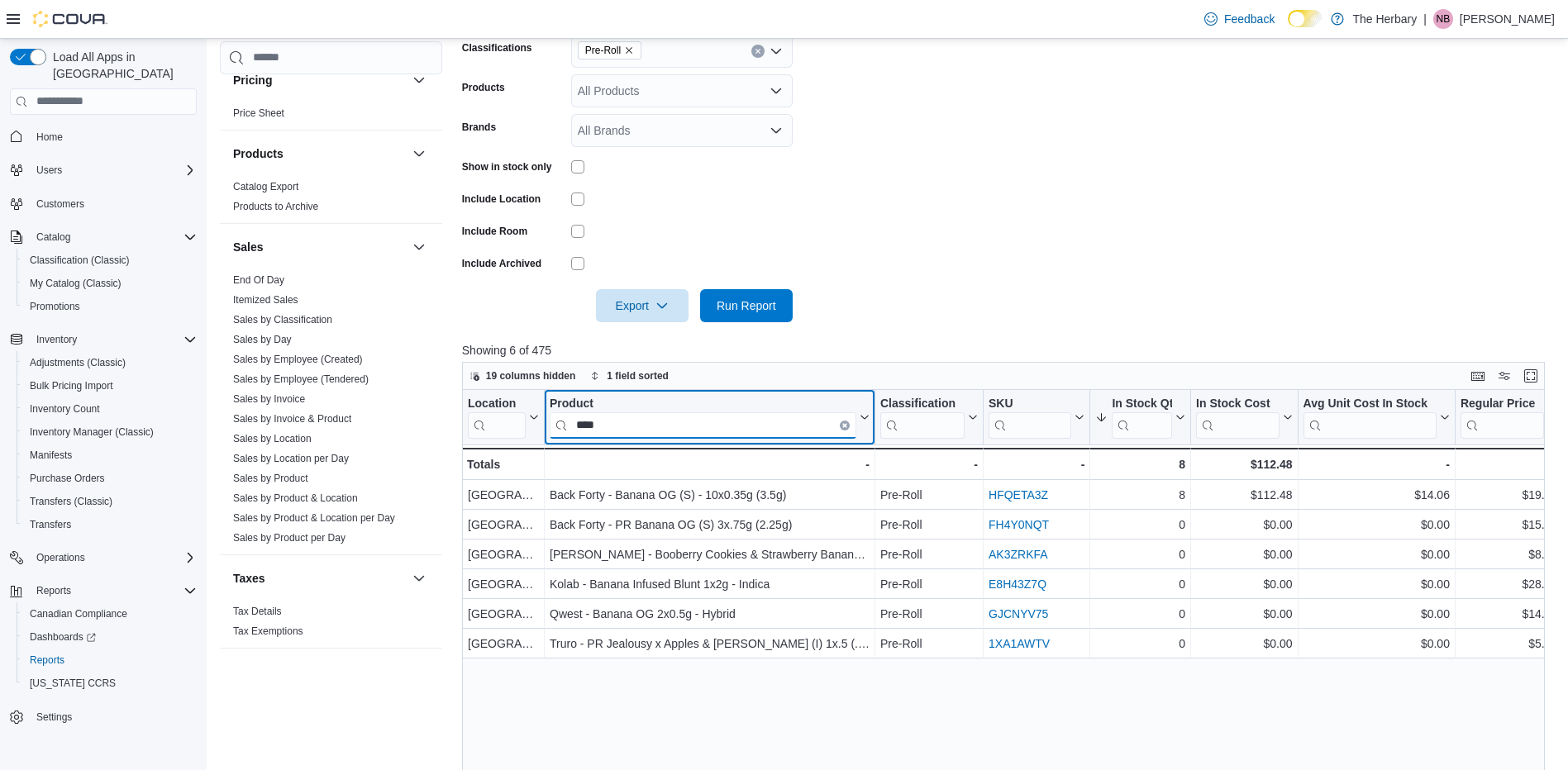
type input "****"
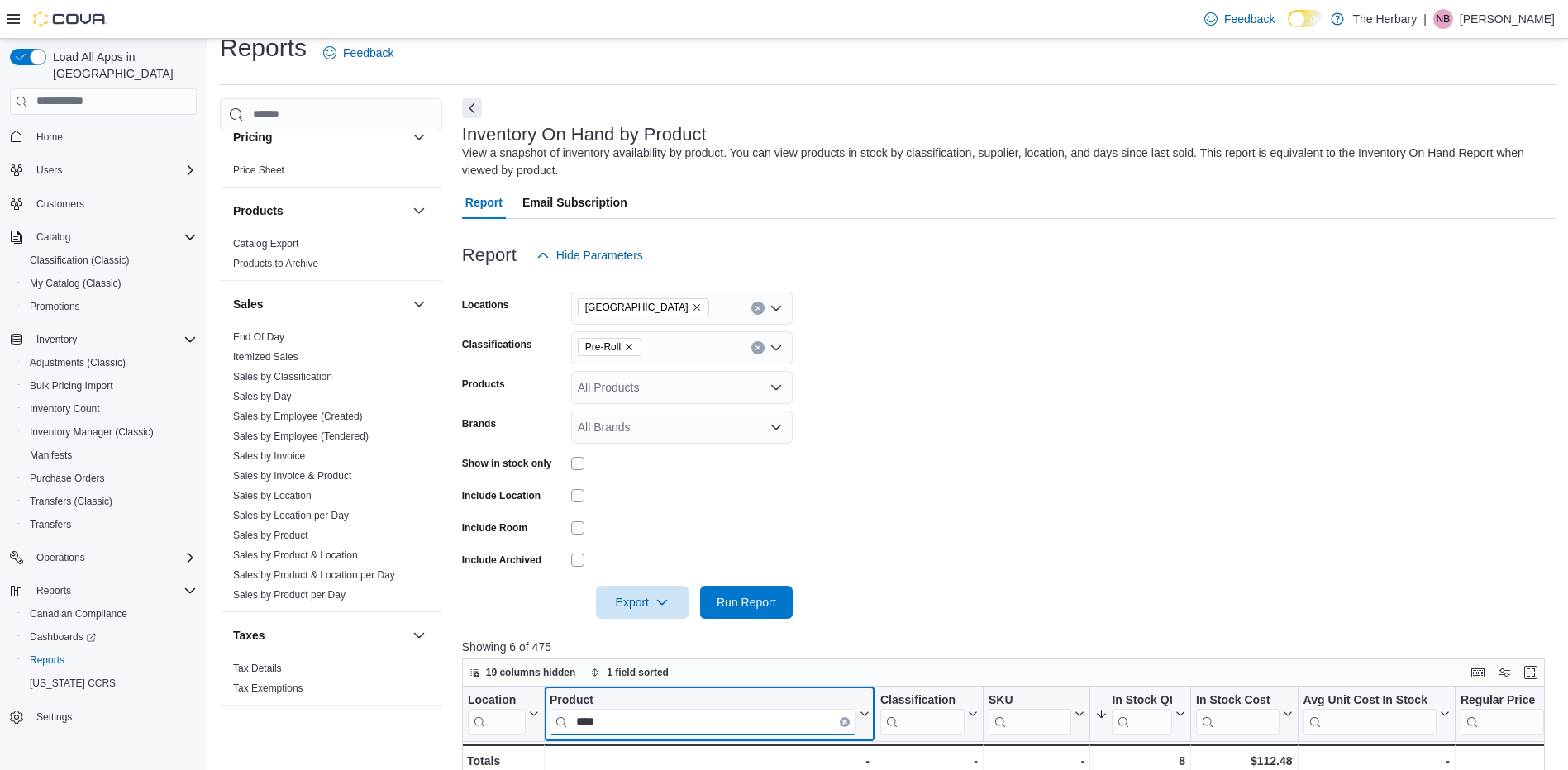
scroll to position [0, 0]
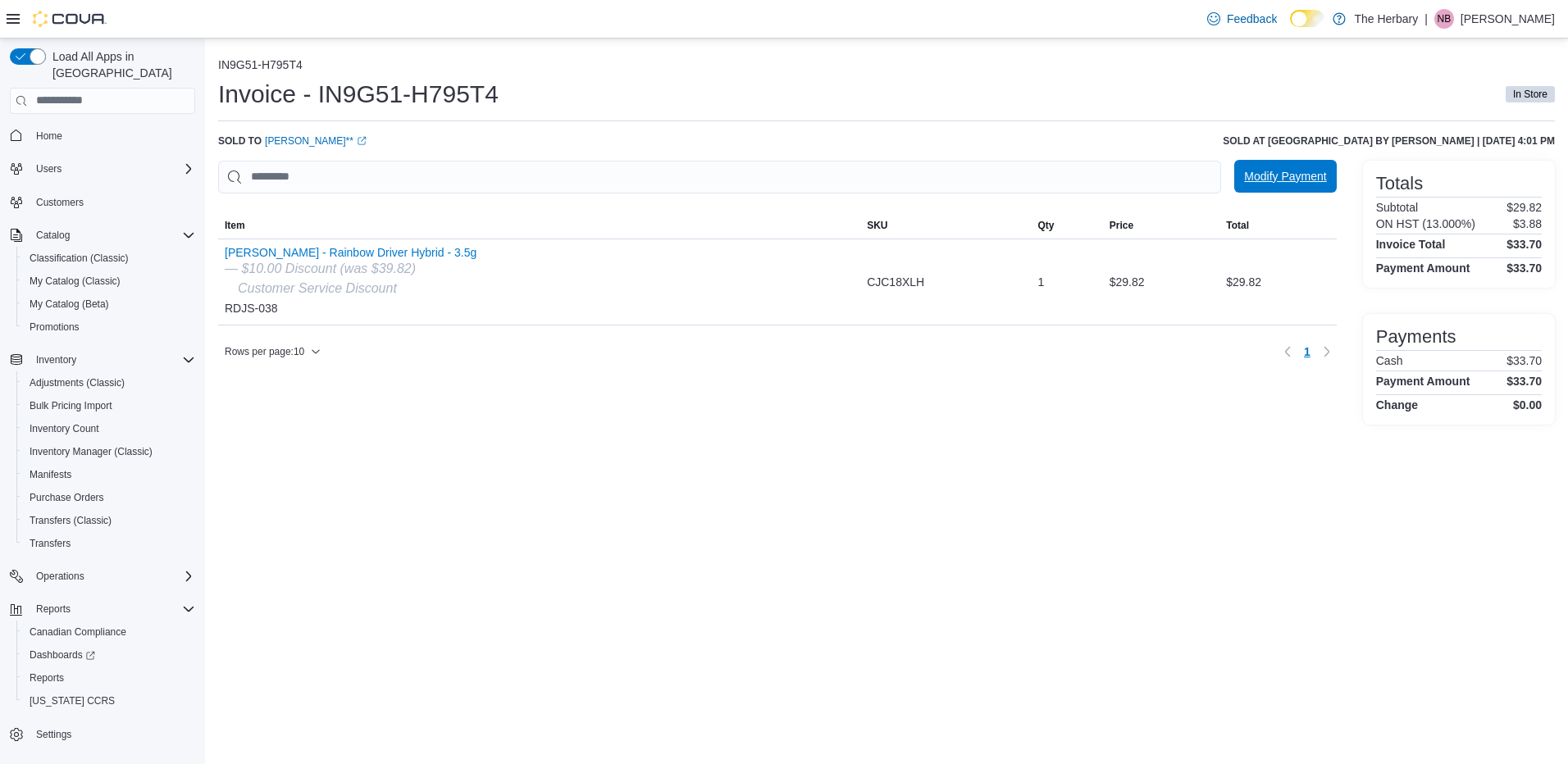
click at [1286, 180] on span "Modify Payment" at bounding box center [1285, 176] width 82 height 16
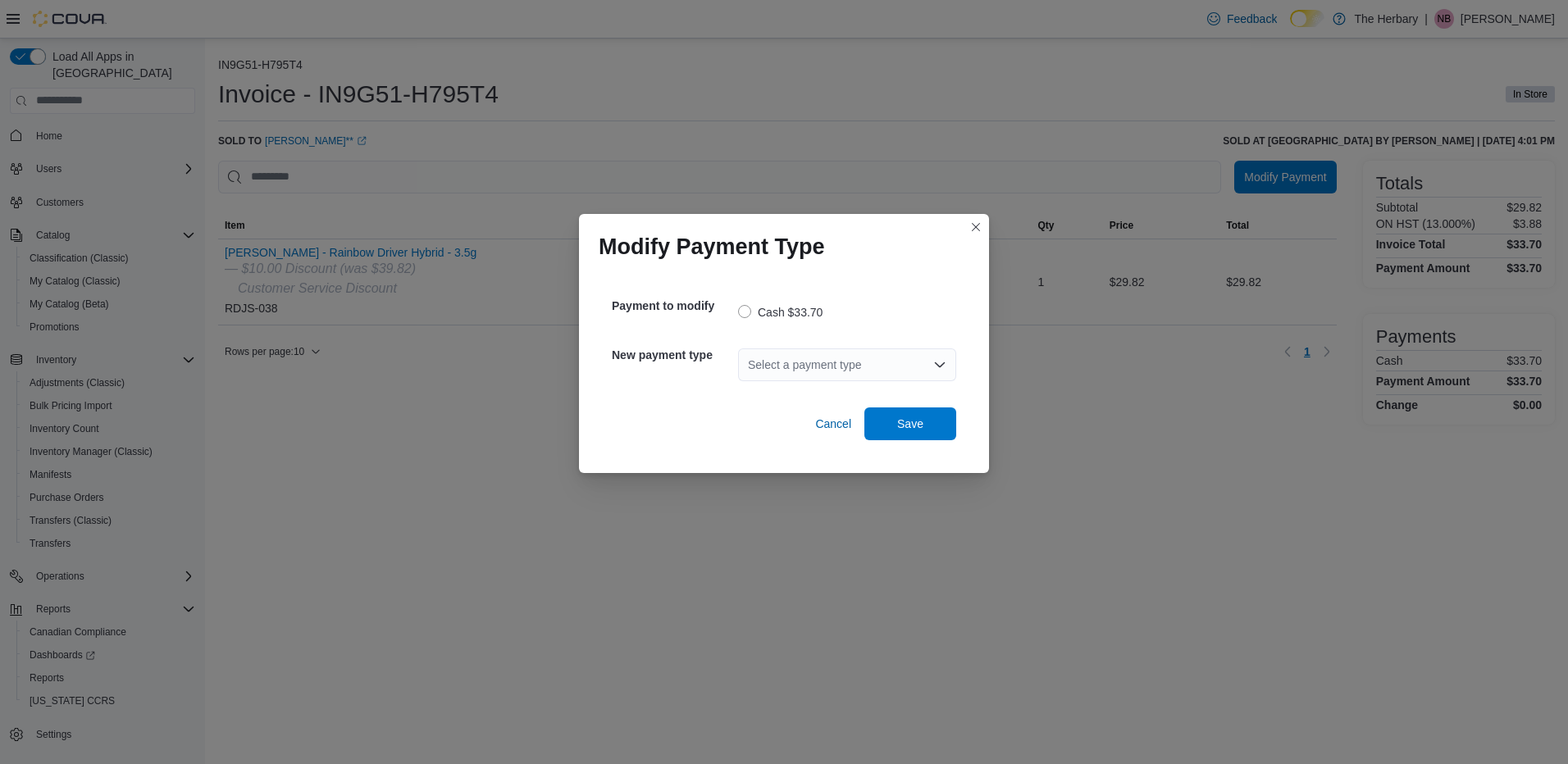
click at [784, 365] on div "Select a payment type" at bounding box center [847, 365] width 218 height 33
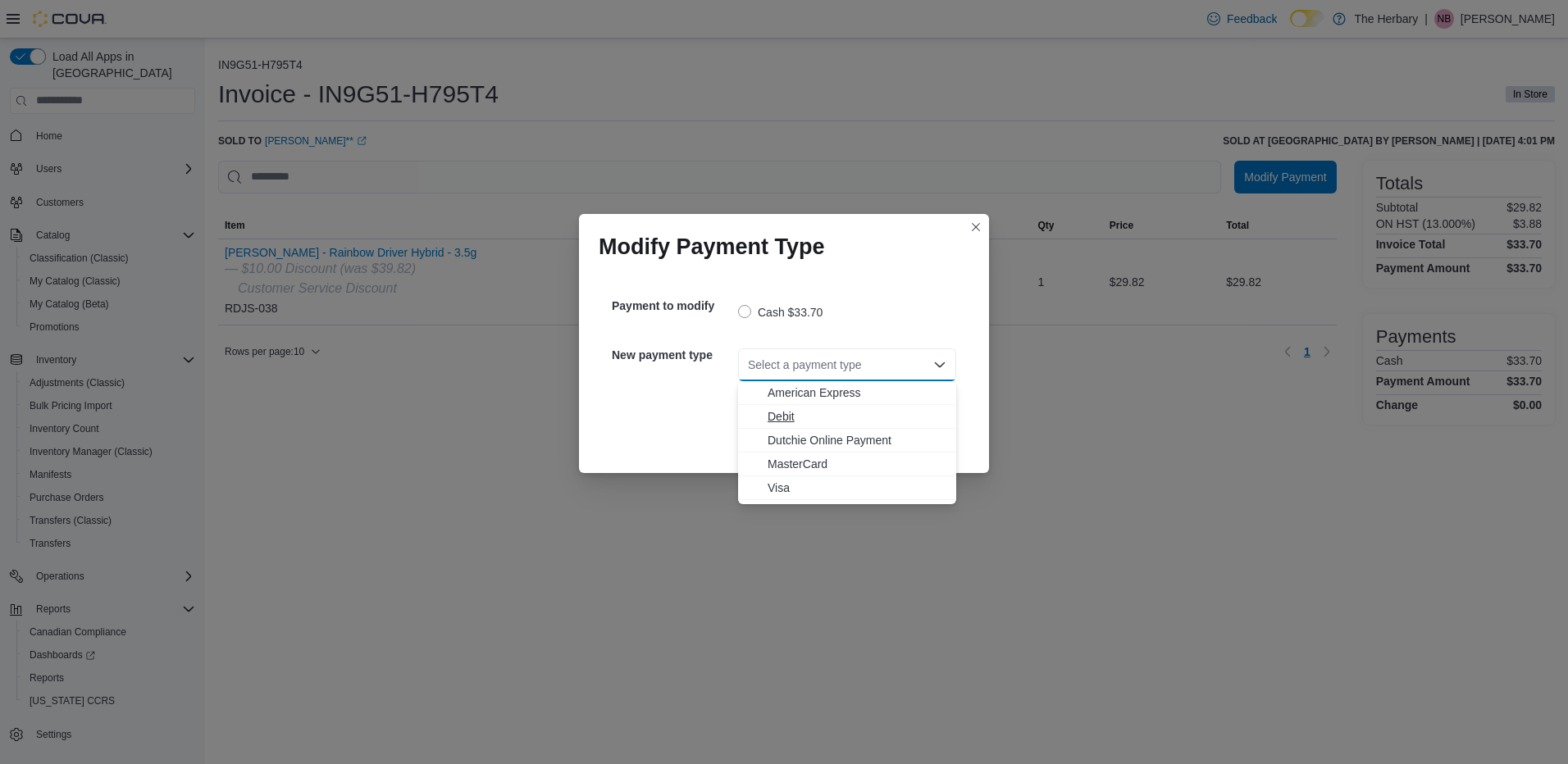
click at [788, 413] on span "Debit" at bounding box center [857, 416] width 179 height 16
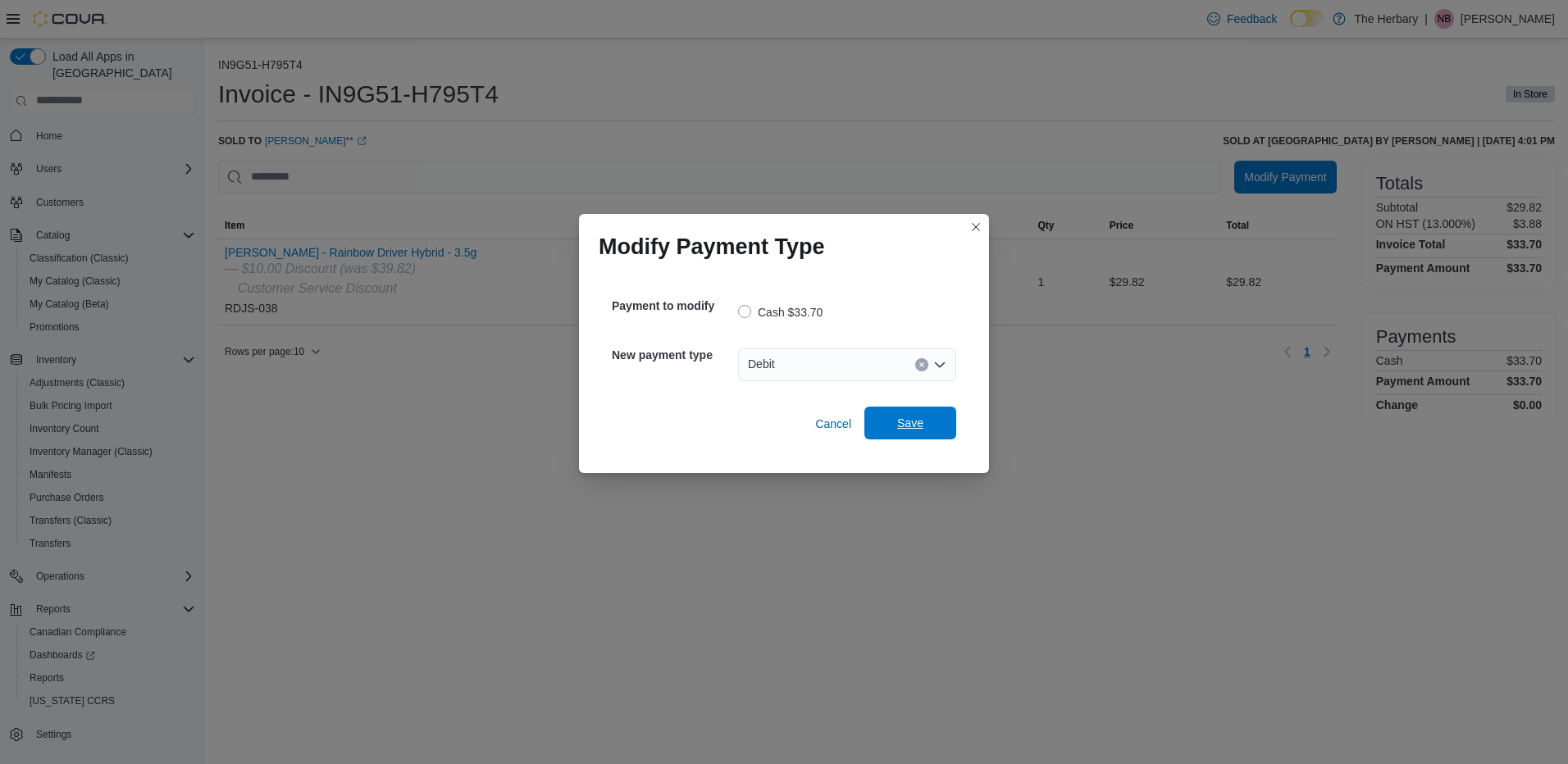
click at [887, 415] on span "Save" at bounding box center [910, 423] width 72 height 33
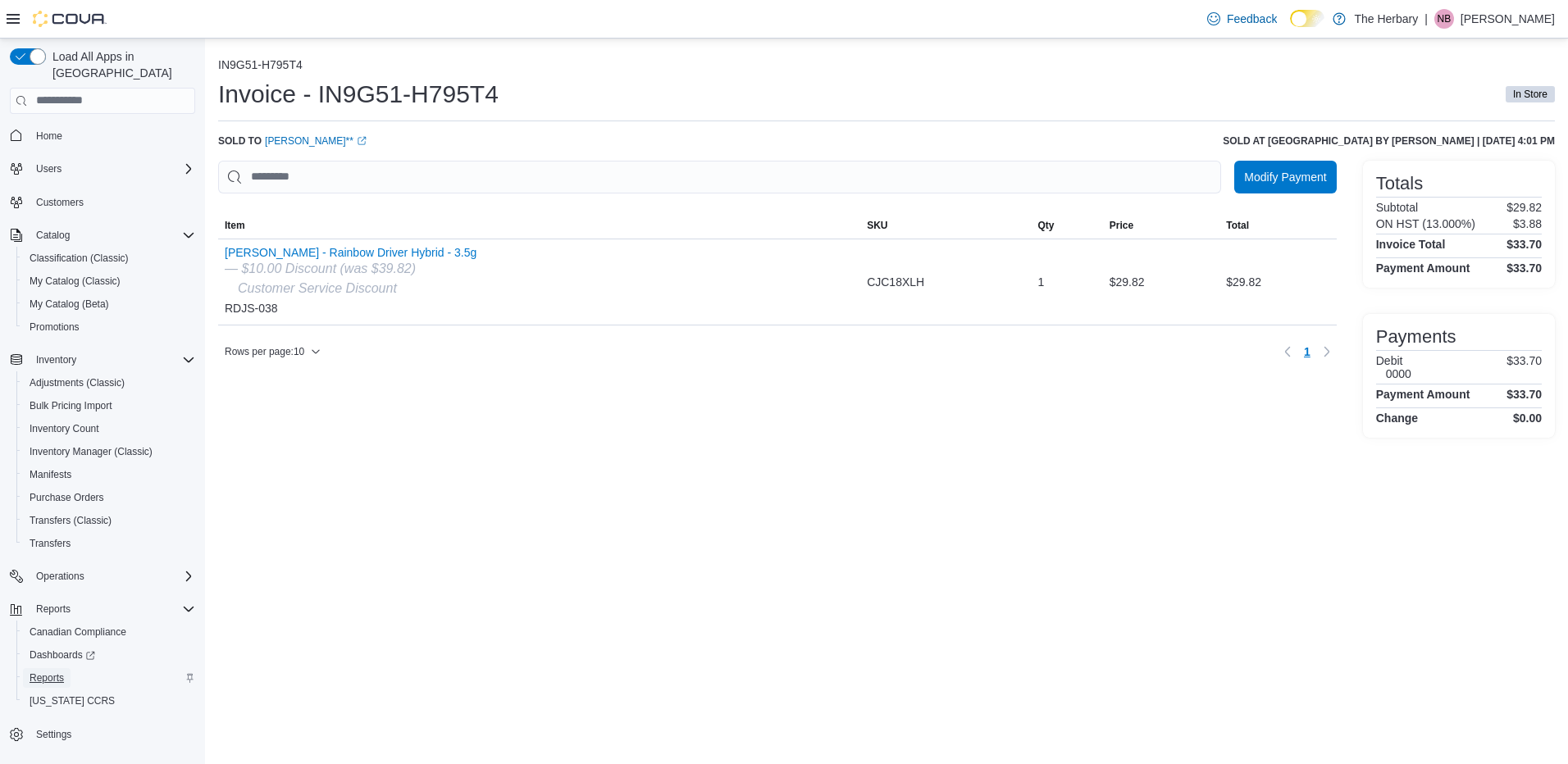
click at [57, 672] on span "Reports" at bounding box center [46, 679] width 35 height 14
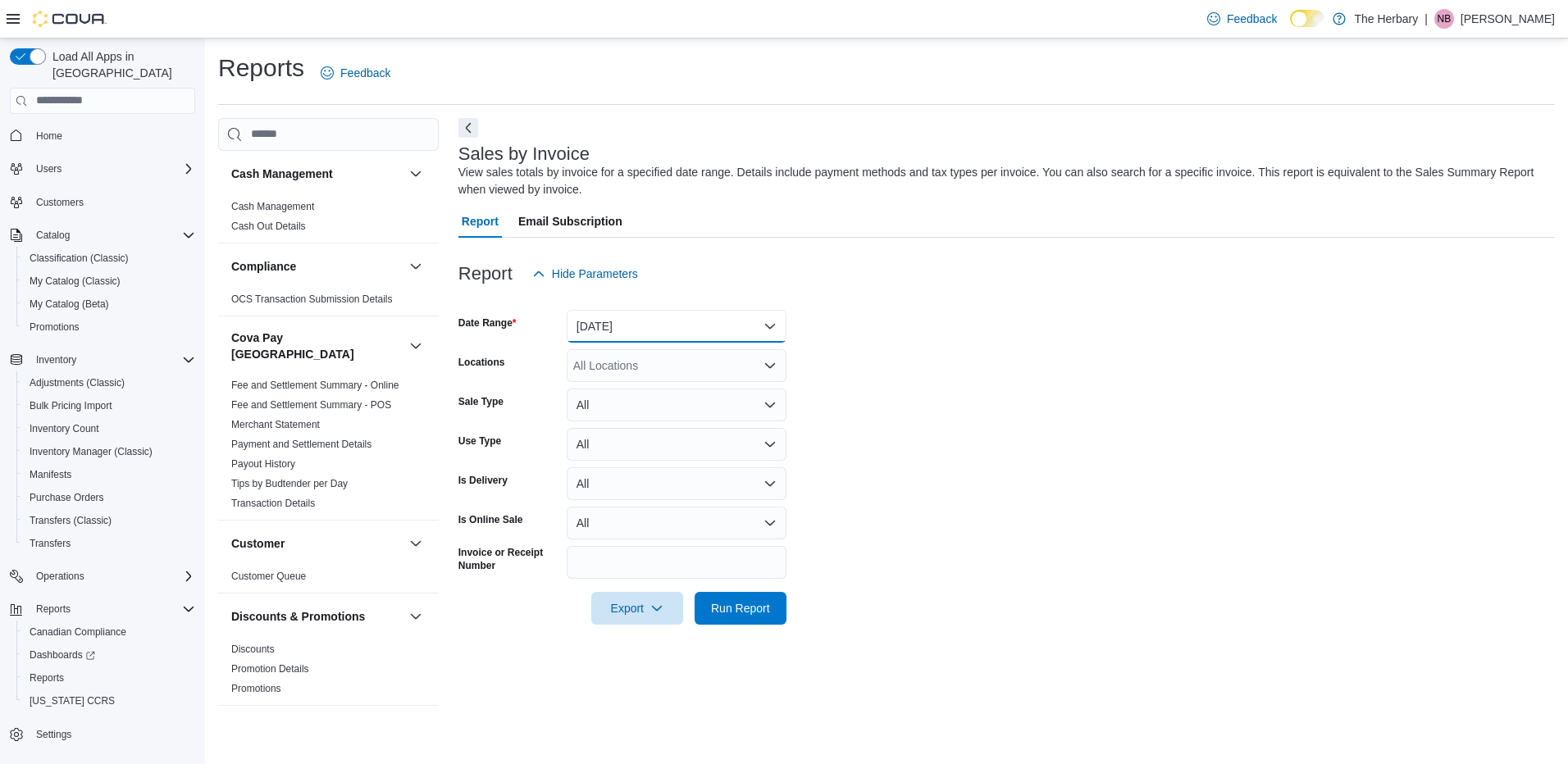
click at [657, 319] on button "[DATE]" at bounding box center [676, 326] width 220 height 33
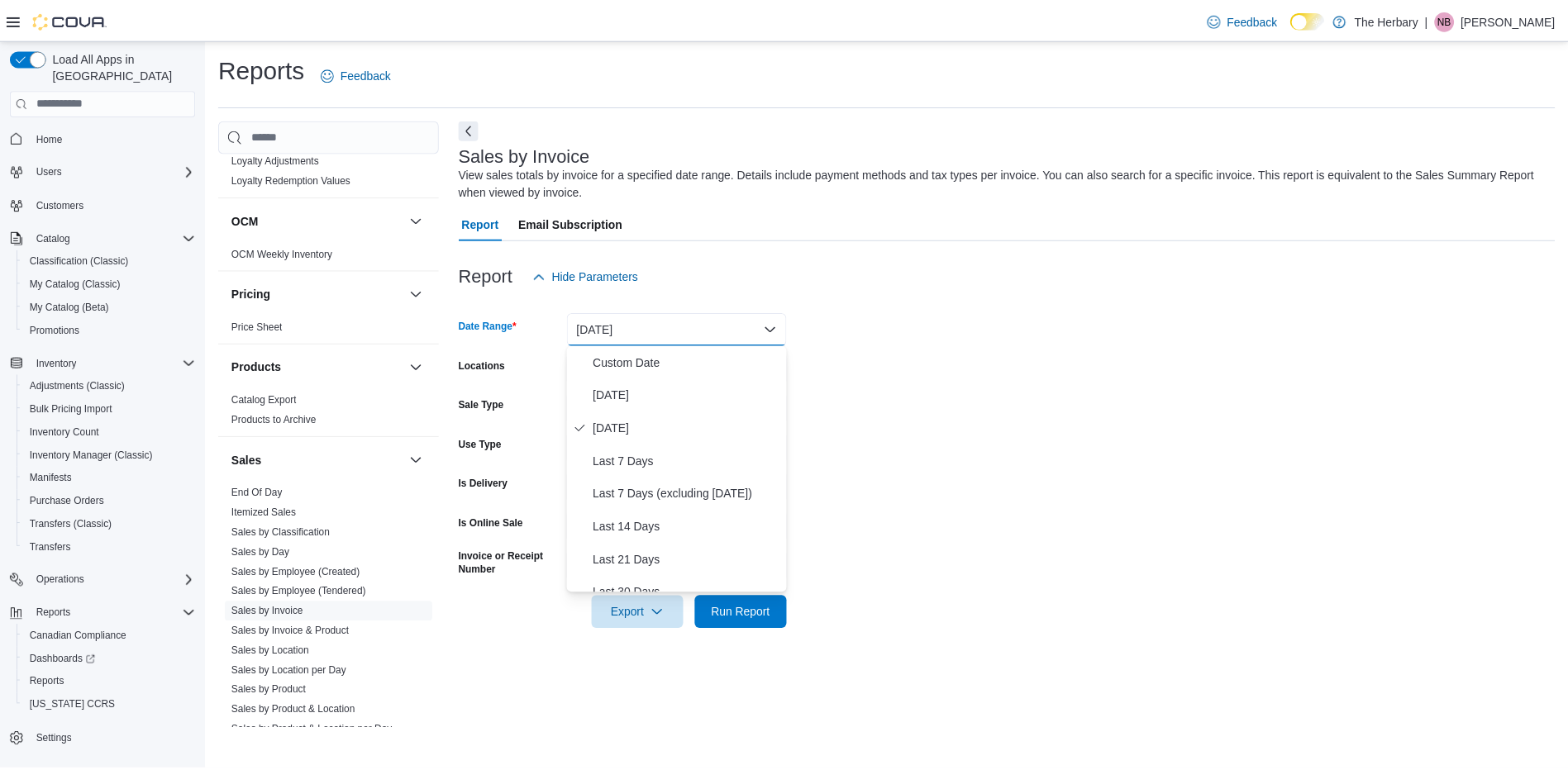
scroll to position [1129, 0]
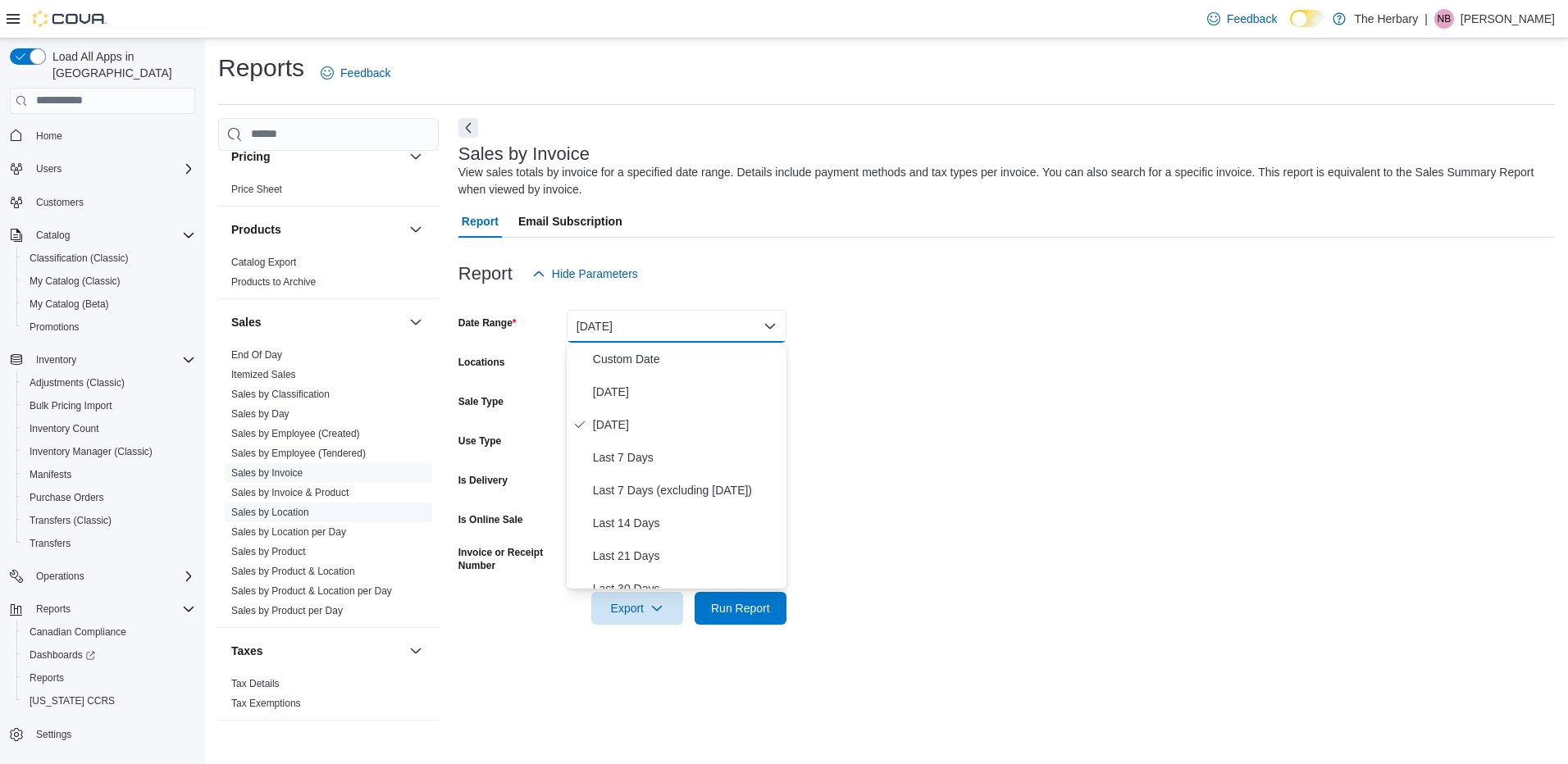
click at [278, 507] on link "Sales by Location" at bounding box center [270, 512] width 78 height 12
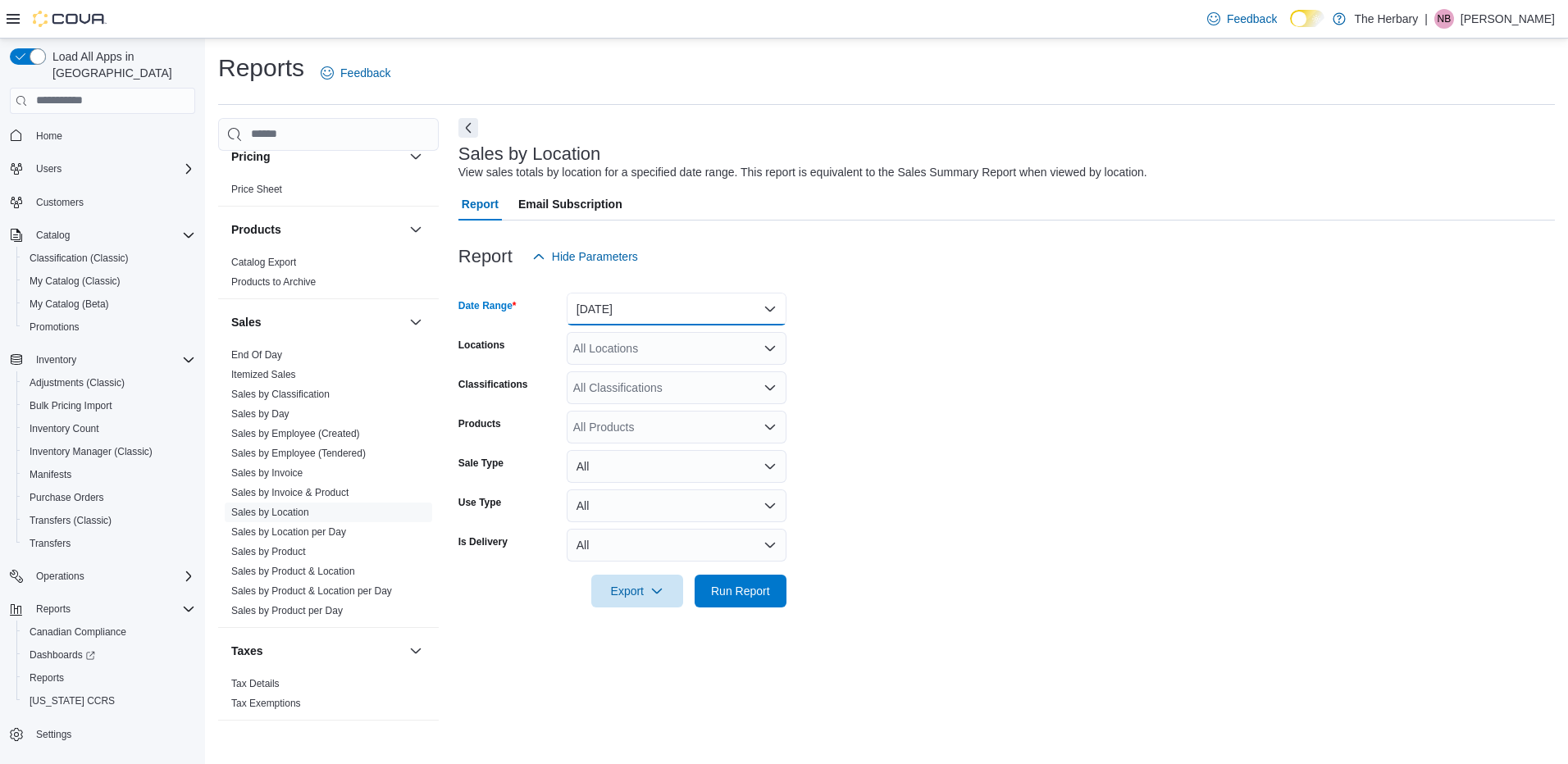
click at [617, 301] on button "[DATE]" at bounding box center [676, 309] width 220 height 33
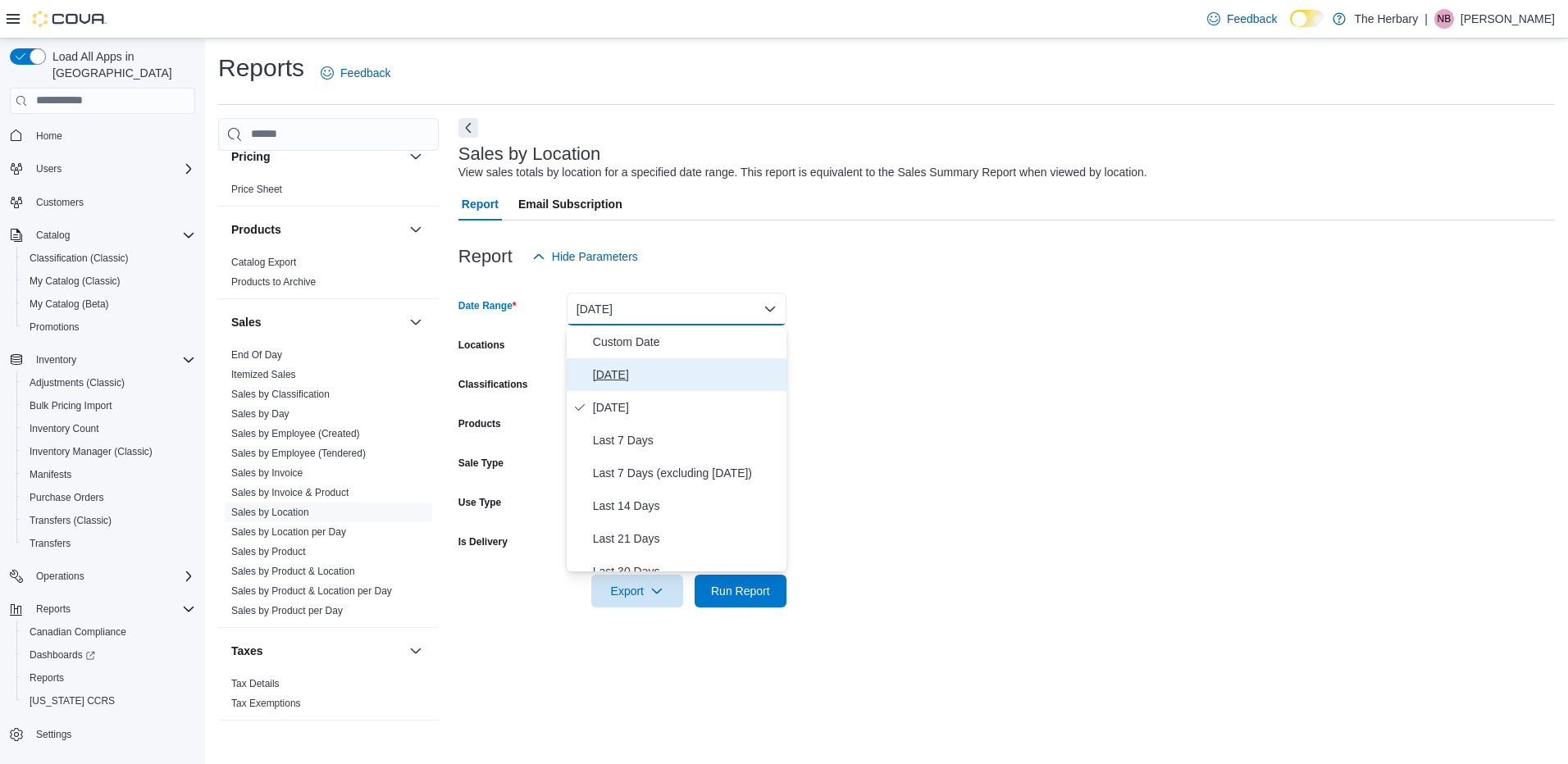
click at [610, 375] on span "[DATE]" at bounding box center [686, 374] width 187 height 19
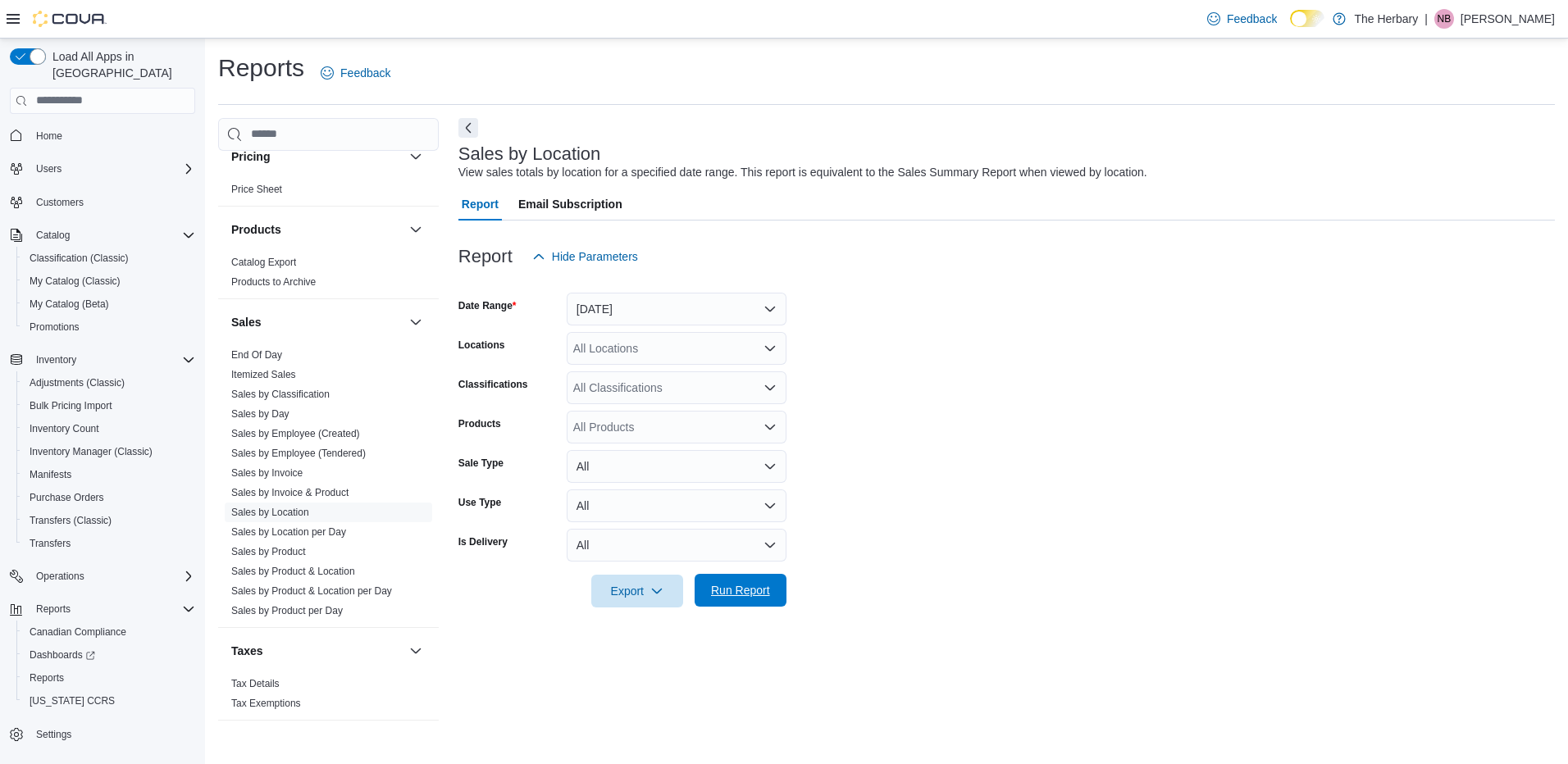
click at [738, 583] on span "Run Report" at bounding box center [741, 590] width 59 height 16
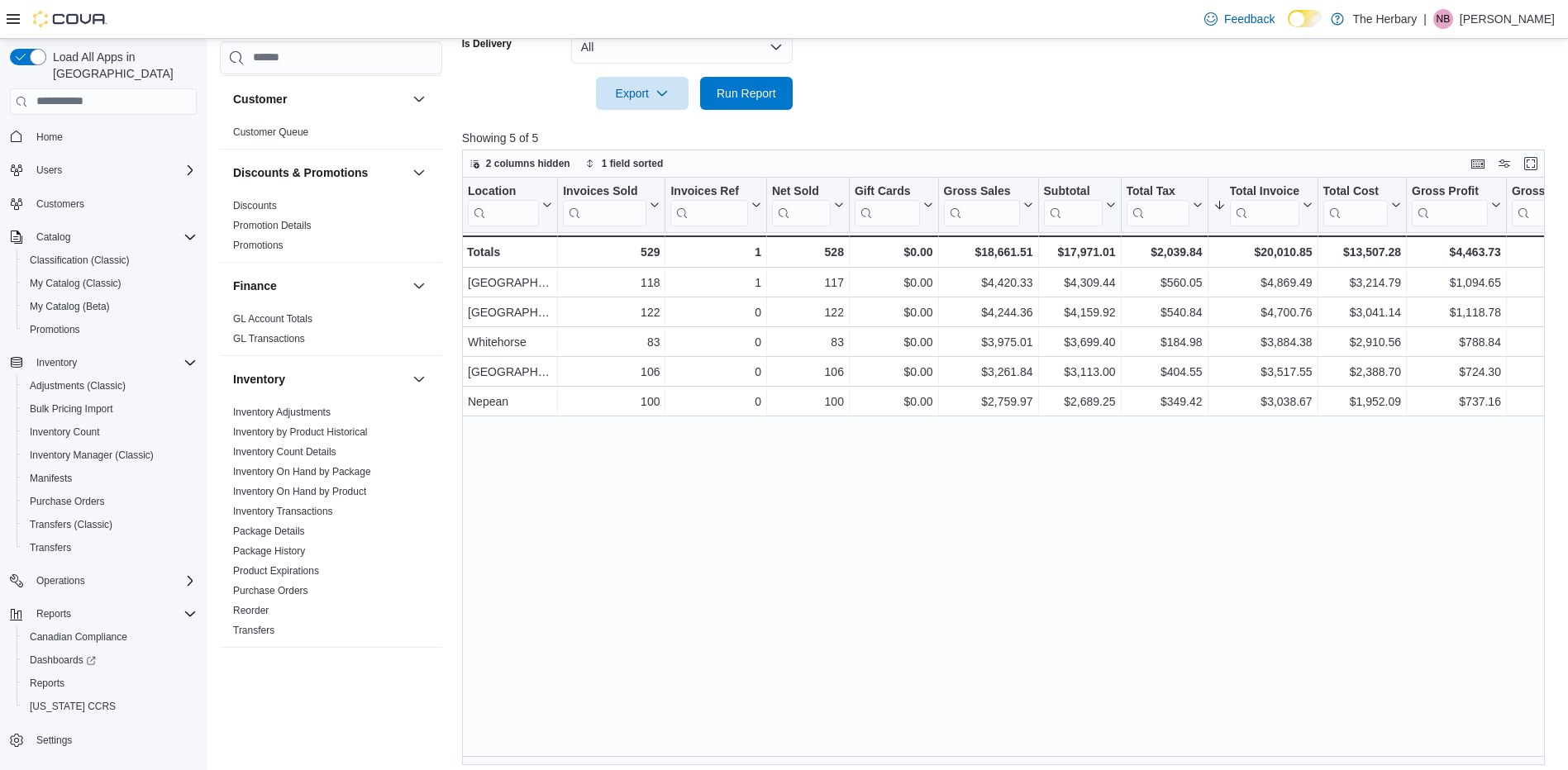
scroll to position [328, 0]
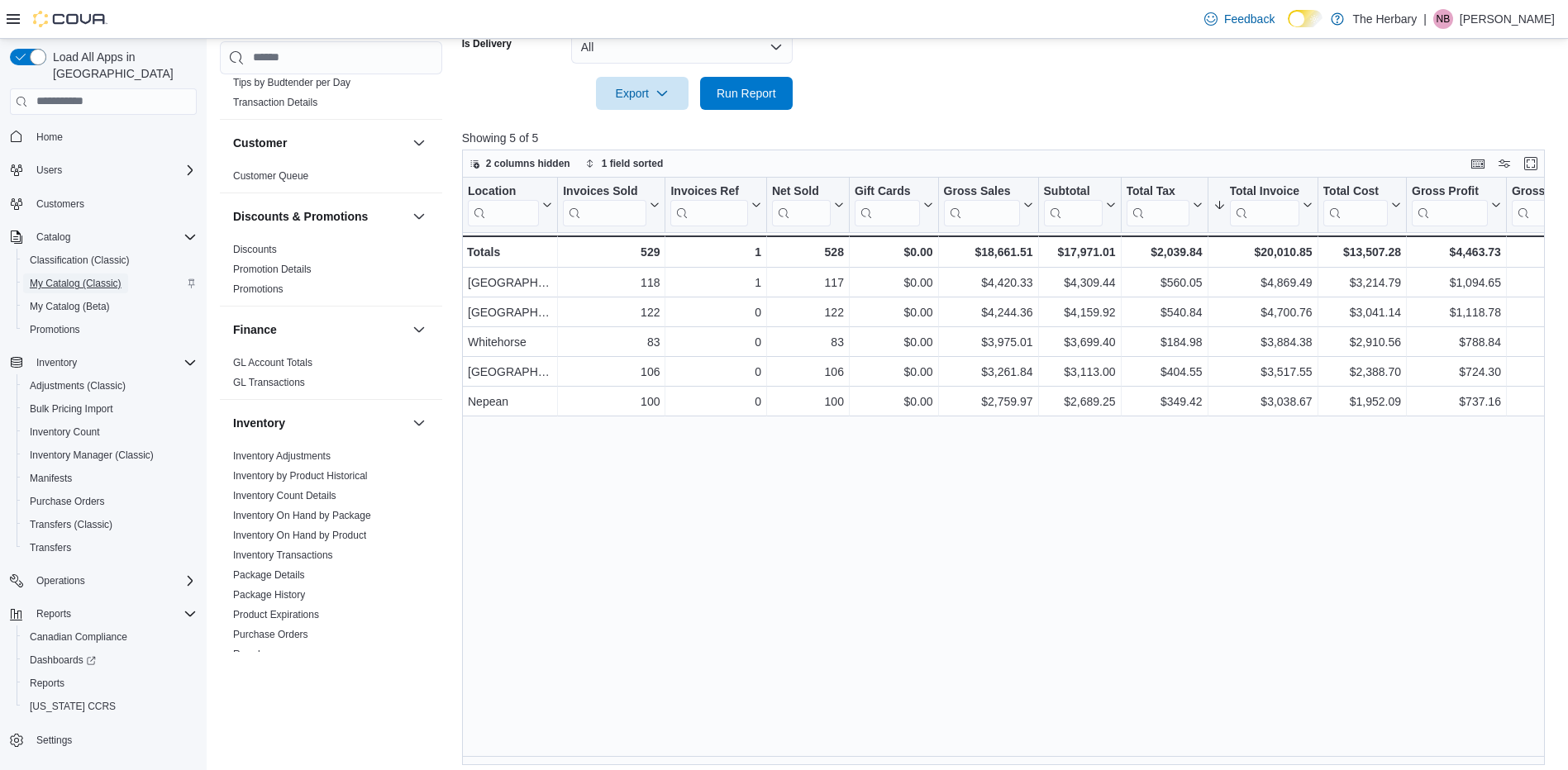
click at [100, 277] on span "My Catalog (Classic)" at bounding box center [76, 283] width 92 height 14
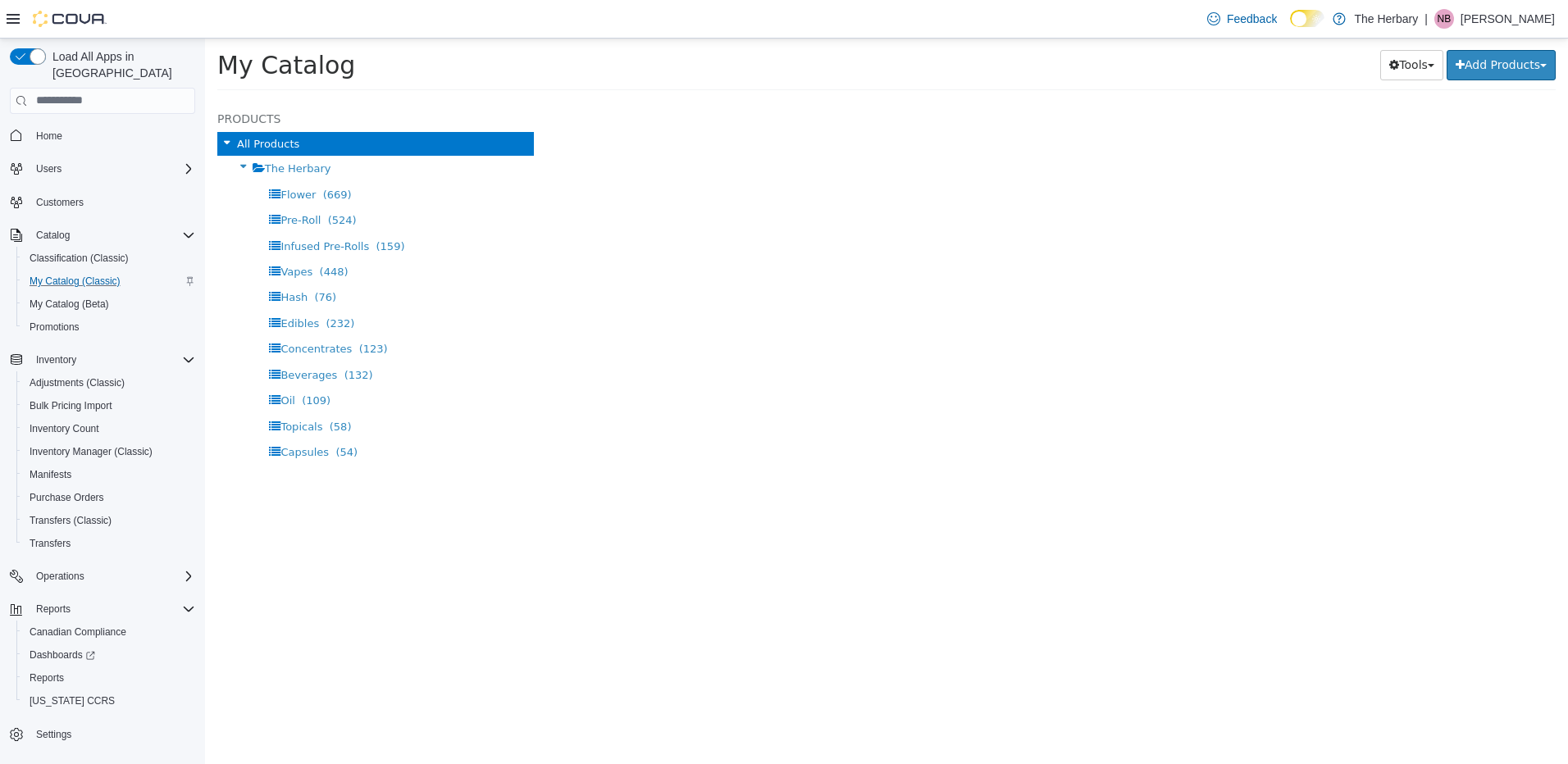
select select "**********"
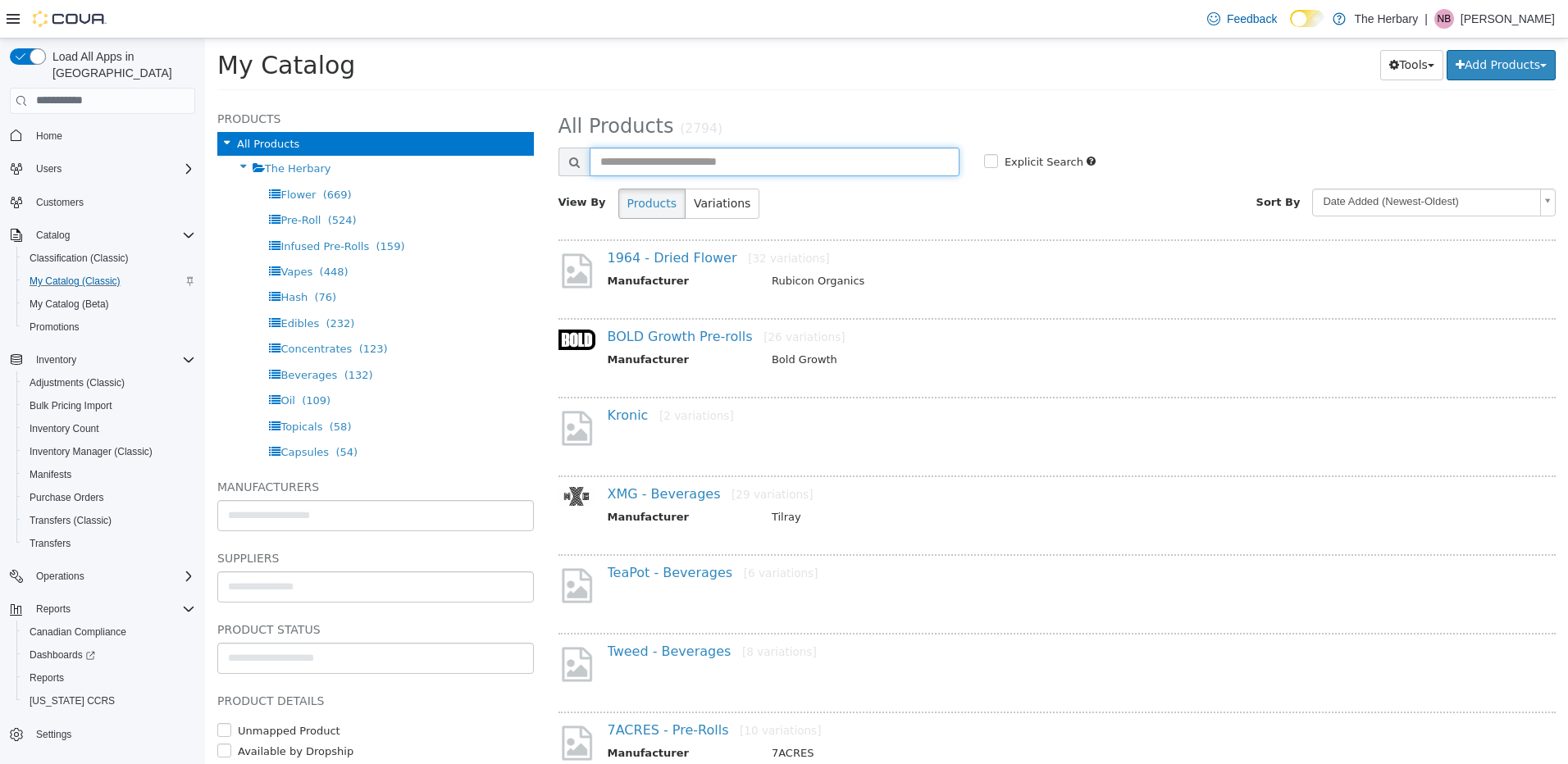
click at [720, 158] on input "text" at bounding box center [774, 161] width 370 height 29
type input "*****"
select select "**********"
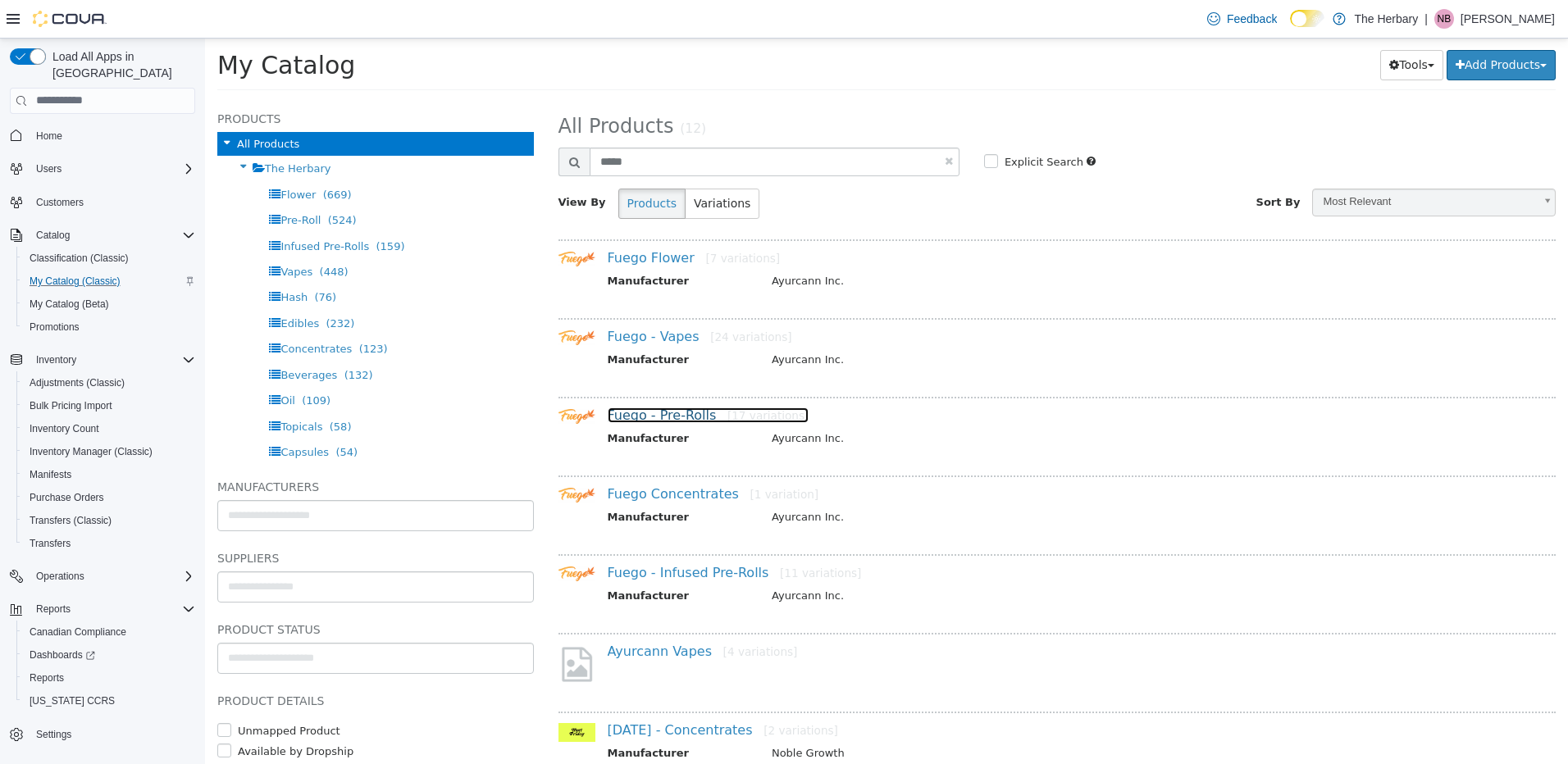
click at [674, 417] on link "Fuego - Pre-Rolls [17 variations]" at bounding box center [708, 415] width 202 height 15
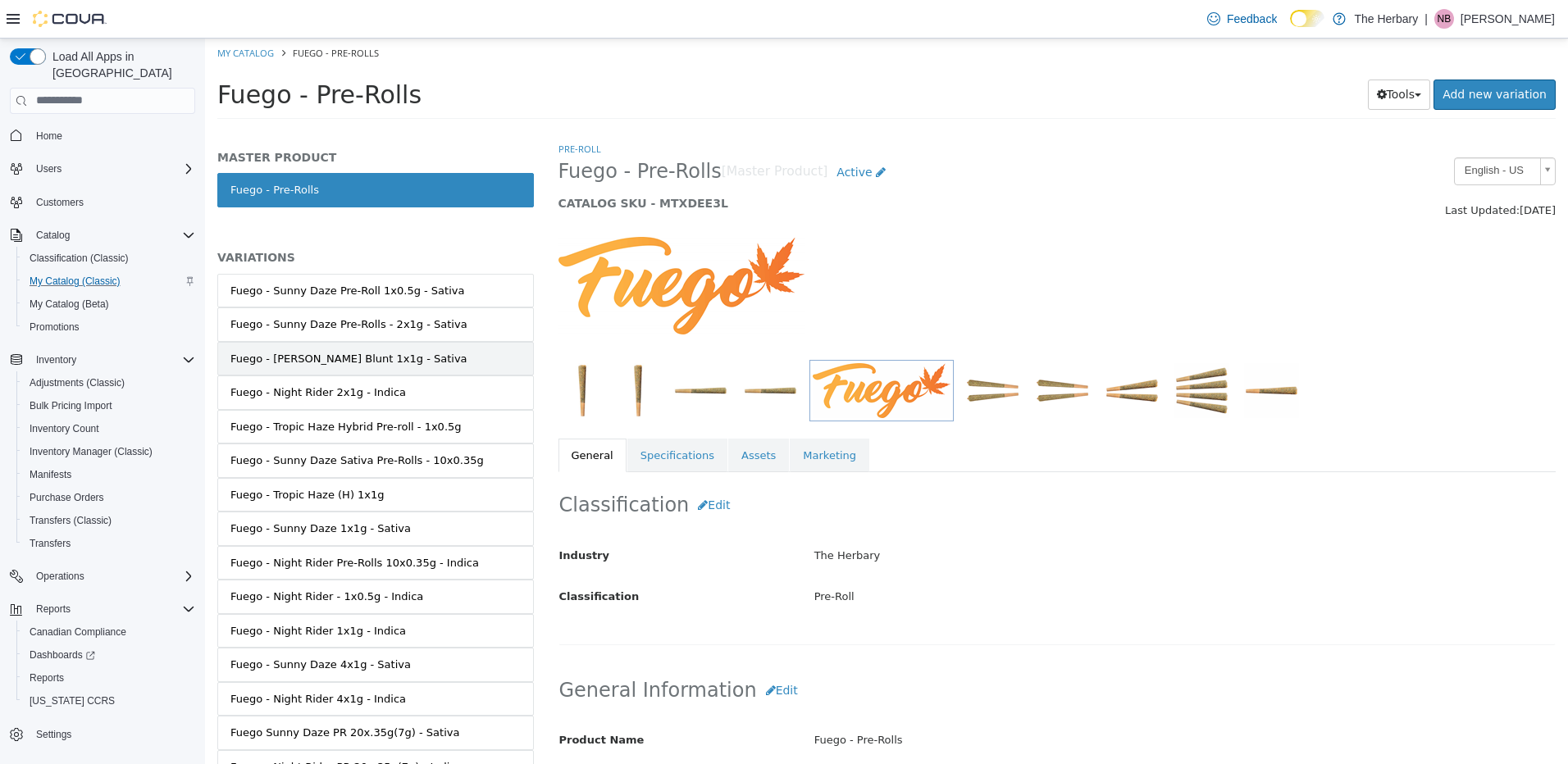
scroll to position [144, 0]
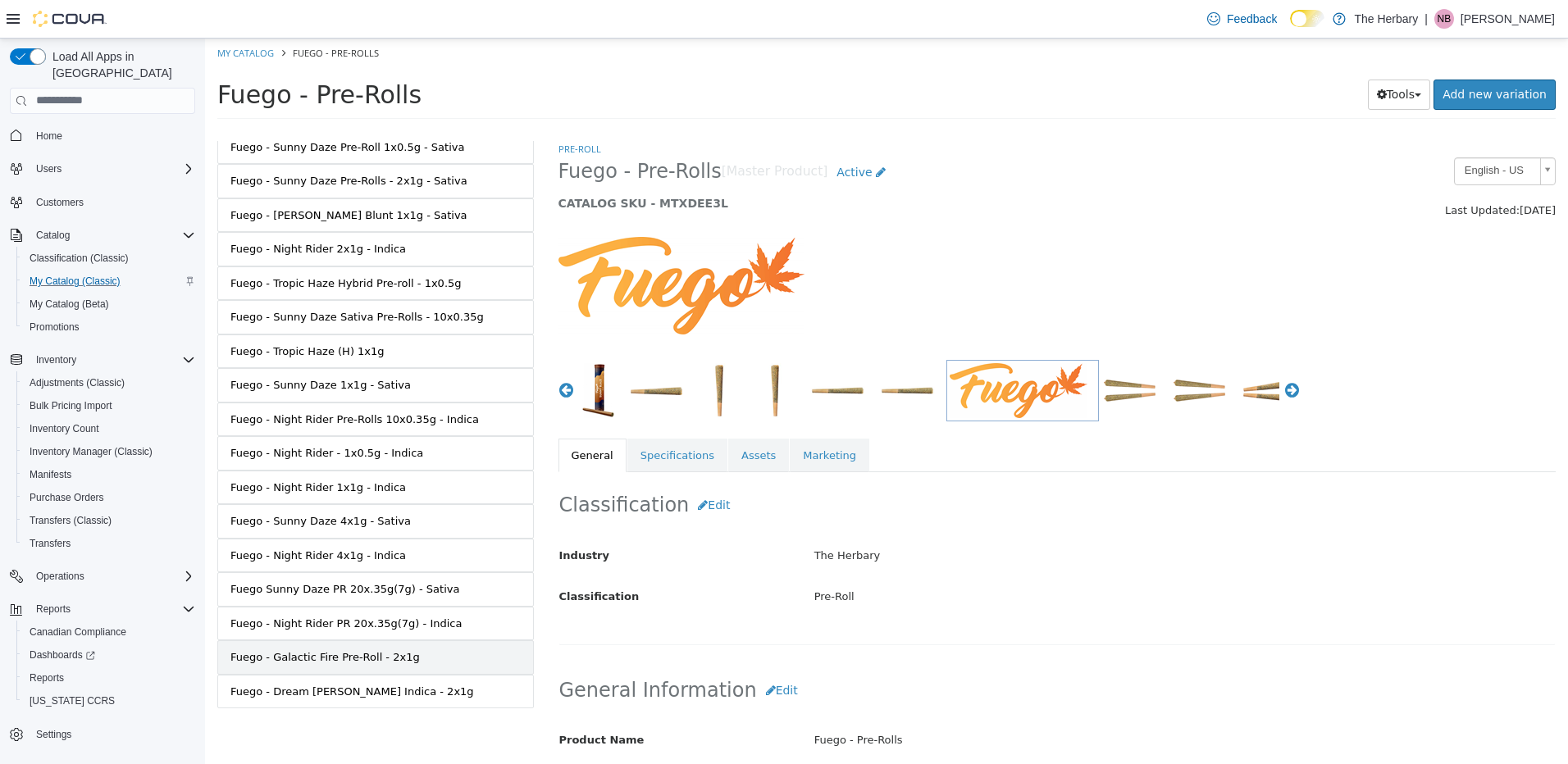
click at [359, 655] on div "Fuego - Galactic Fire Pre-Roll - 2x1g" at bounding box center [325, 656] width 189 height 16
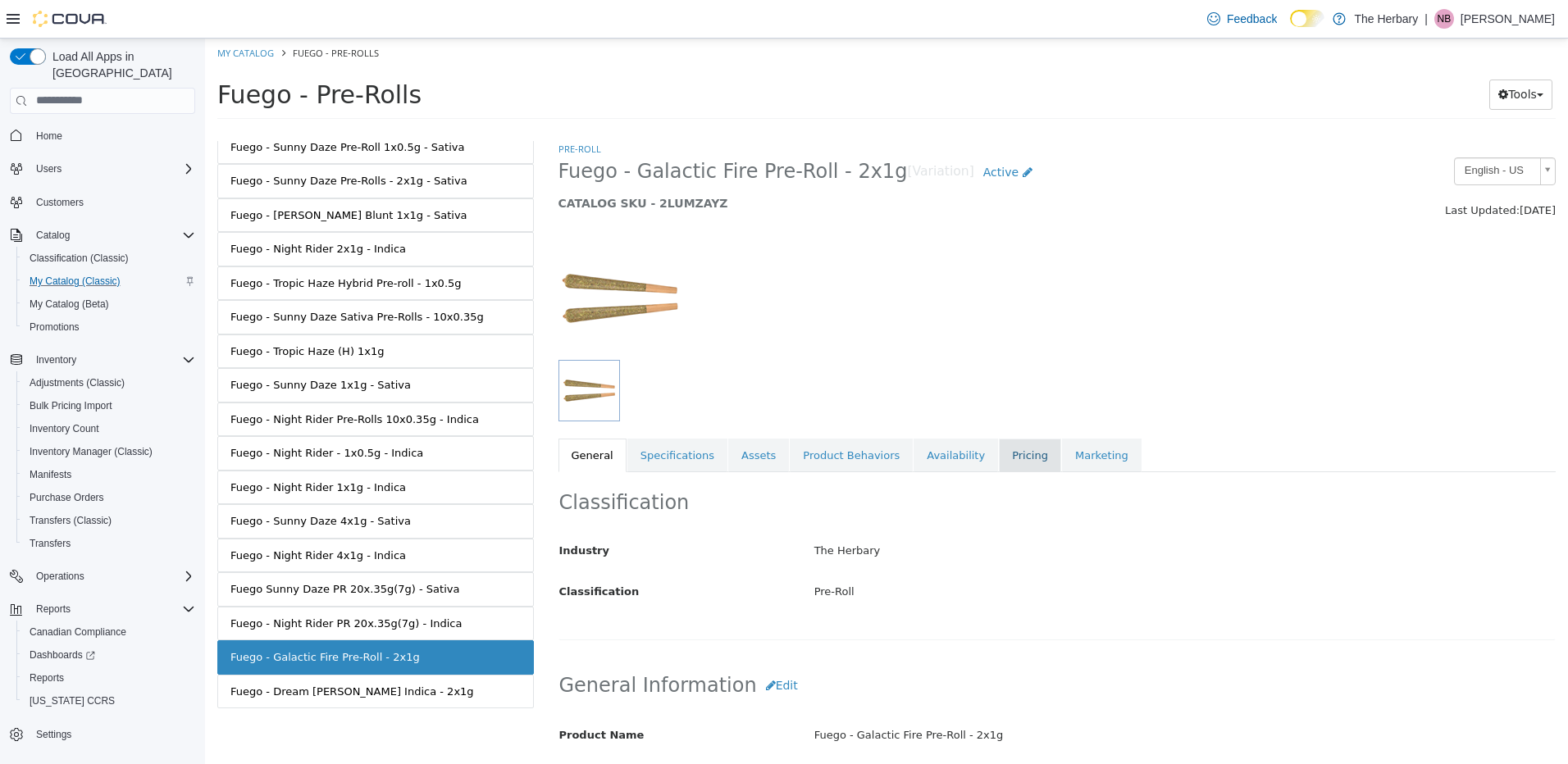
click at [999, 459] on link "Pricing" at bounding box center [1030, 455] width 62 height 35
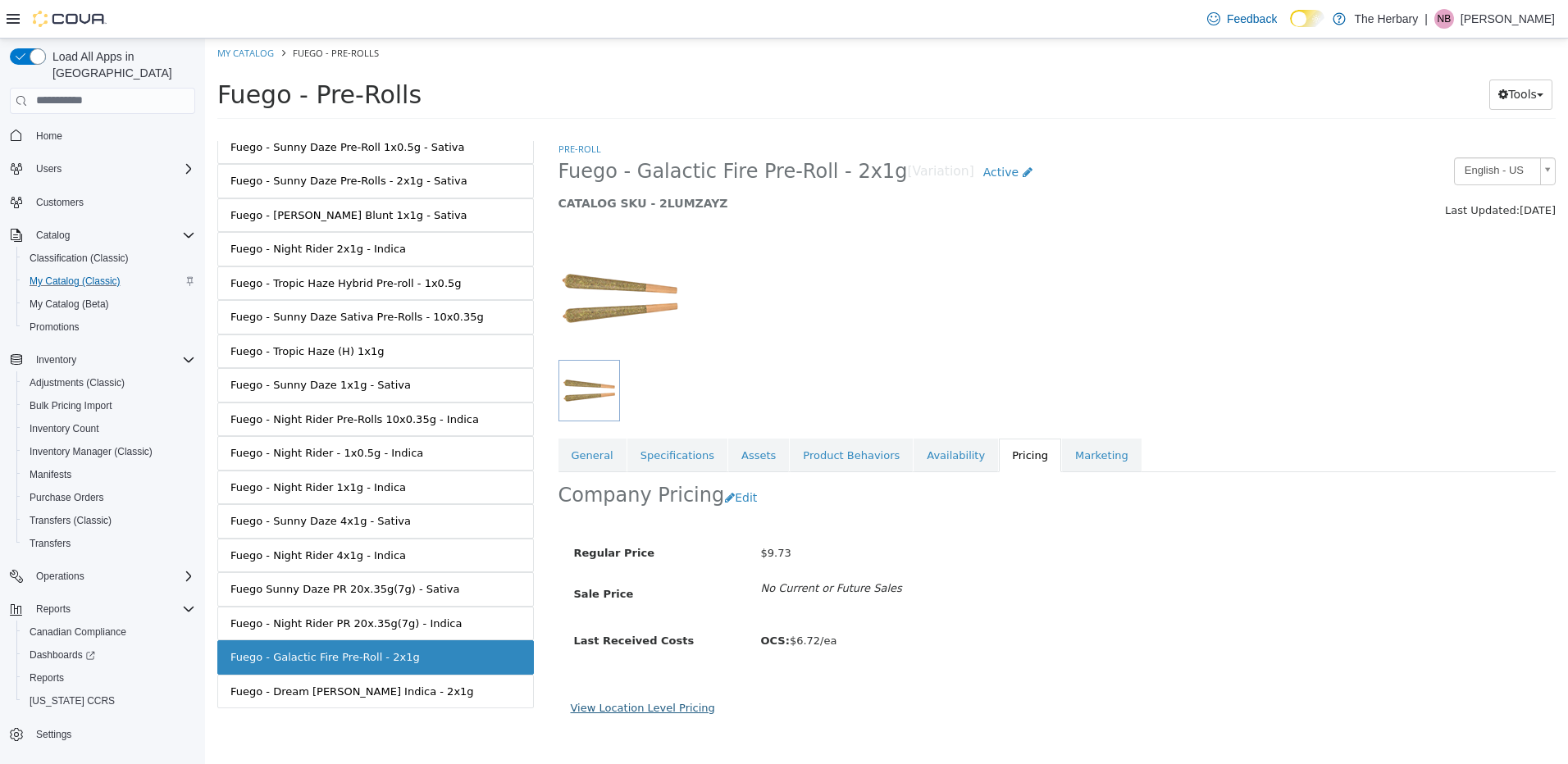
click at [647, 707] on link "View Location Level Pricing" at bounding box center [643, 707] width 144 height 13
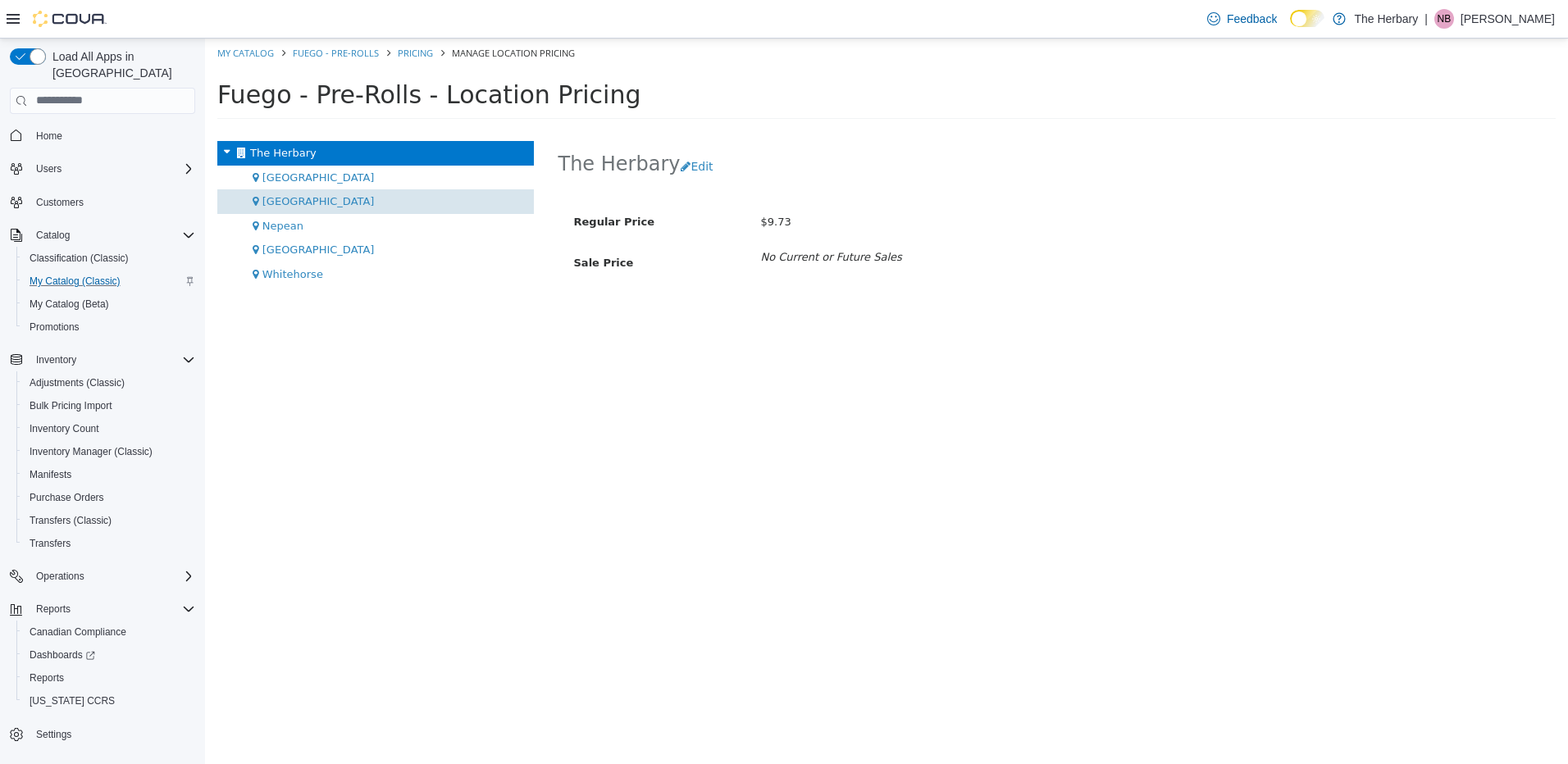
click at [326, 203] on div "[GEOGRAPHIC_DATA]" at bounding box center [375, 200] width 317 height 24
click at [331, 53] on link "Fuego - Pre-Rolls" at bounding box center [336, 51] width 86 height 13
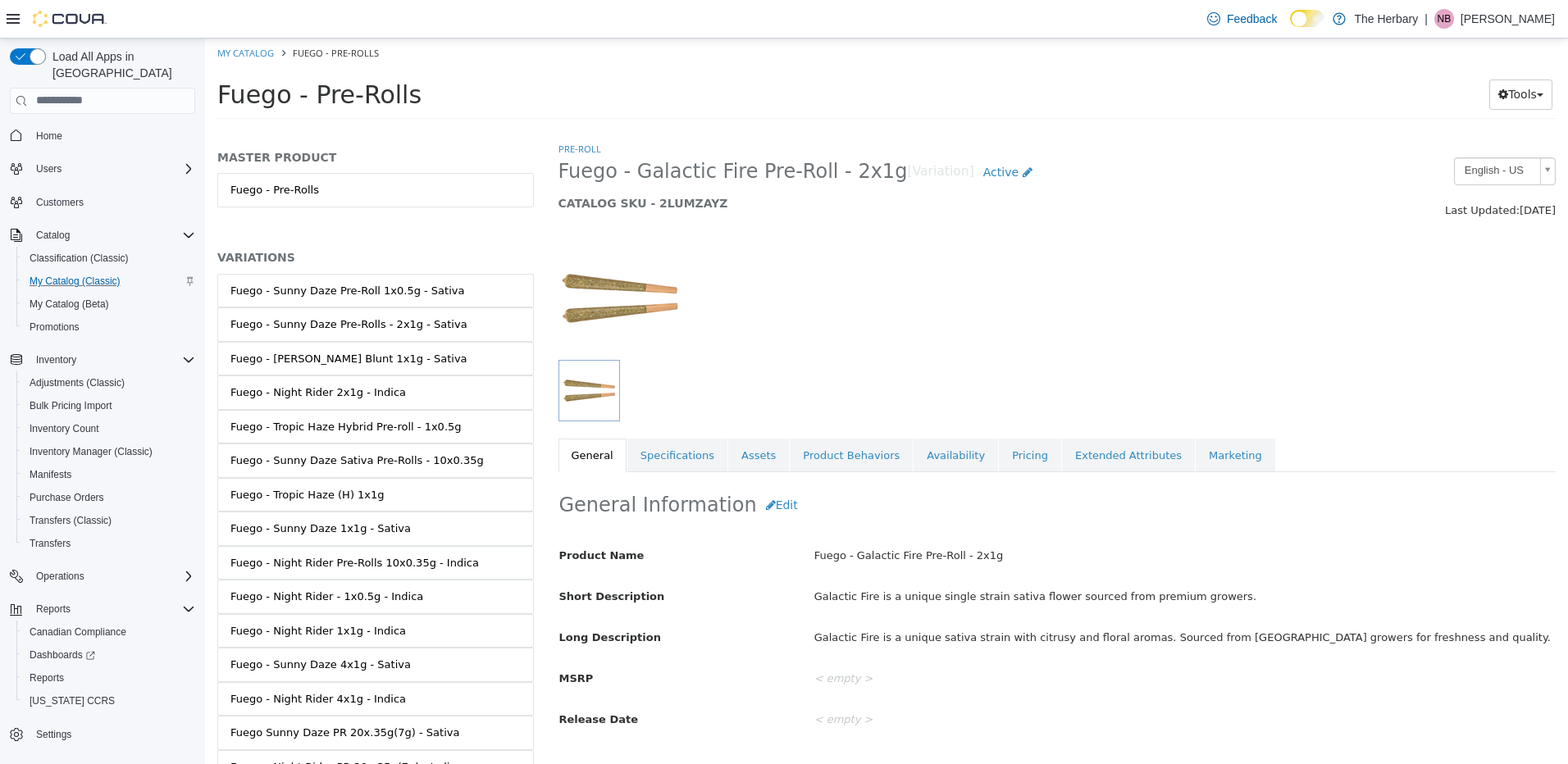
scroll to position [144, 0]
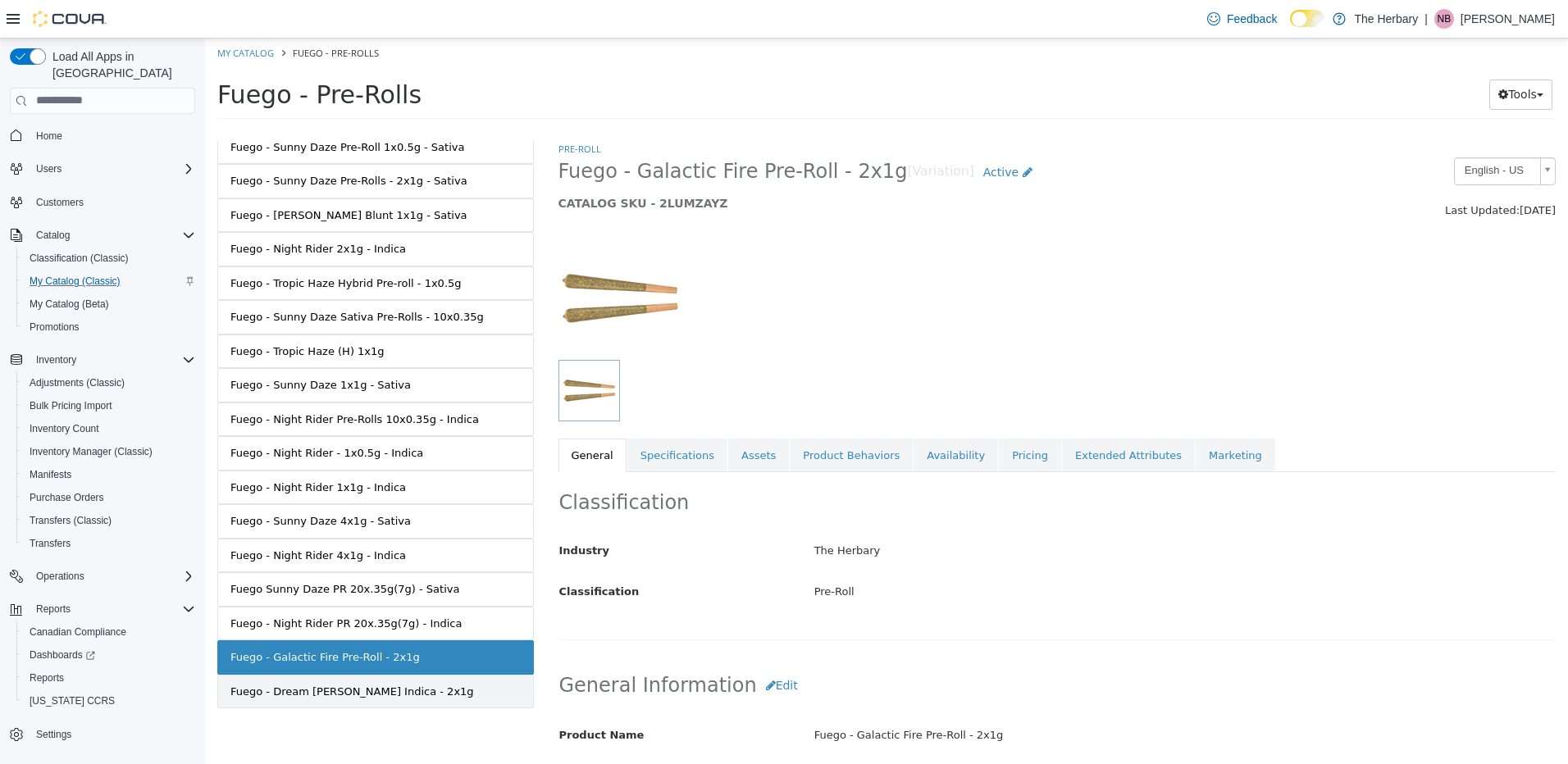
click at [348, 697] on div "Fuego - Dream [PERSON_NAME] Indica - 2x1g" at bounding box center [352, 691] width 244 height 16
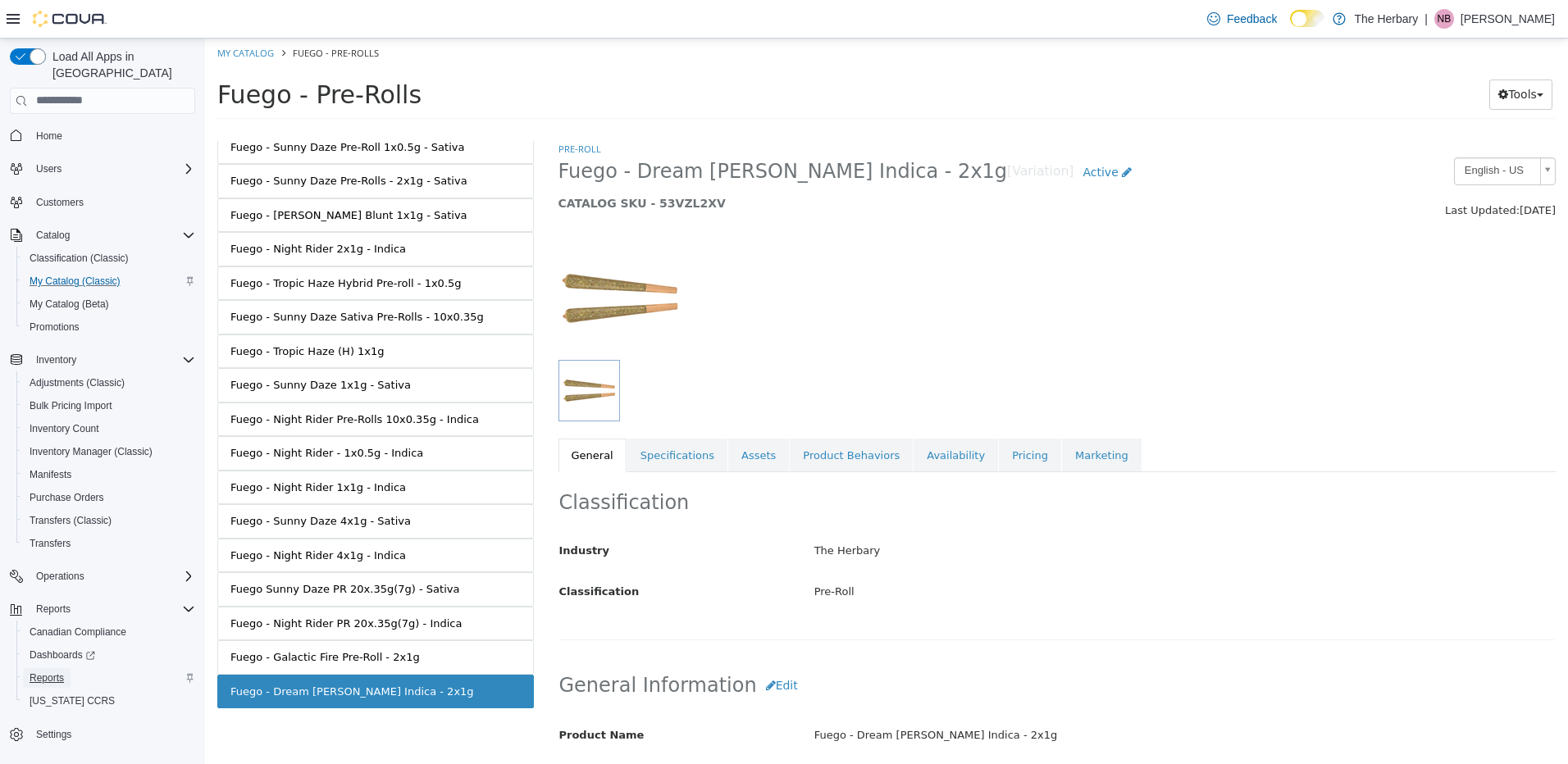
click at [51, 669] on span "Reports" at bounding box center [46, 678] width 35 height 19
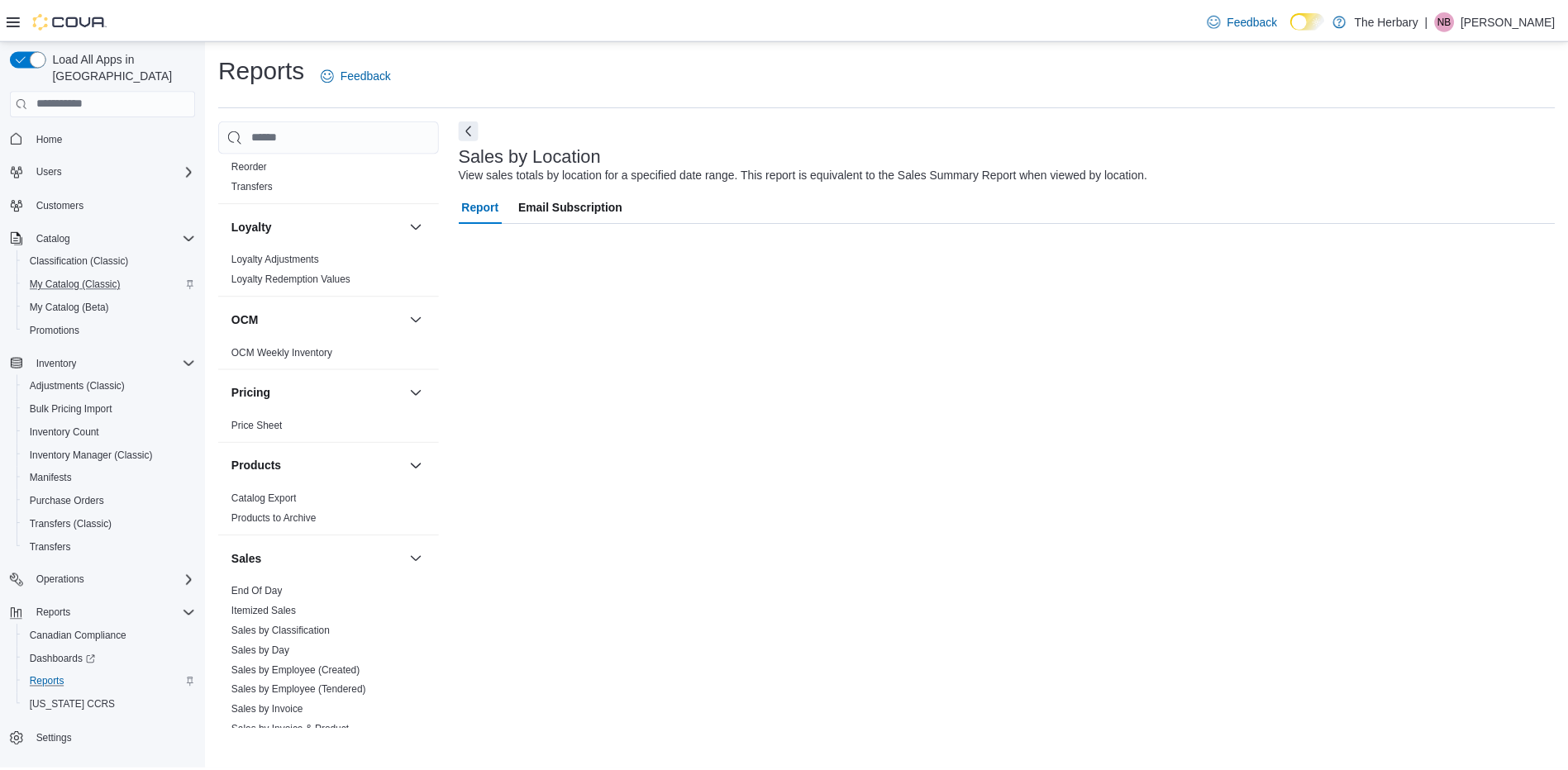
scroll to position [1129, 0]
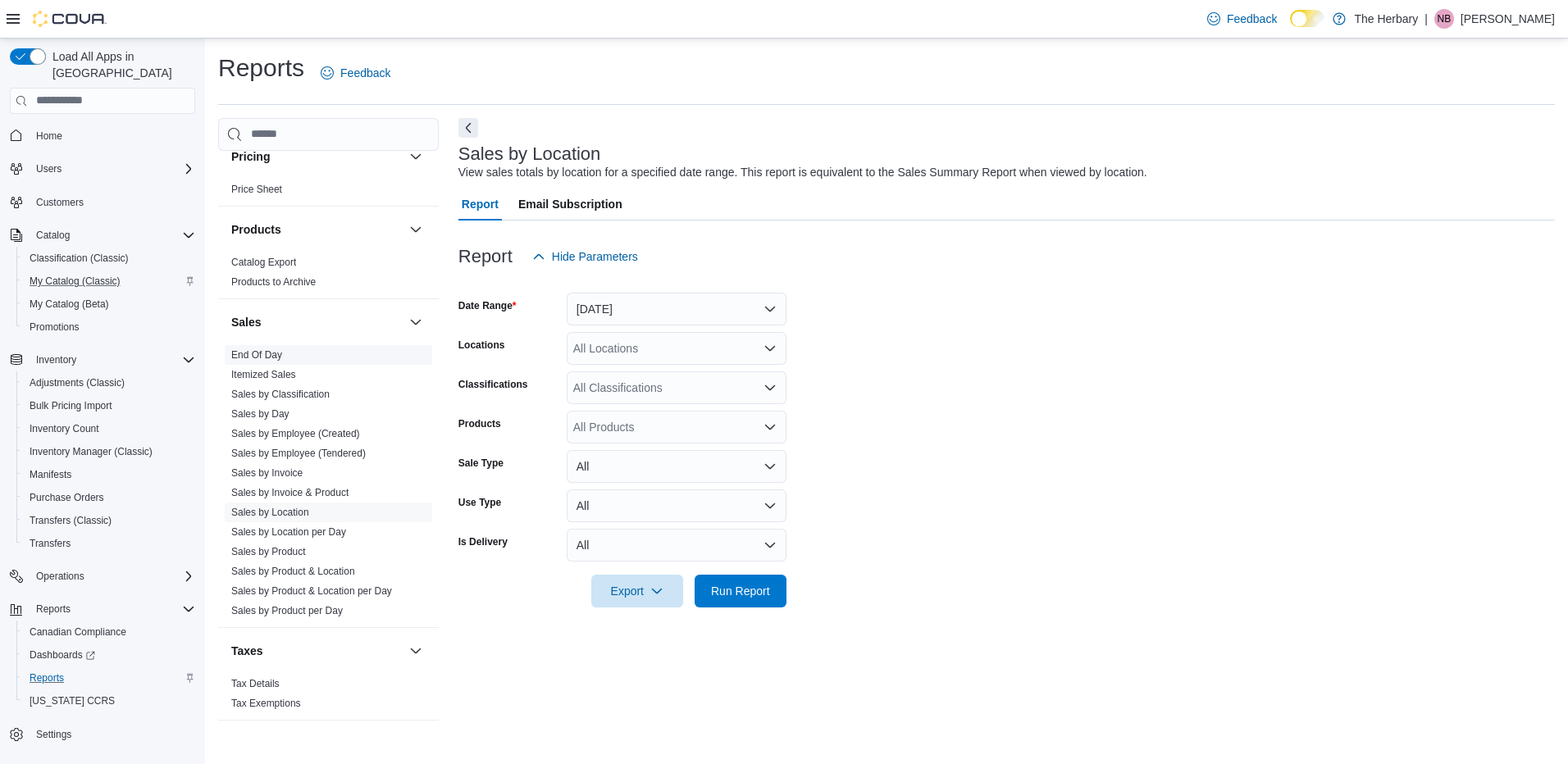
click at [259, 349] on link "End Of Day" at bounding box center [257, 355] width 51 height 12
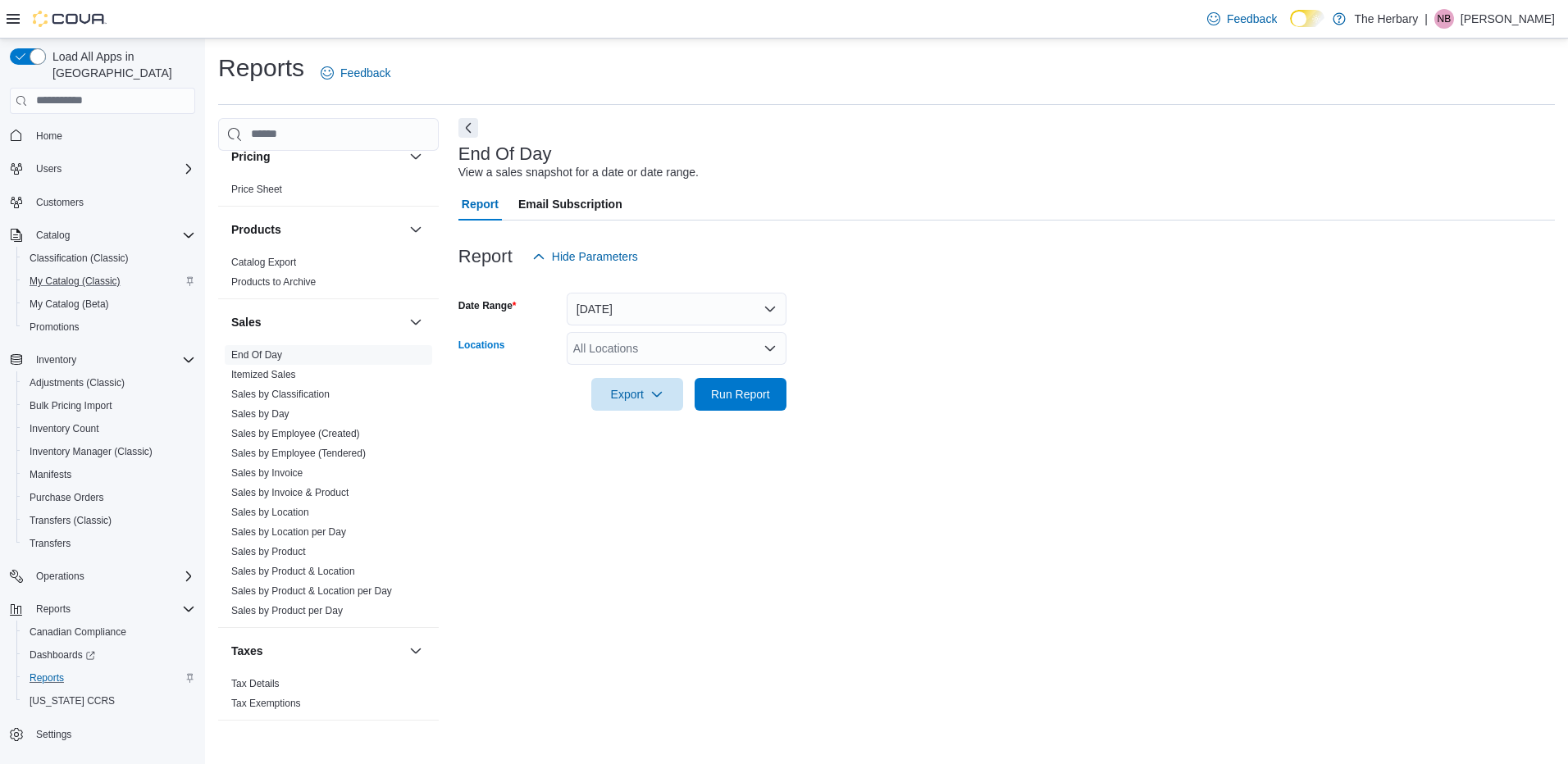
click at [615, 350] on div "All Locations" at bounding box center [676, 348] width 220 height 33
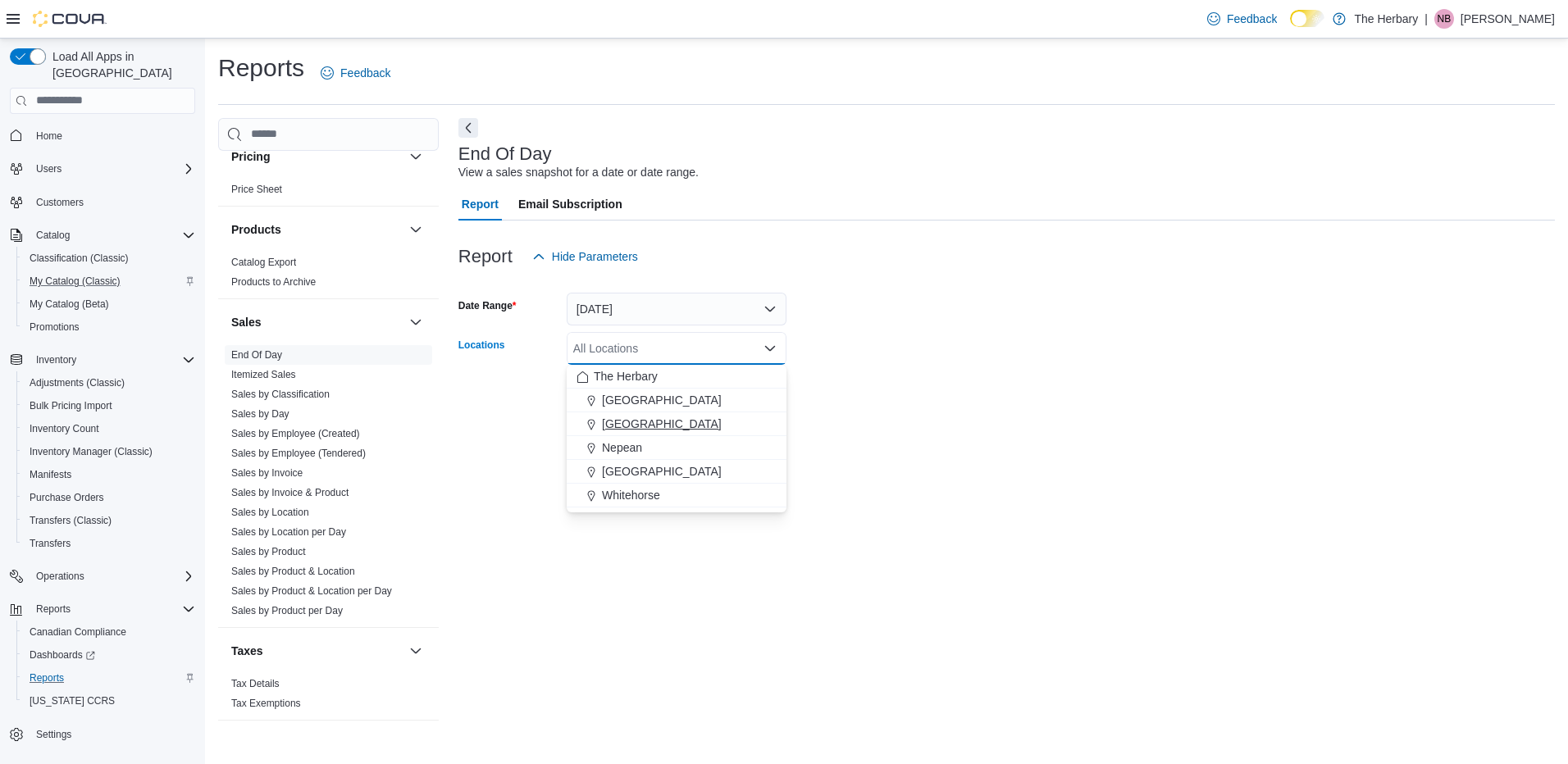
click at [632, 421] on span "[GEOGRAPHIC_DATA]" at bounding box center [662, 424] width 120 height 16
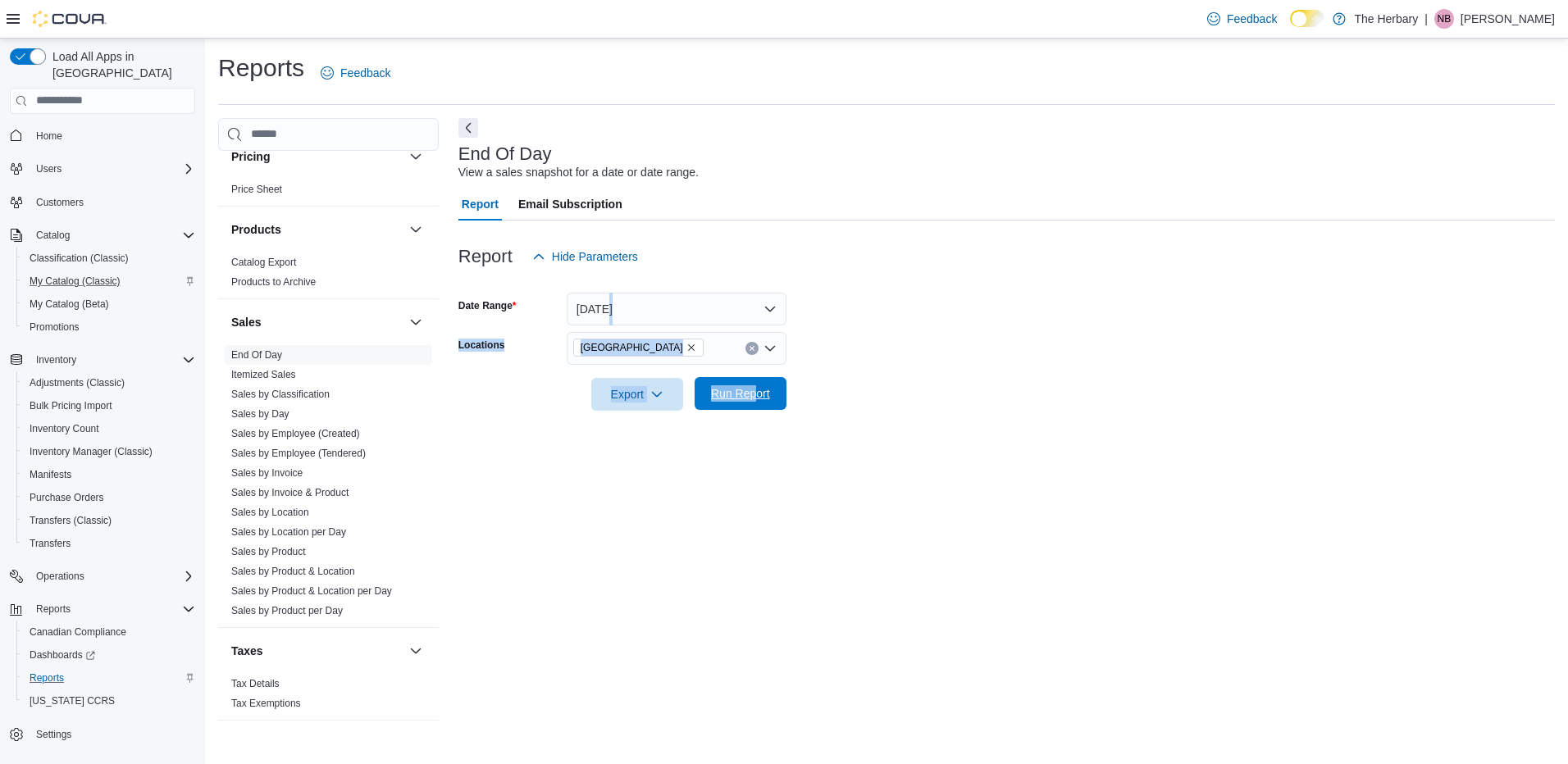
drag, startPoint x: 1049, startPoint y: 302, endPoint x: 755, endPoint y: 407, distance: 312.2
click at [755, 407] on form "Date Range [DATE] Locations London Export Run Report" at bounding box center [1006, 341] width 1097 height 138
click at [755, 407] on span "Run Report" at bounding box center [740, 393] width 72 height 33
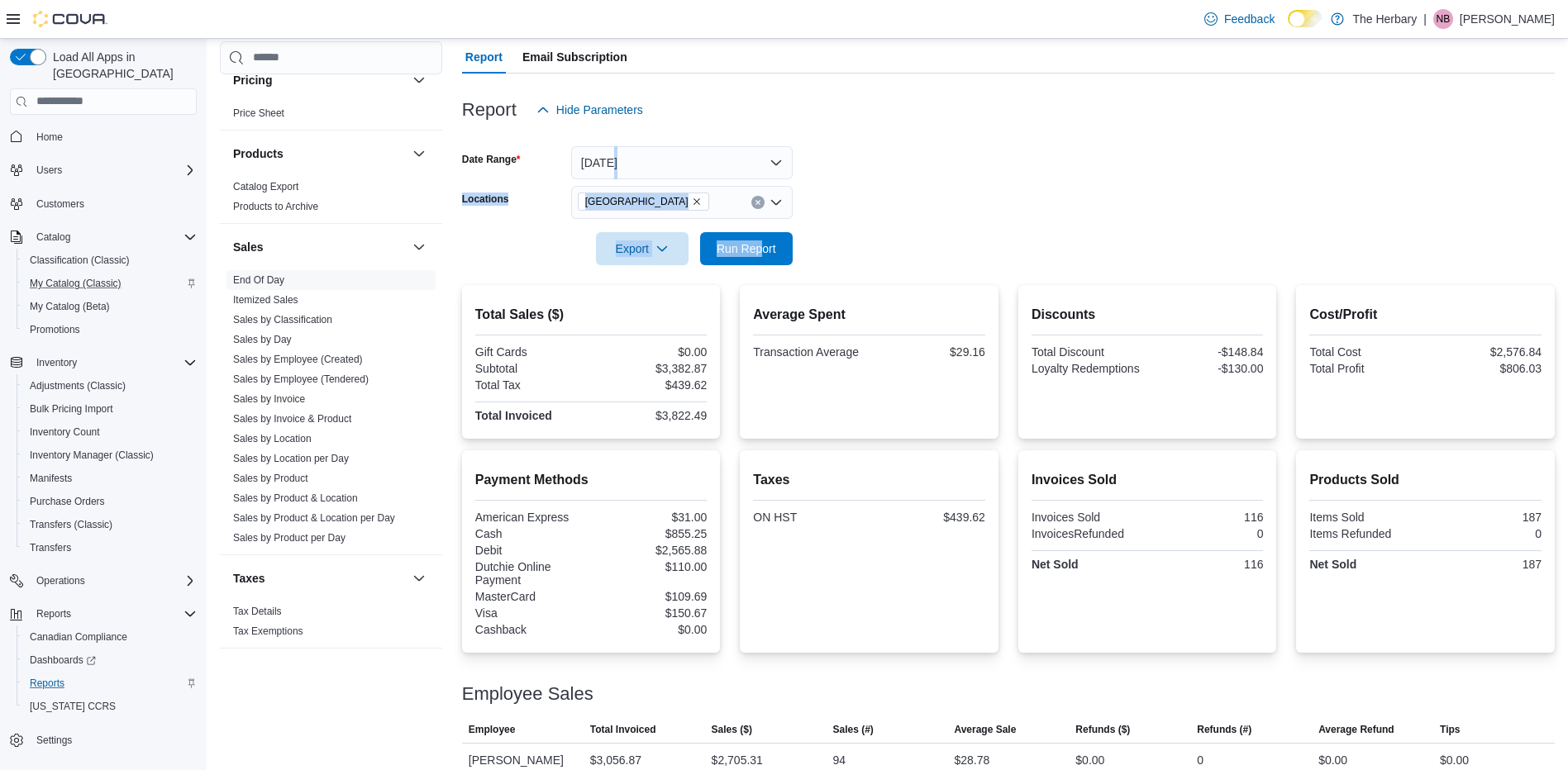
scroll to position [203, 0]
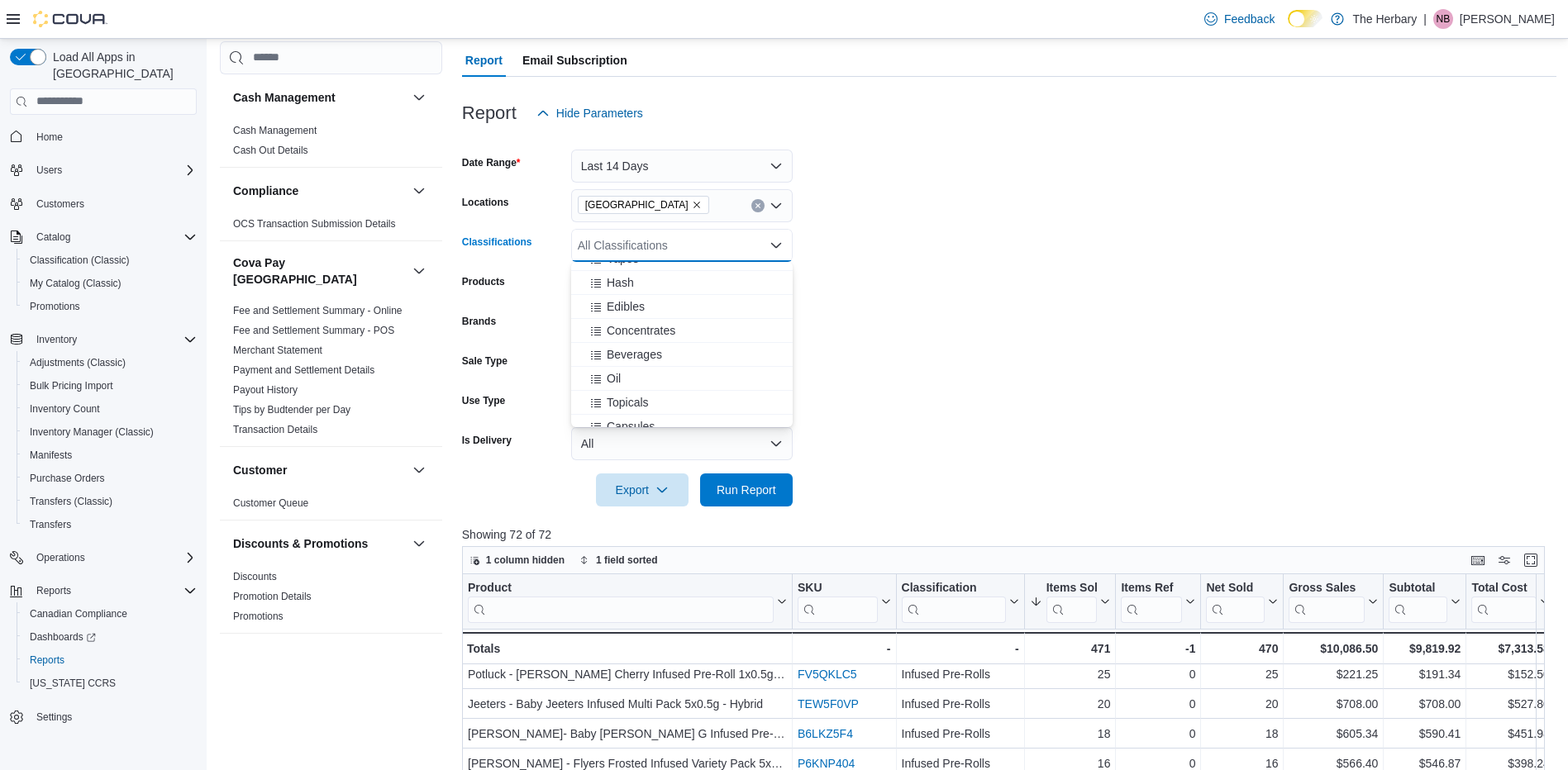
scroll to position [110, 0]
click at [639, 349] on span "Beverages" at bounding box center [634, 355] width 55 height 16
click at [746, 479] on span "Run Report" at bounding box center [745, 489] width 72 height 33
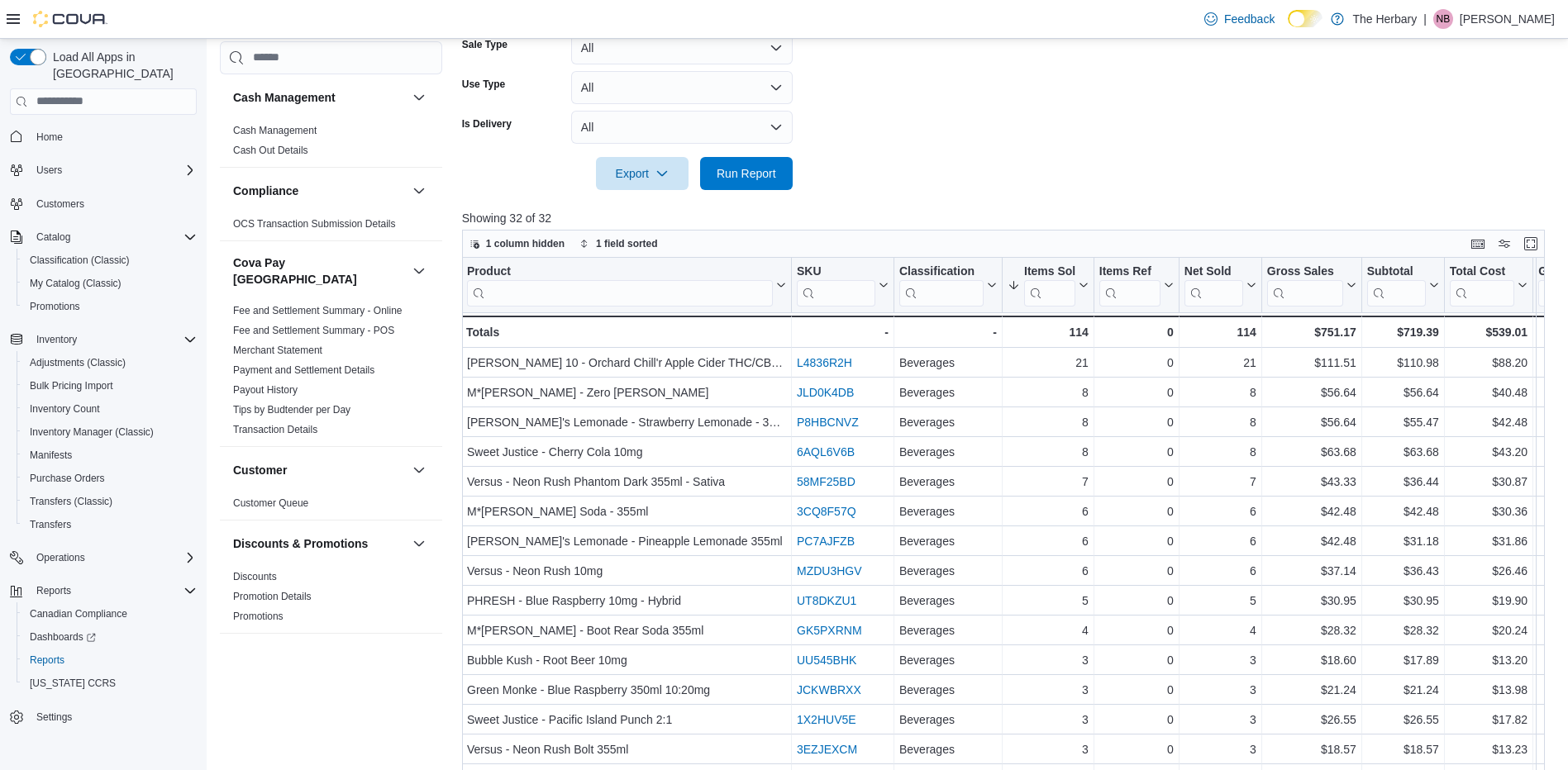
scroll to position [459, 0]
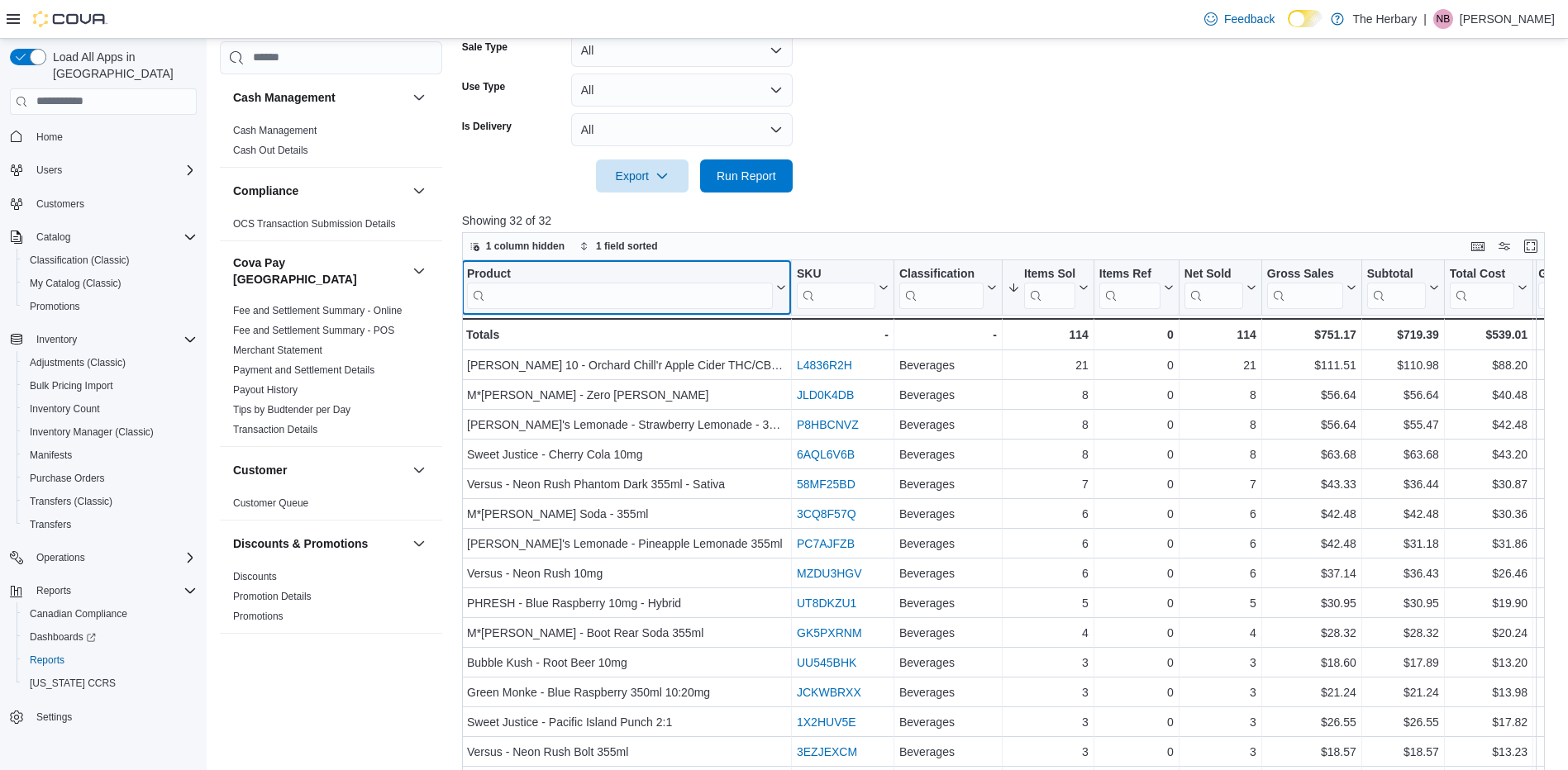
click at [630, 300] on input "search" at bounding box center [619, 294] width 305 height 26
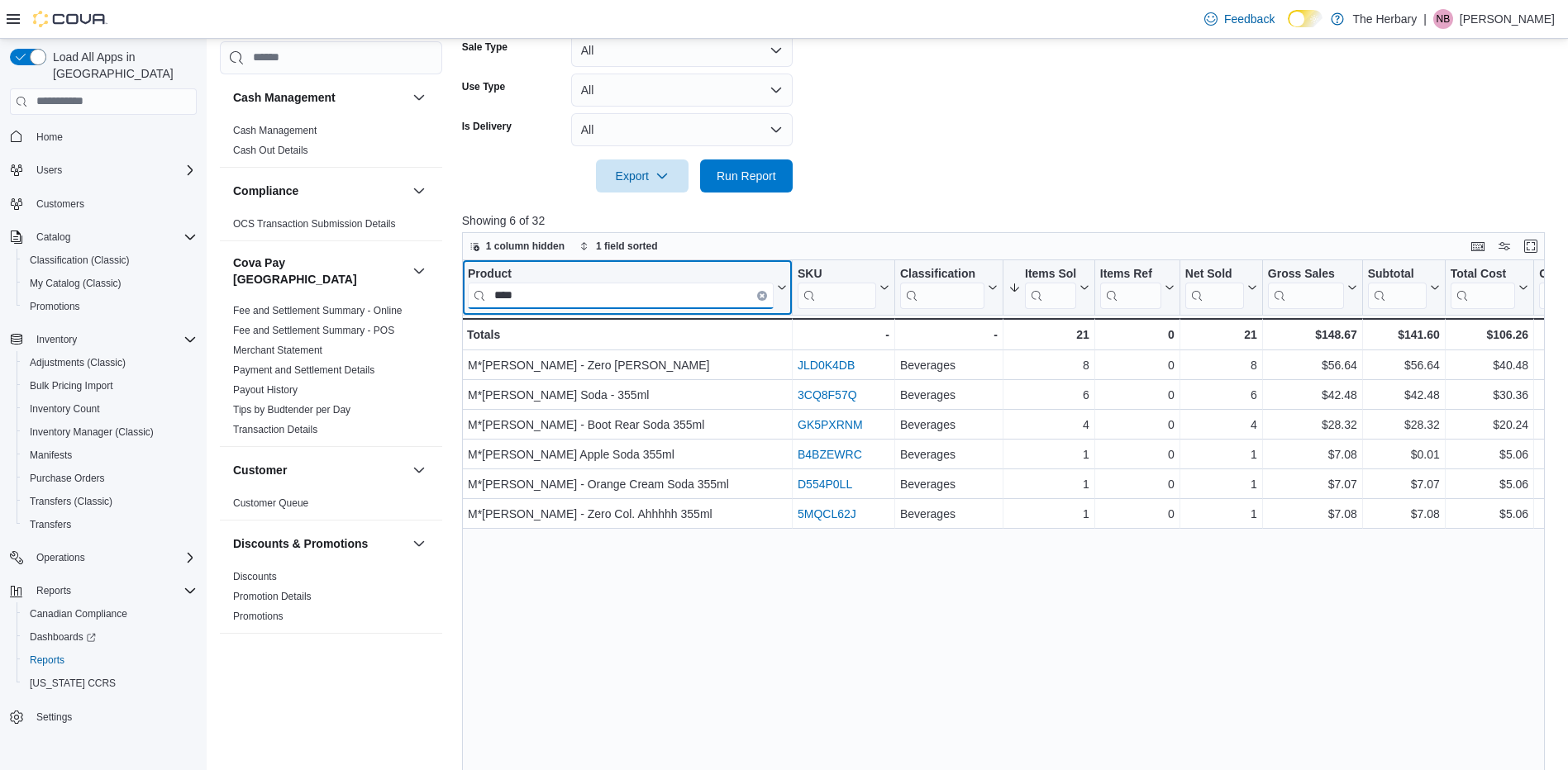
type input "****"
click at [765, 290] on input "****" at bounding box center [620, 294] width 305 height 26
click at [761, 295] on icon "Clear input" at bounding box center [762, 295] width 3 height 3
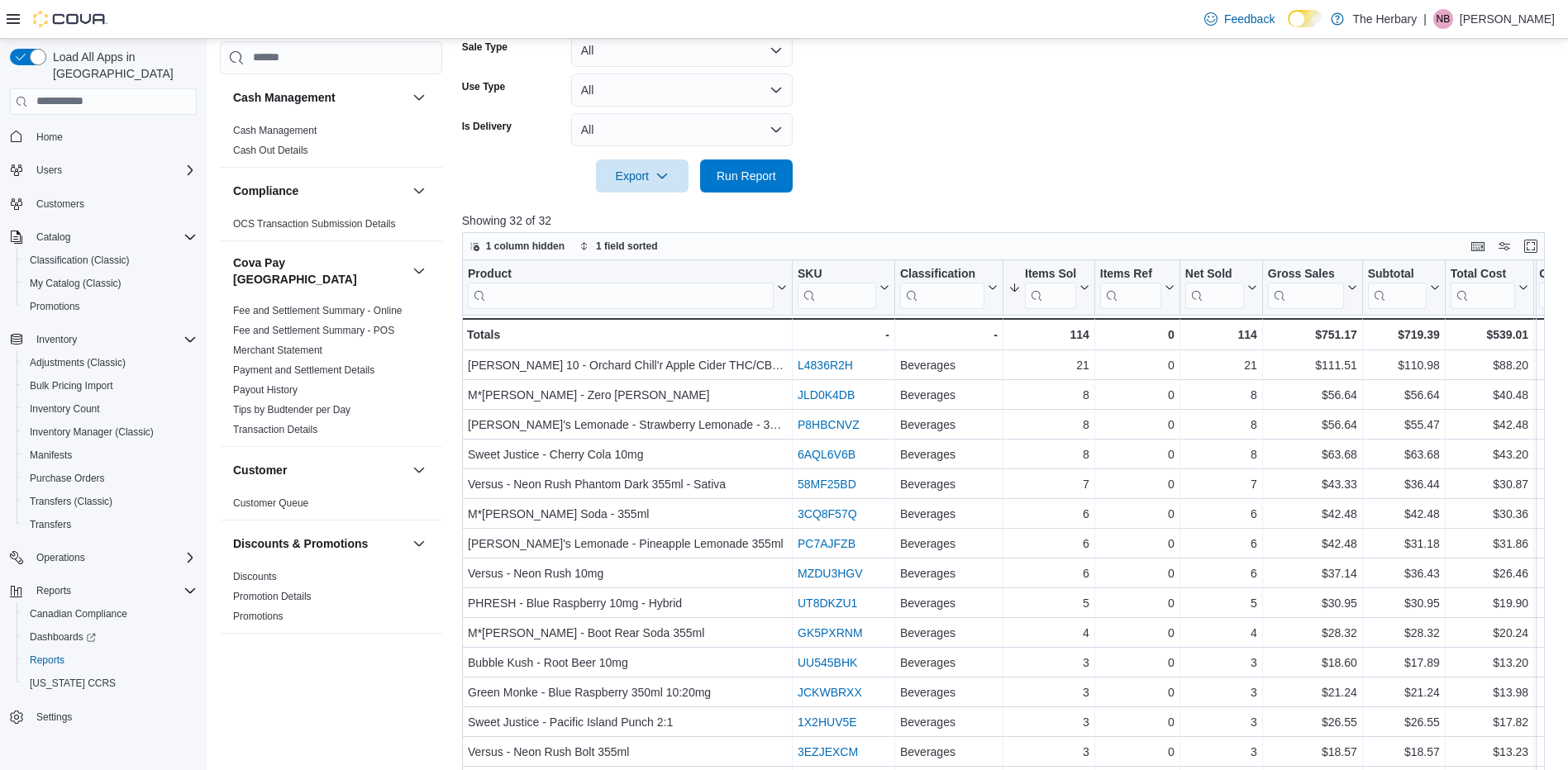
click at [894, 80] on form "Date Range Last 14 Days Locations London Classifications Beverages Products All…" at bounding box center [1009, 3] width 1094 height 377
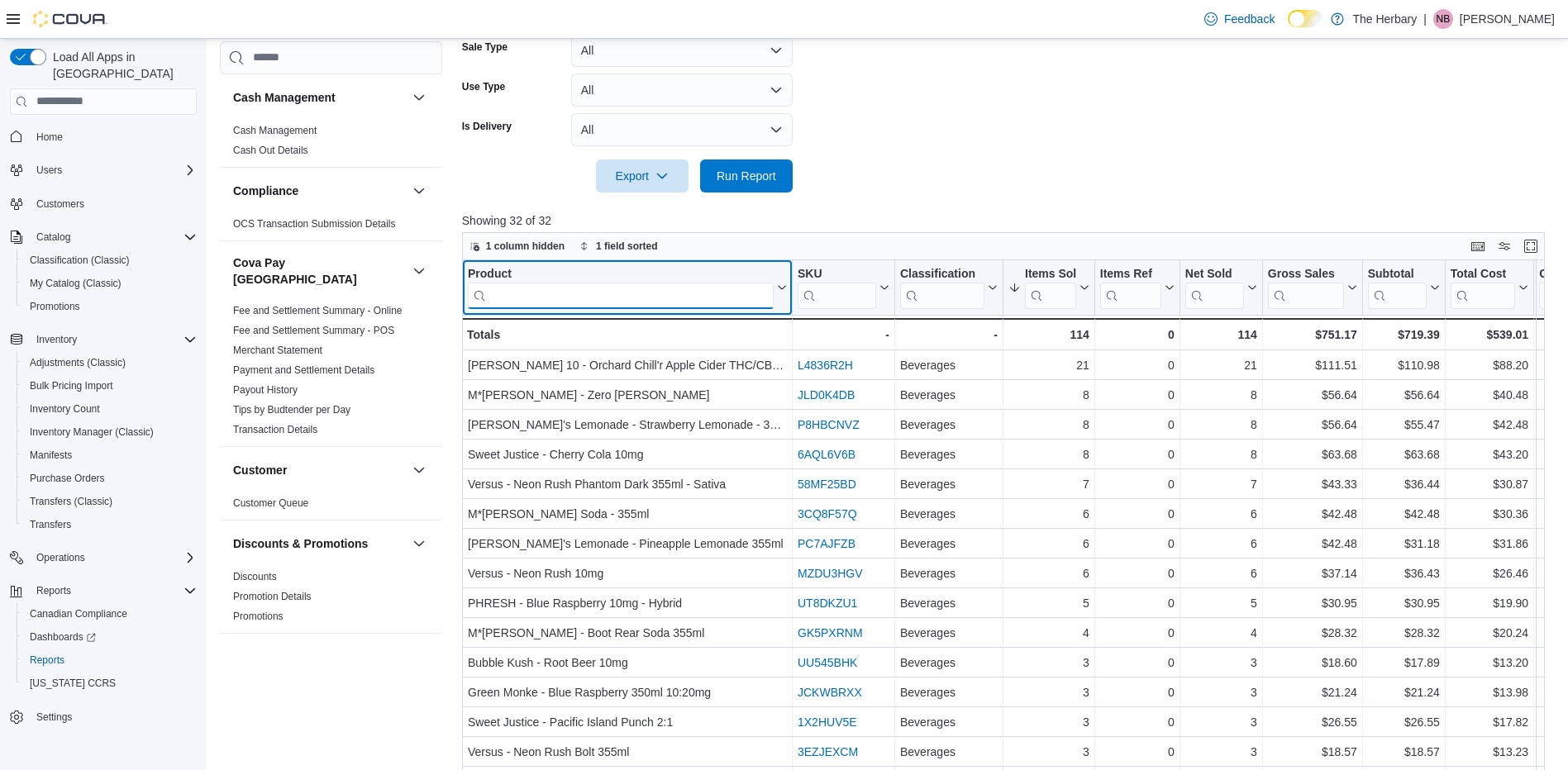
click at [710, 305] on input "search" at bounding box center [620, 294] width 305 height 26
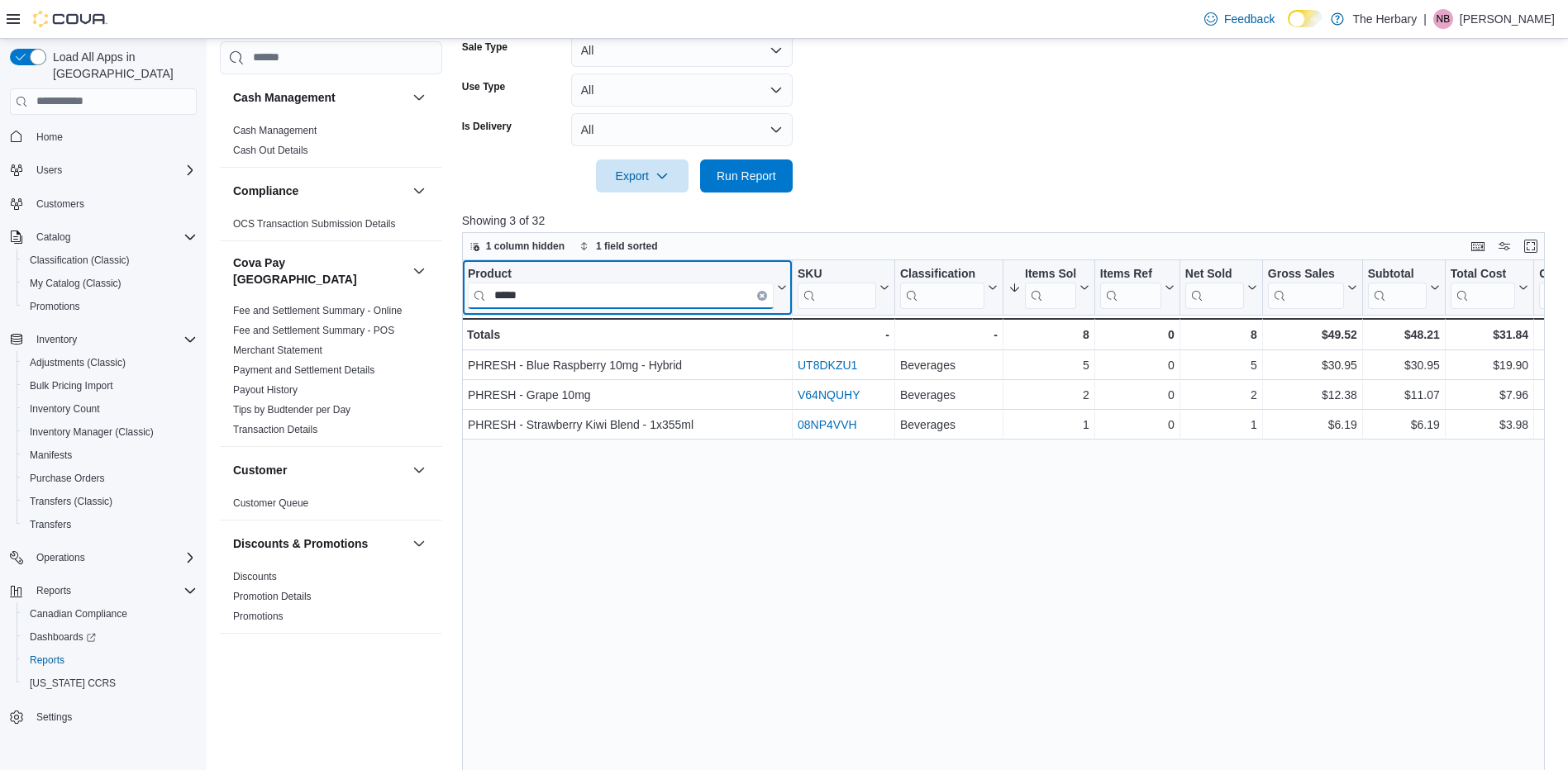
type input "*****"
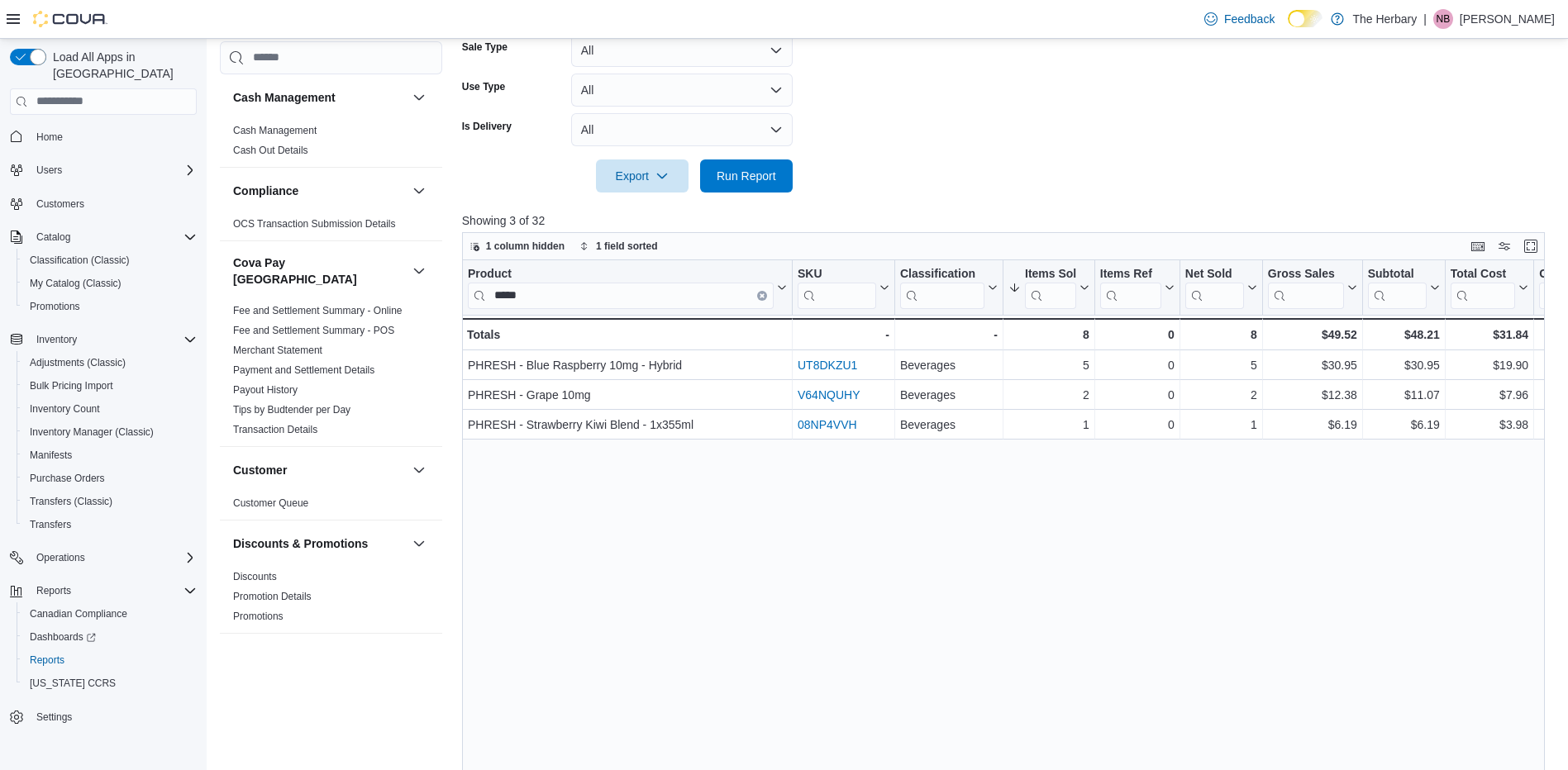
click at [905, 156] on div at bounding box center [1009, 153] width 1094 height 14
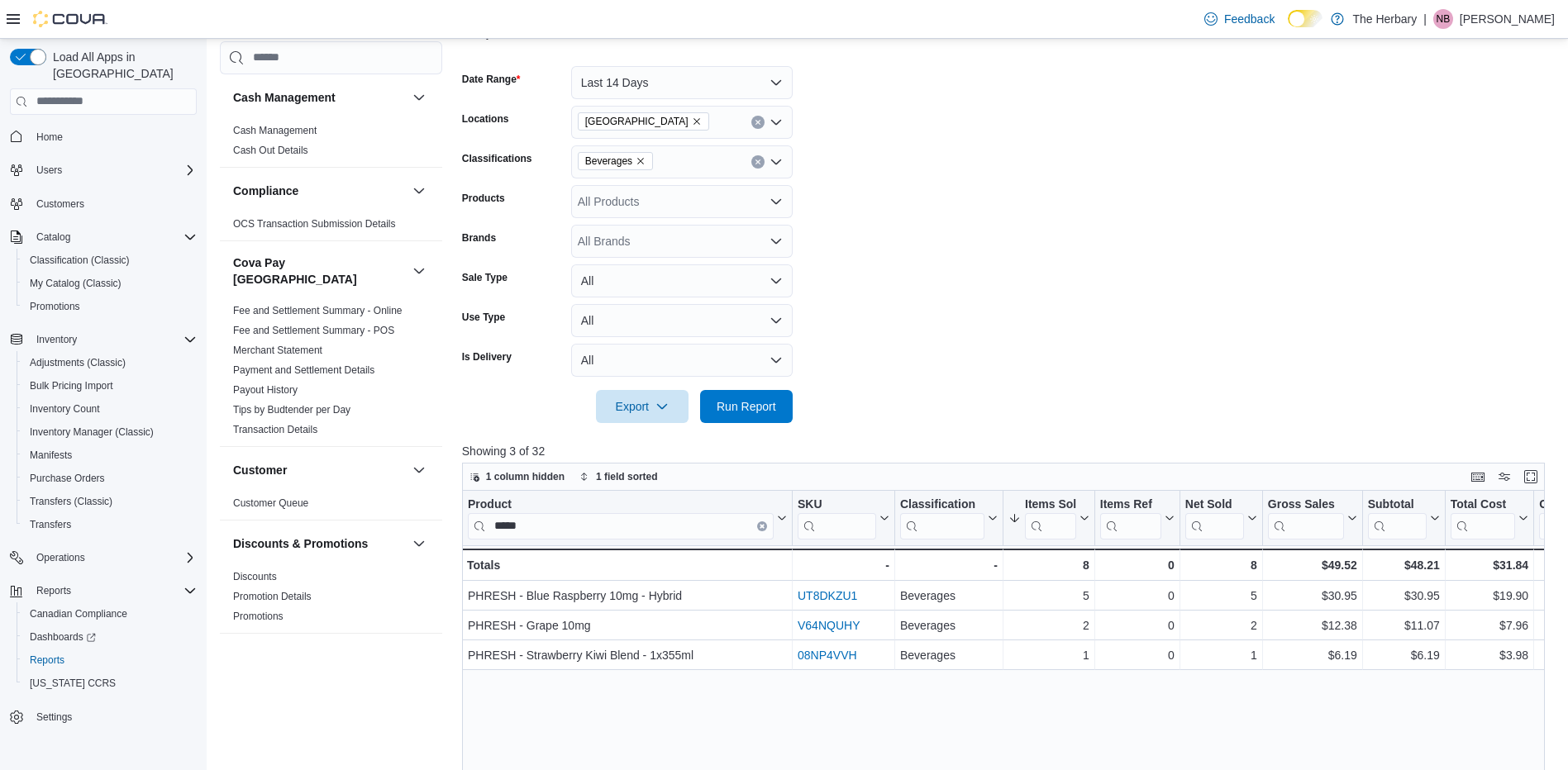
scroll to position [228, 0]
click at [642, 160] on icon "Remove Beverages from selection in this group" at bounding box center [641, 163] width 10 height 10
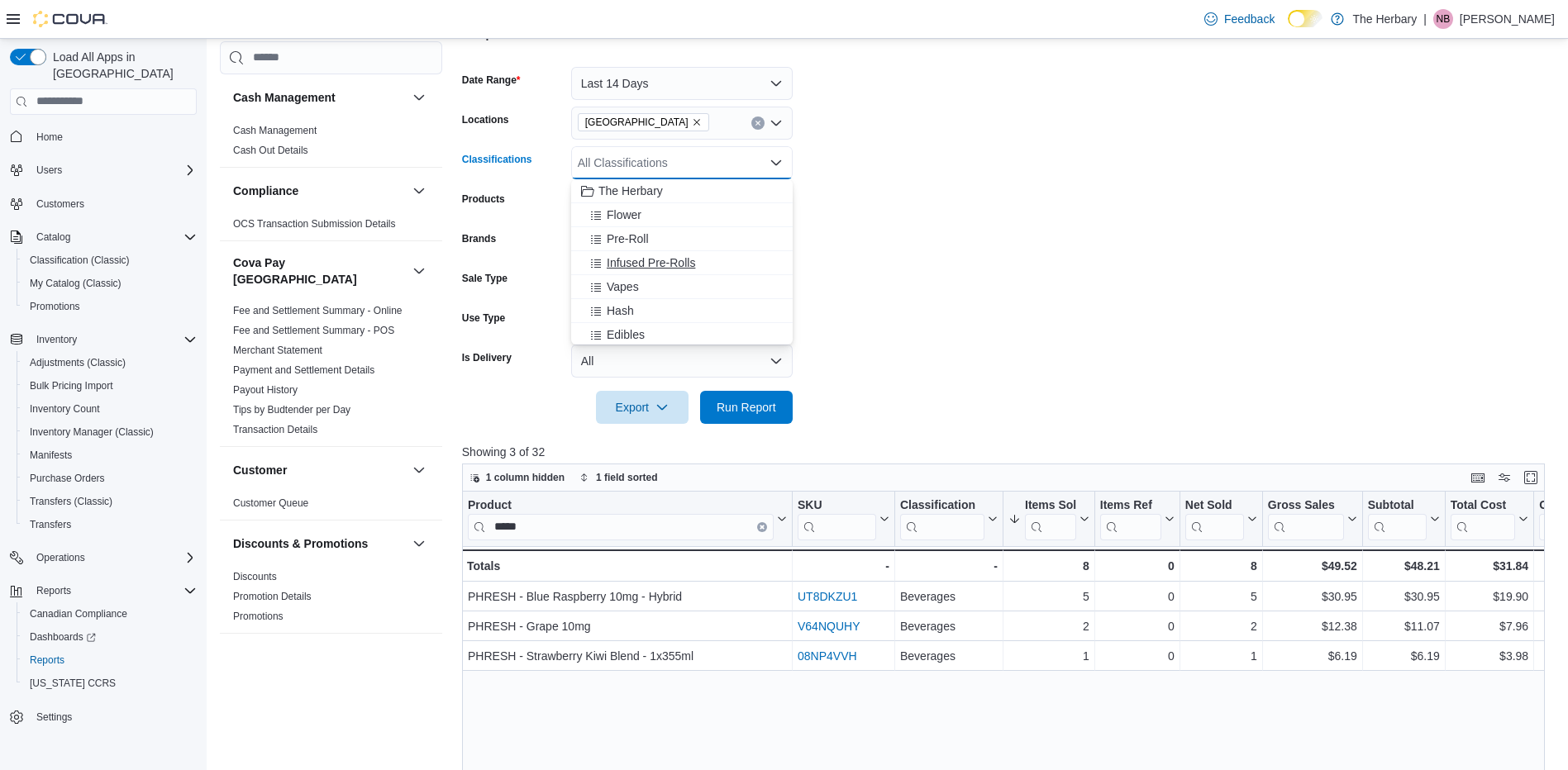
click at [659, 271] on button "Infused Pre-Rolls" at bounding box center [681, 263] width 221 height 24
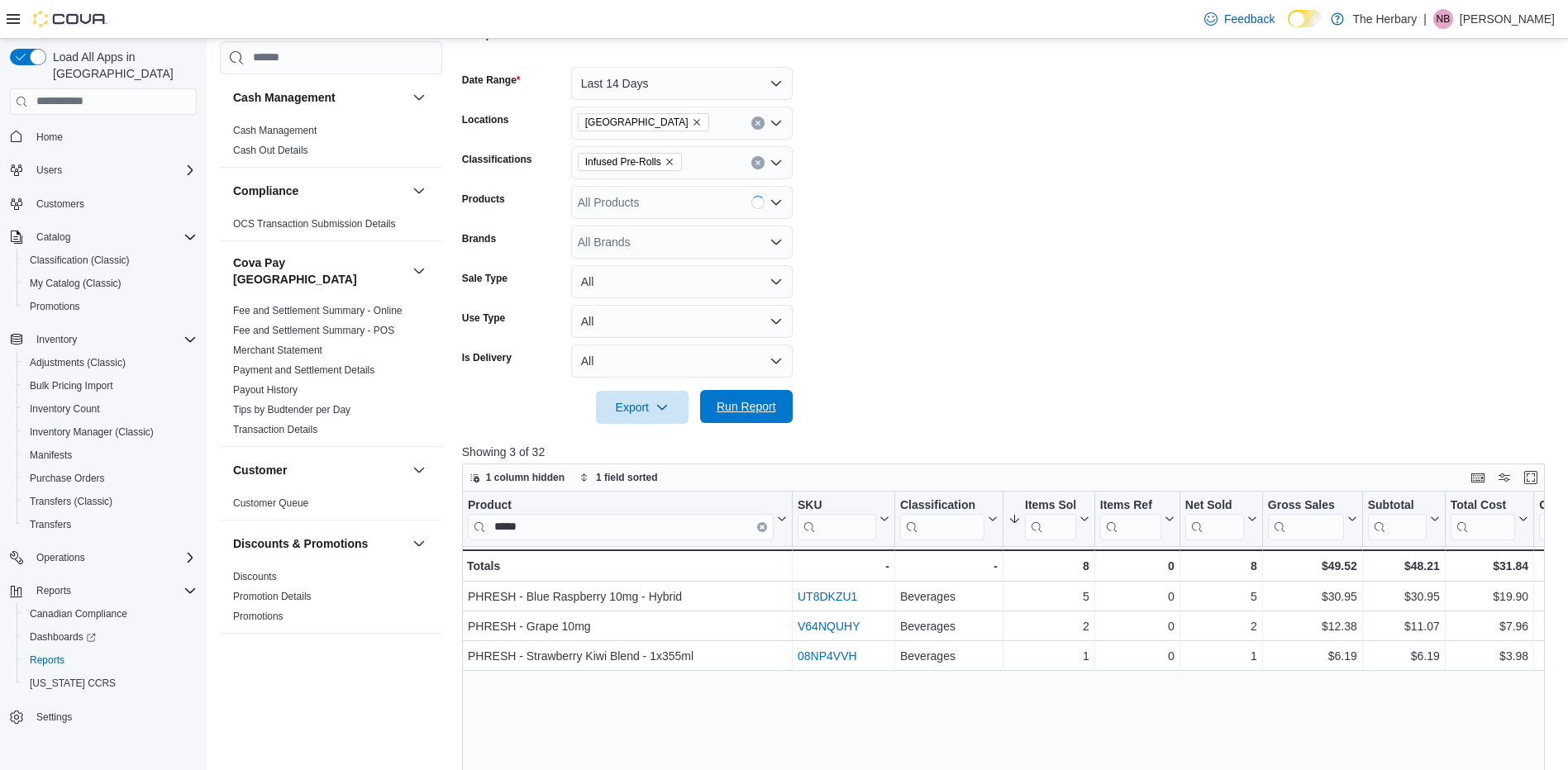
click at [745, 412] on span "Run Report" at bounding box center [746, 406] width 60 height 16
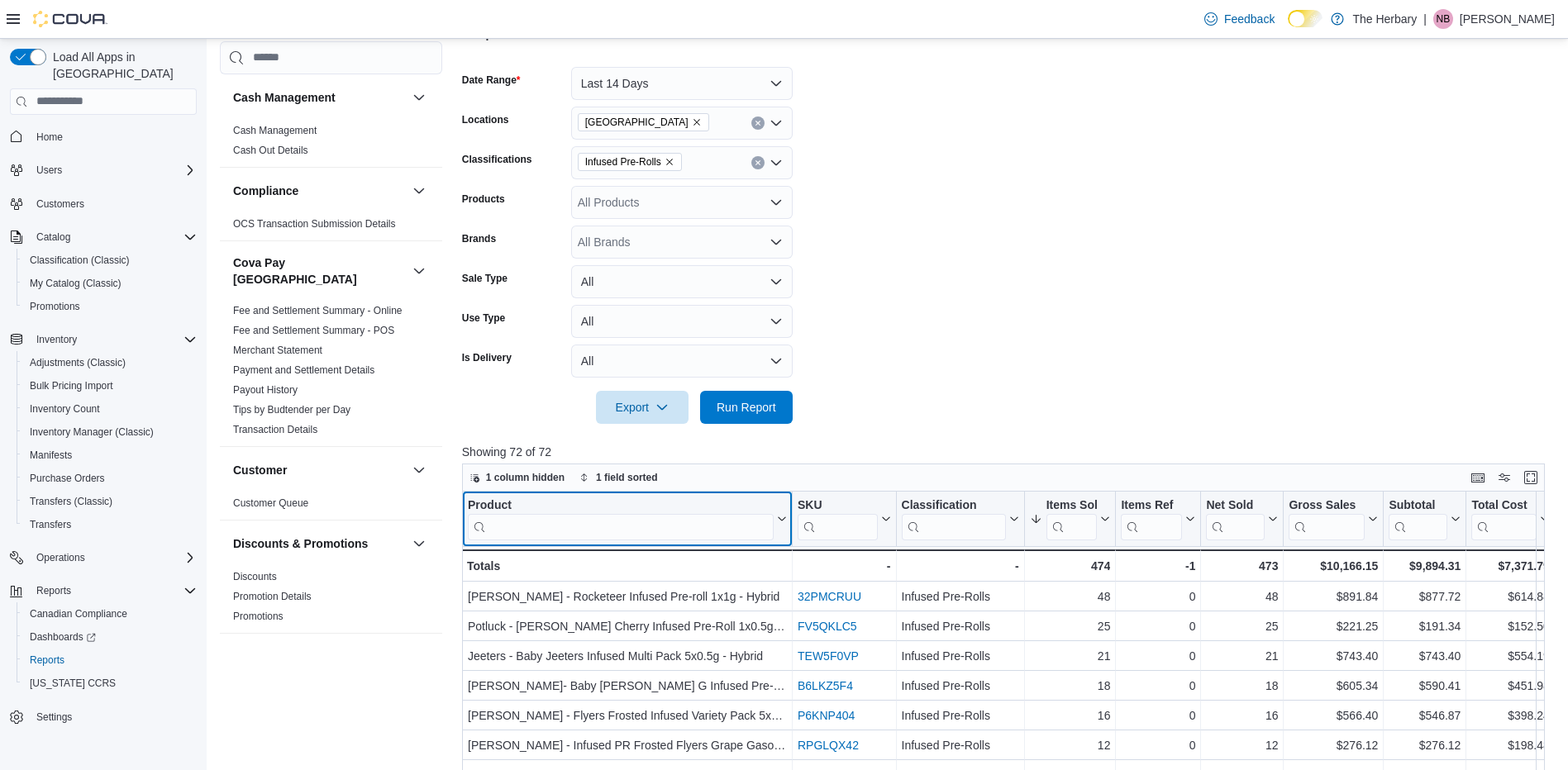
click at [680, 529] on input "search" at bounding box center [620, 526] width 305 height 26
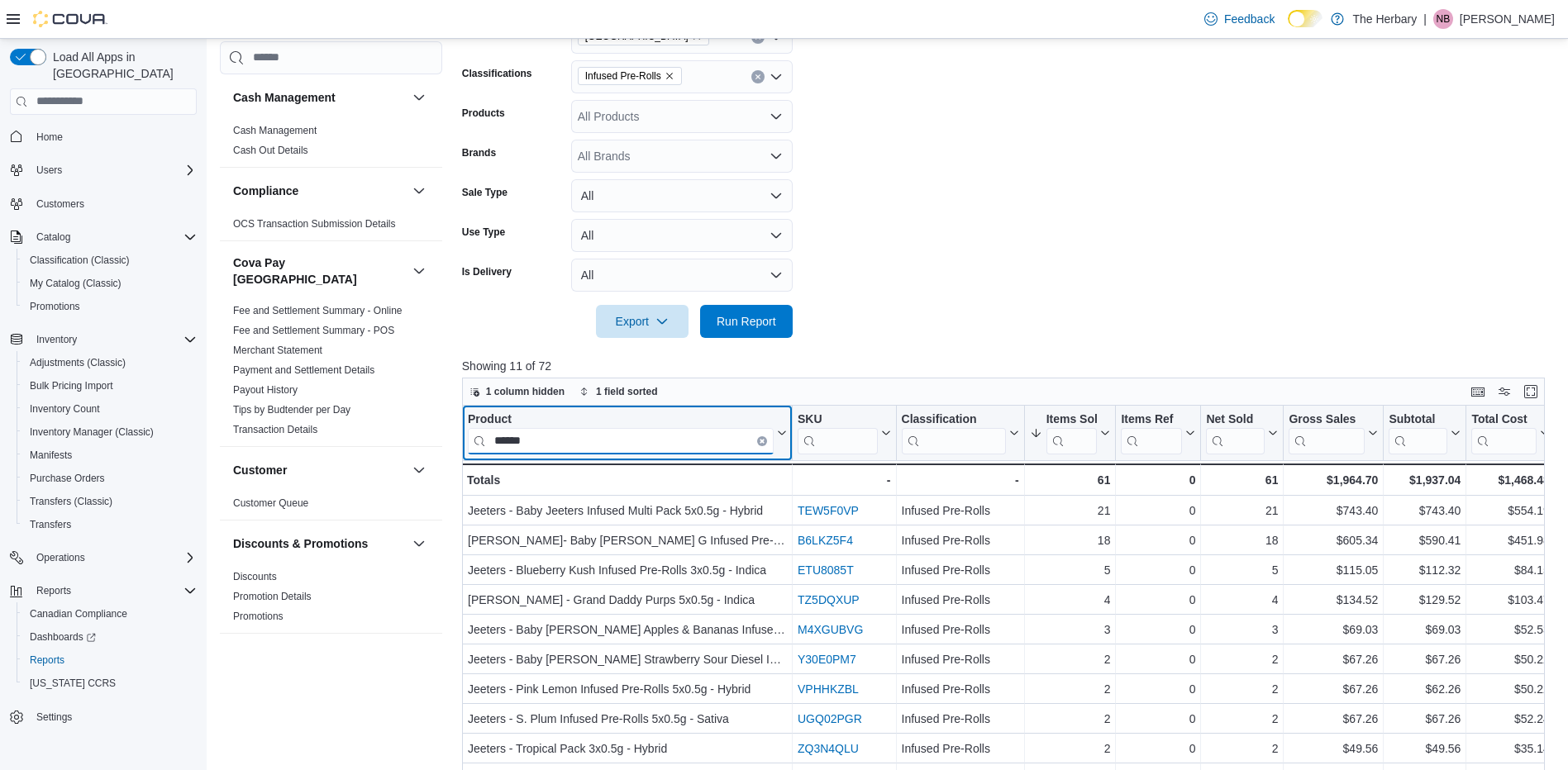
scroll to position [313, 0]
type input "******"
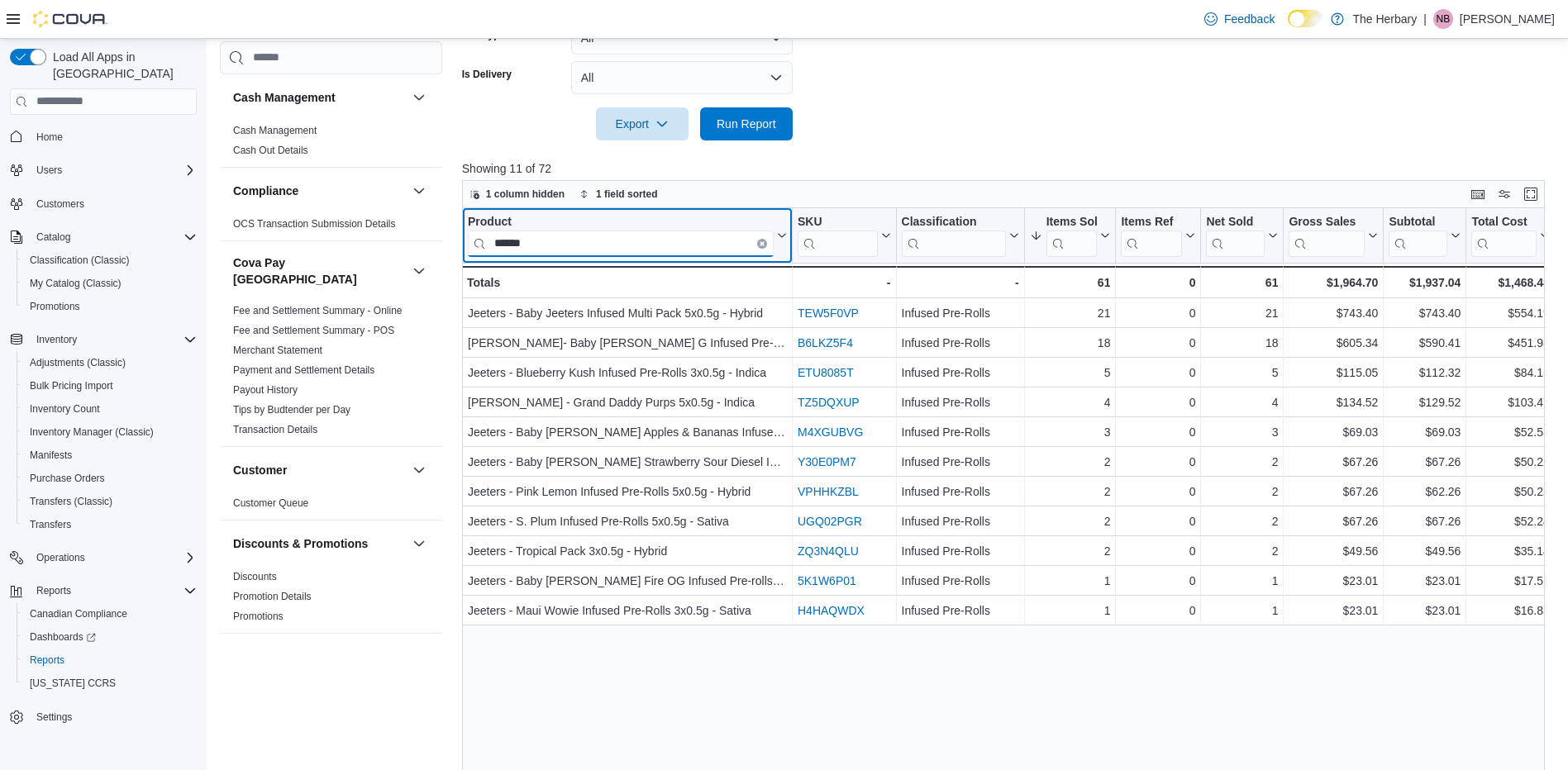
scroll to position [510, 0]
click at [764, 246] on icon "Clear input" at bounding box center [762, 245] width 5 height 5
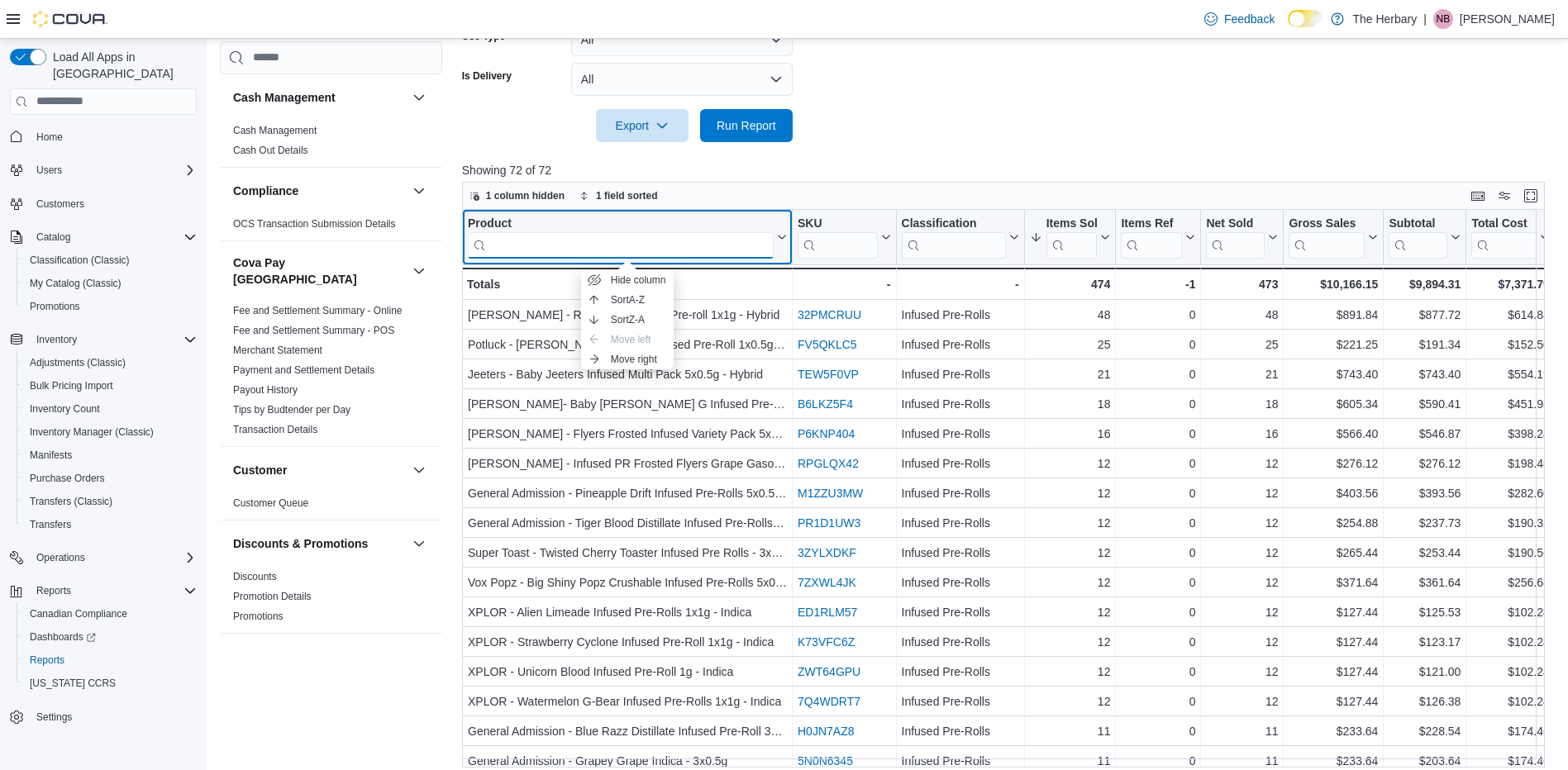
click at [730, 254] on input "search" at bounding box center [620, 244] width 305 height 26
type input "*"
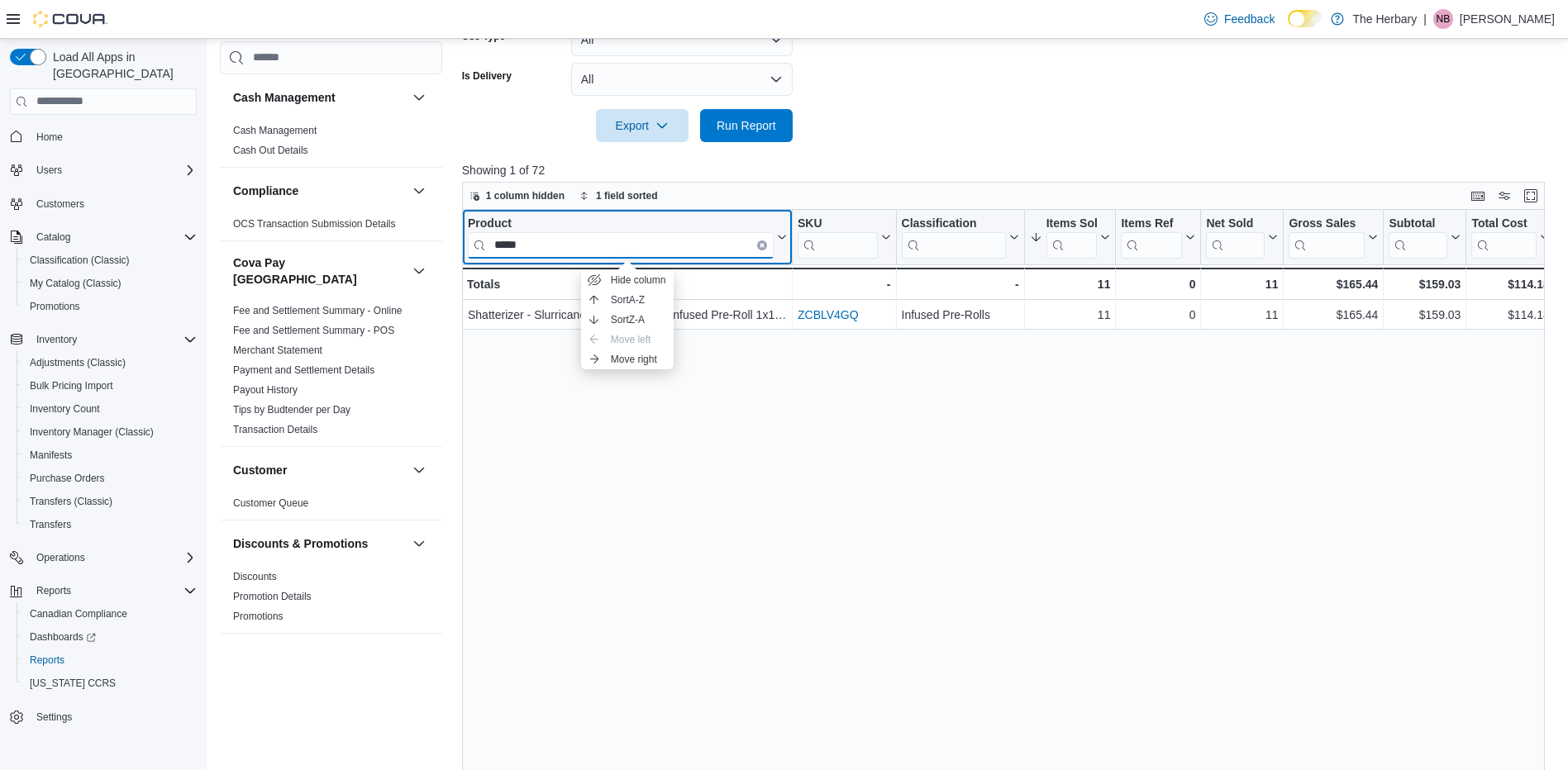
type input "*****"
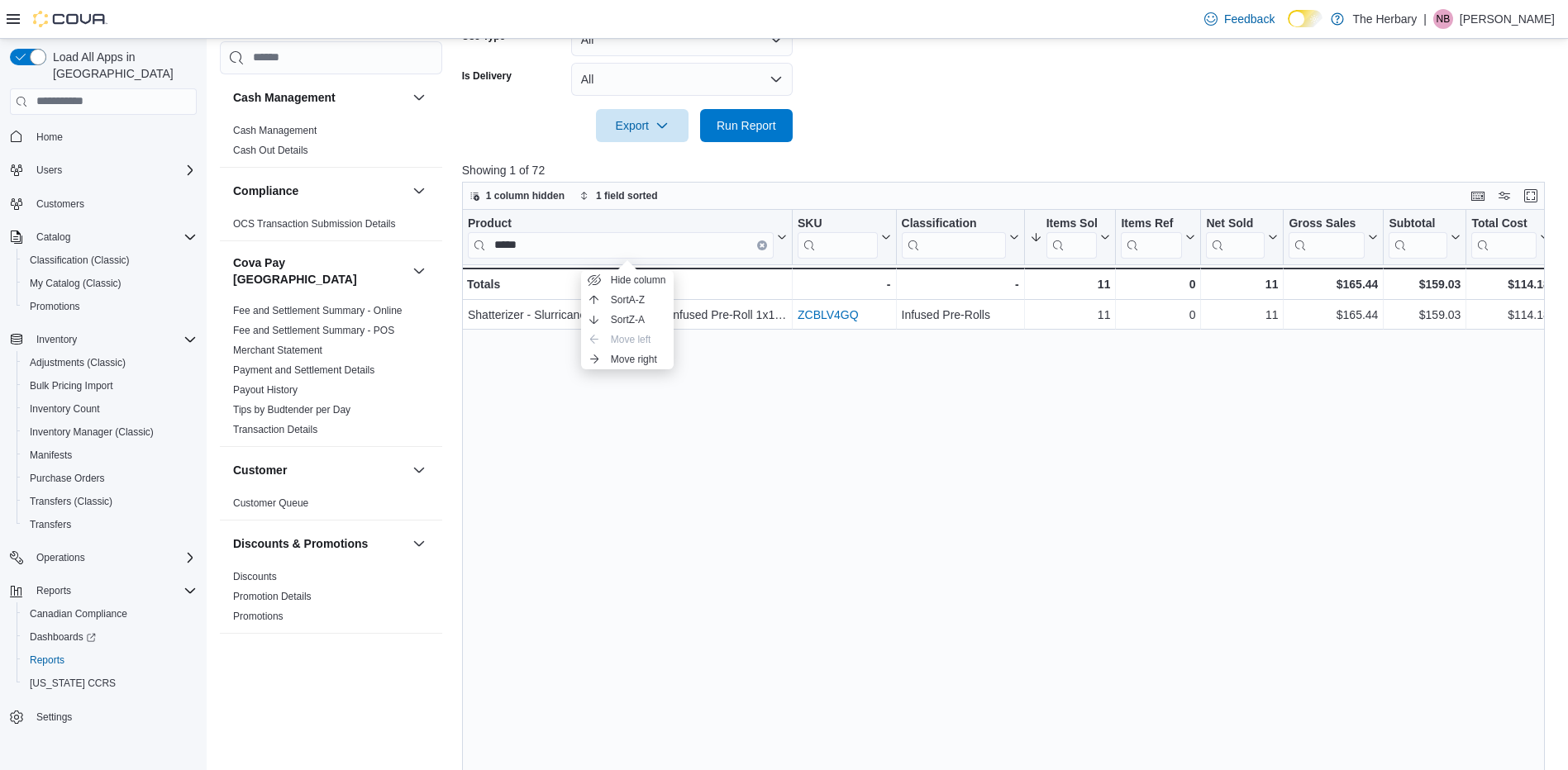
click at [806, 476] on div "Product ***** Click to view column header actions SKU Click to view column head…" at bounding box center [1009, 505] width 1094 height 589
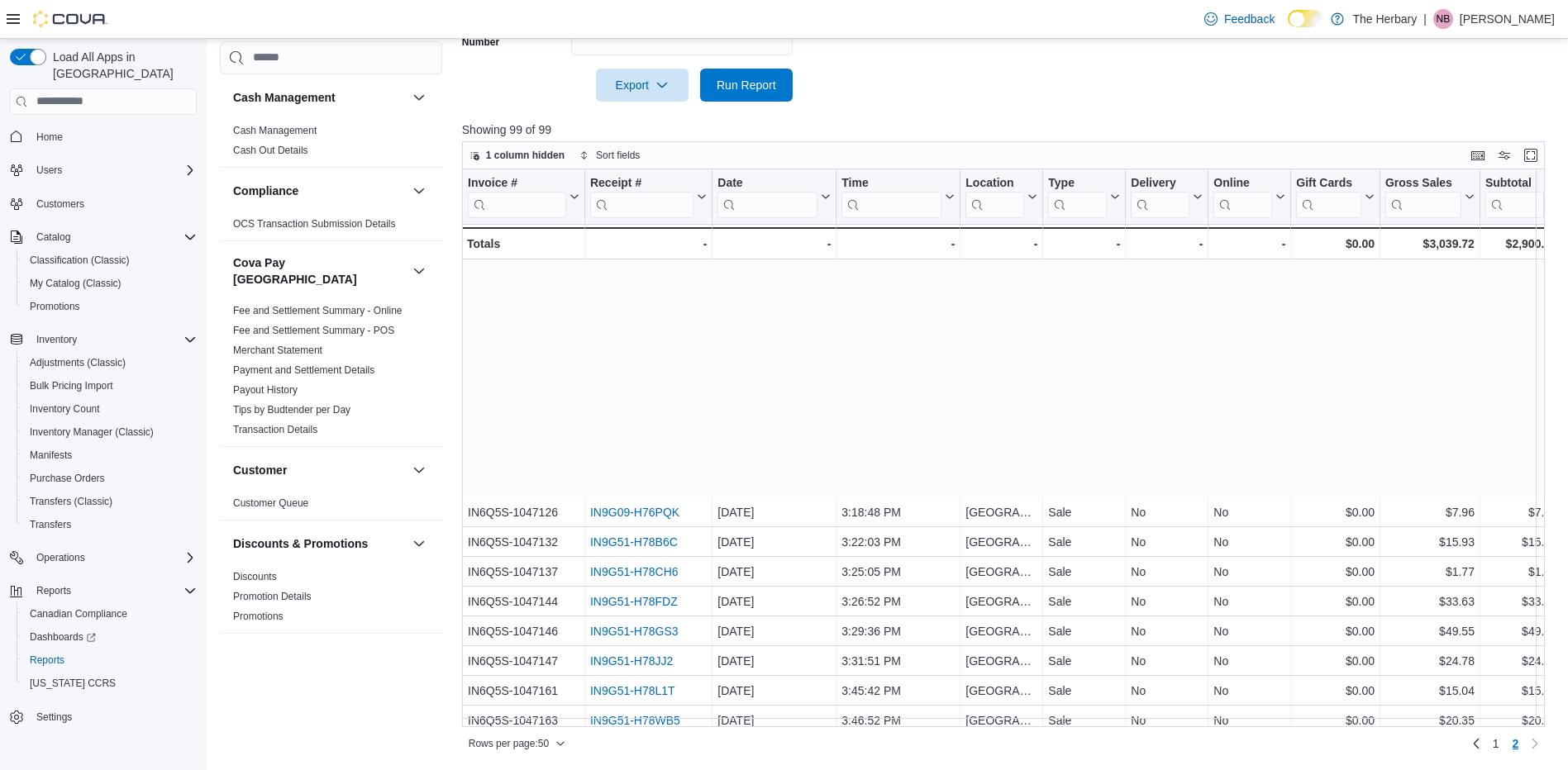
scroll to position [294, 0]
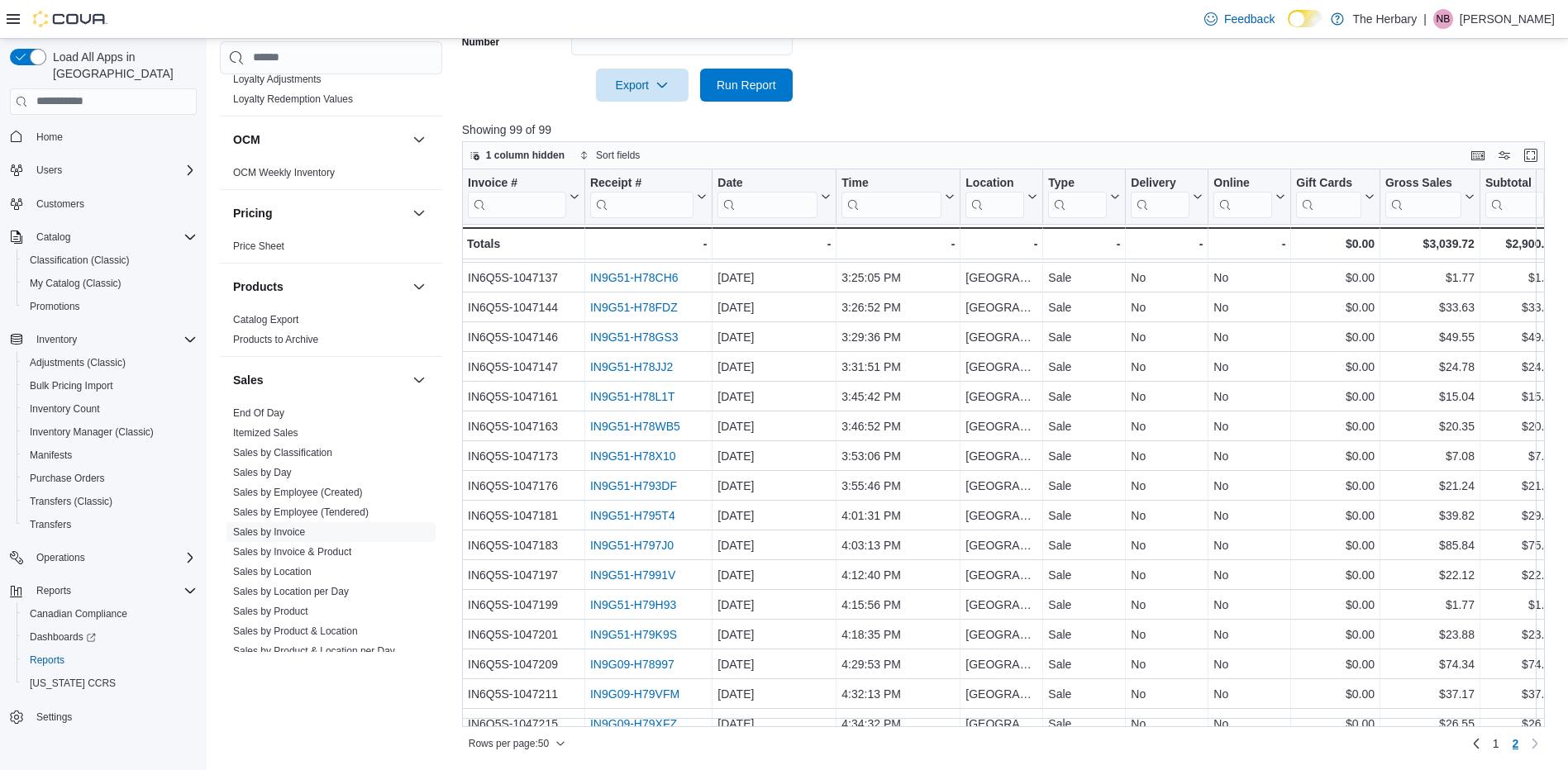
scroll to position [1129, 0]
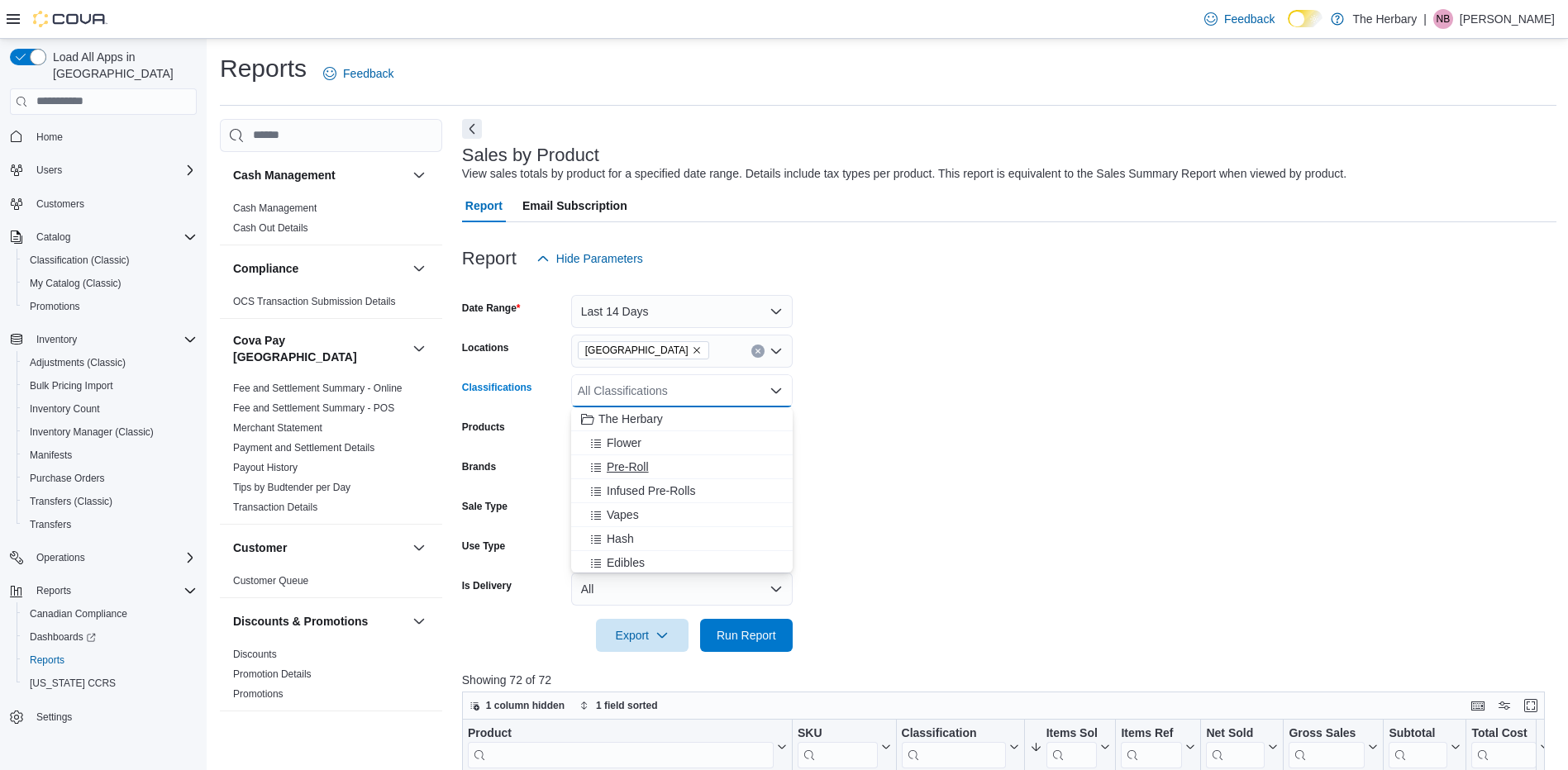
scroll to position [197, 0]
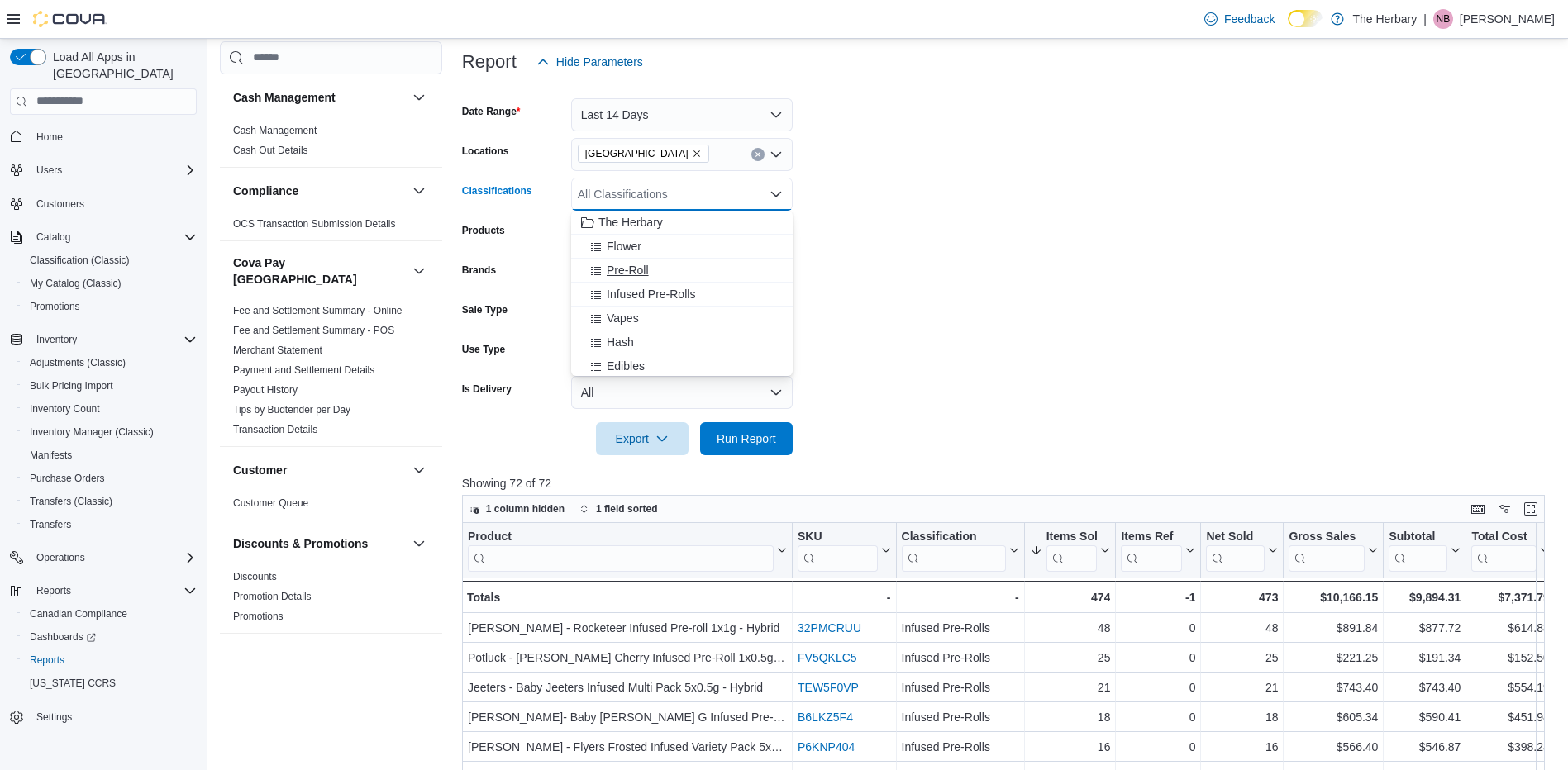
click at [641, 270] on span "Pre-Roll" at bounding box center [628, 270] width 43 height 16
click at [764, 438] on span "Run Report" at bounding box center [746, 437] width 60 height 16
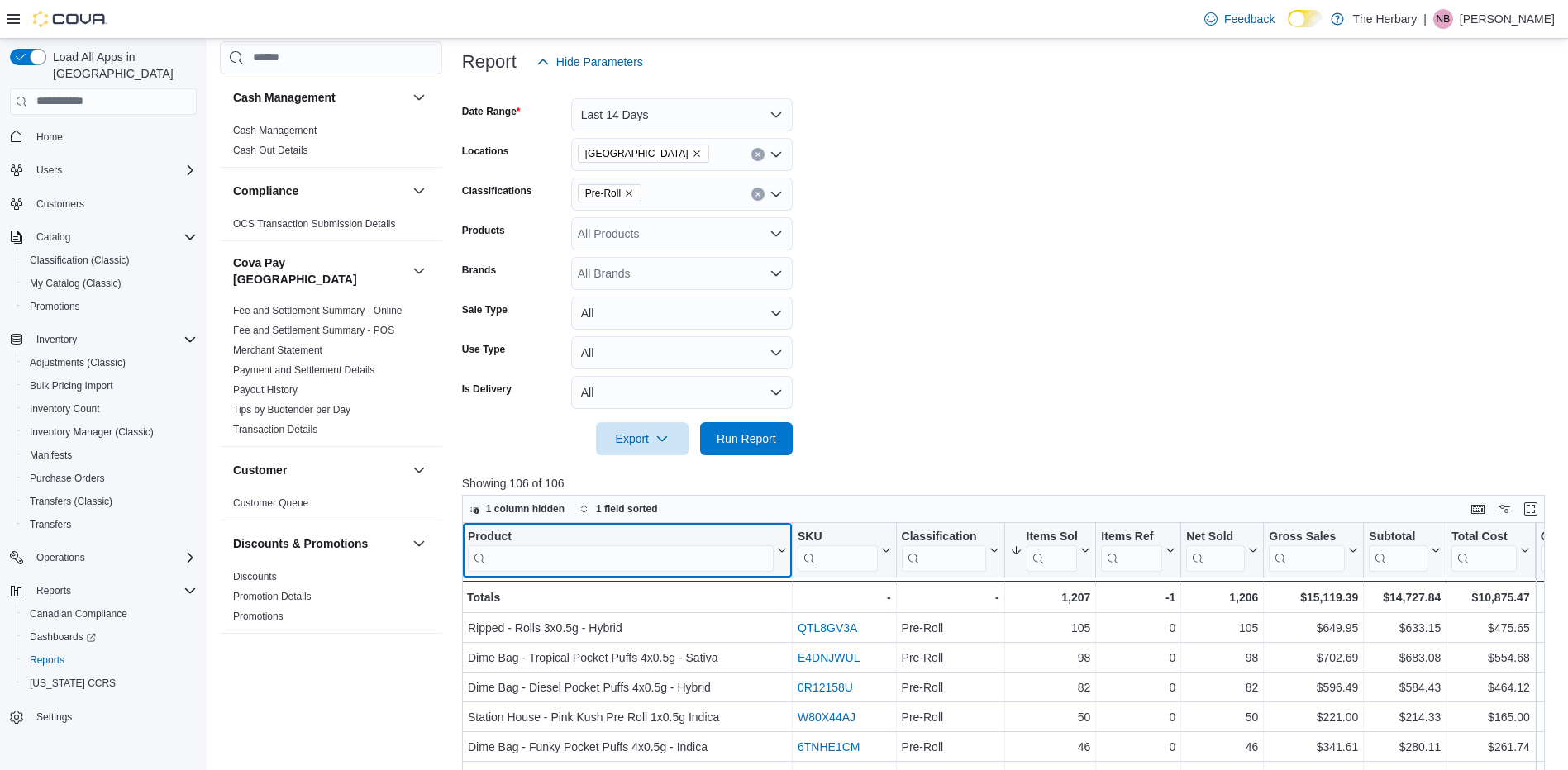
click at [659, 550] on input "search" at bounding box center [620, 557] width 305 height 26
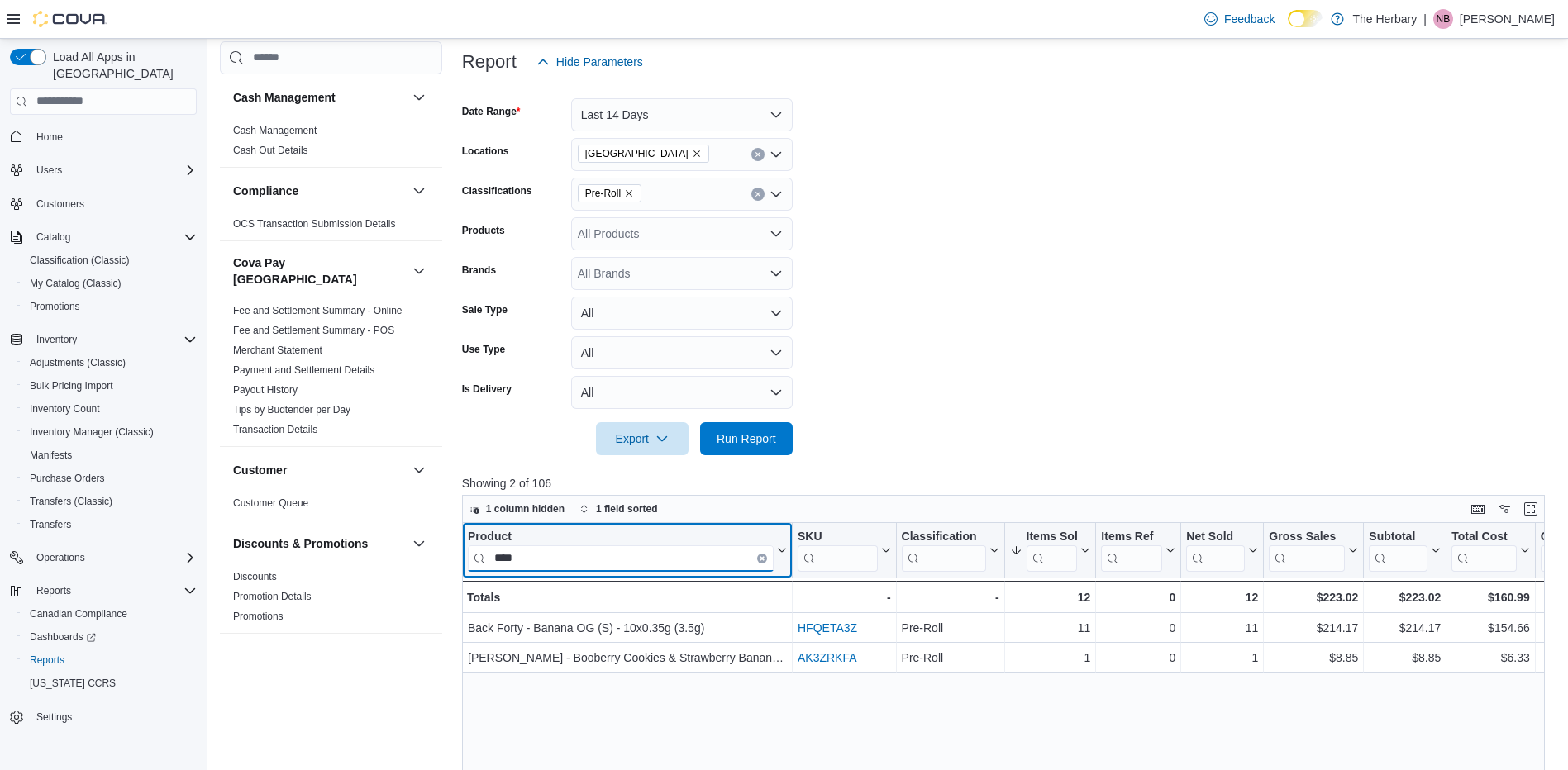
type input "****"
